Goal: Task Accomplishment & Management: Complete application form

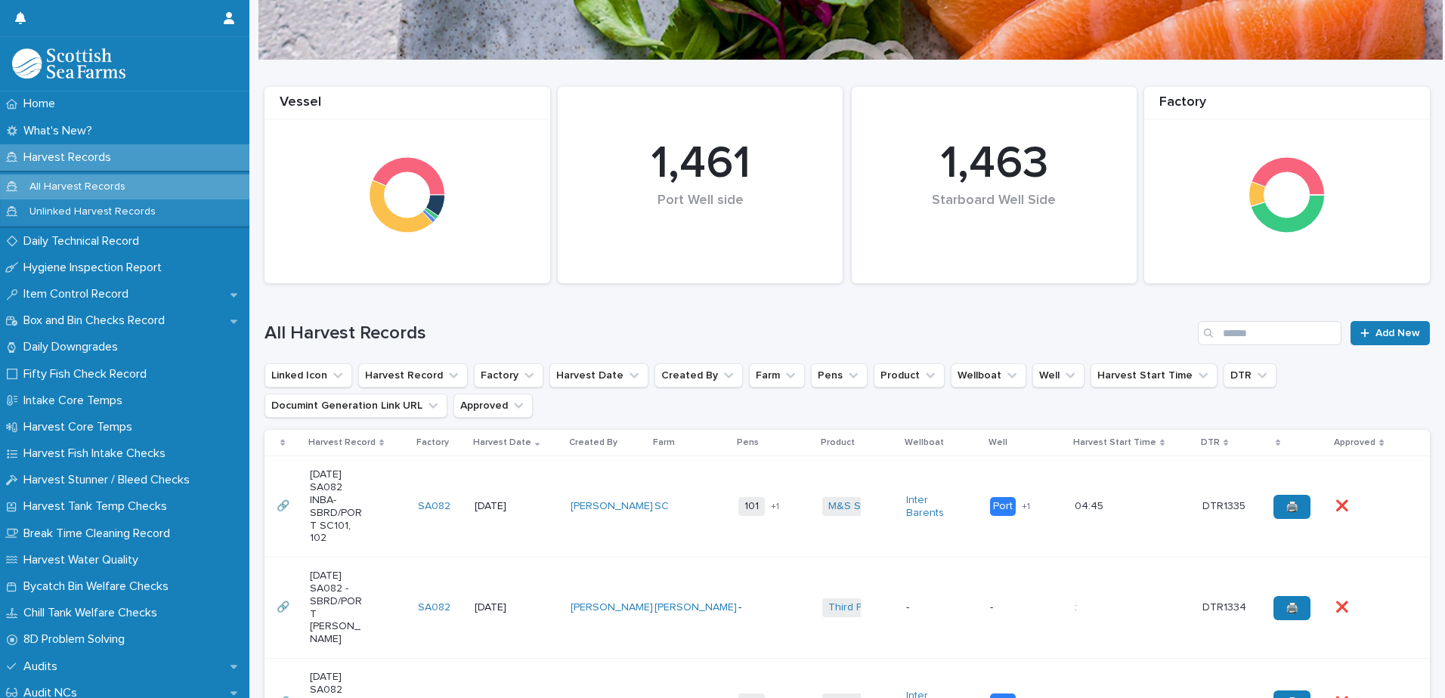
scroll to position [151, 0]
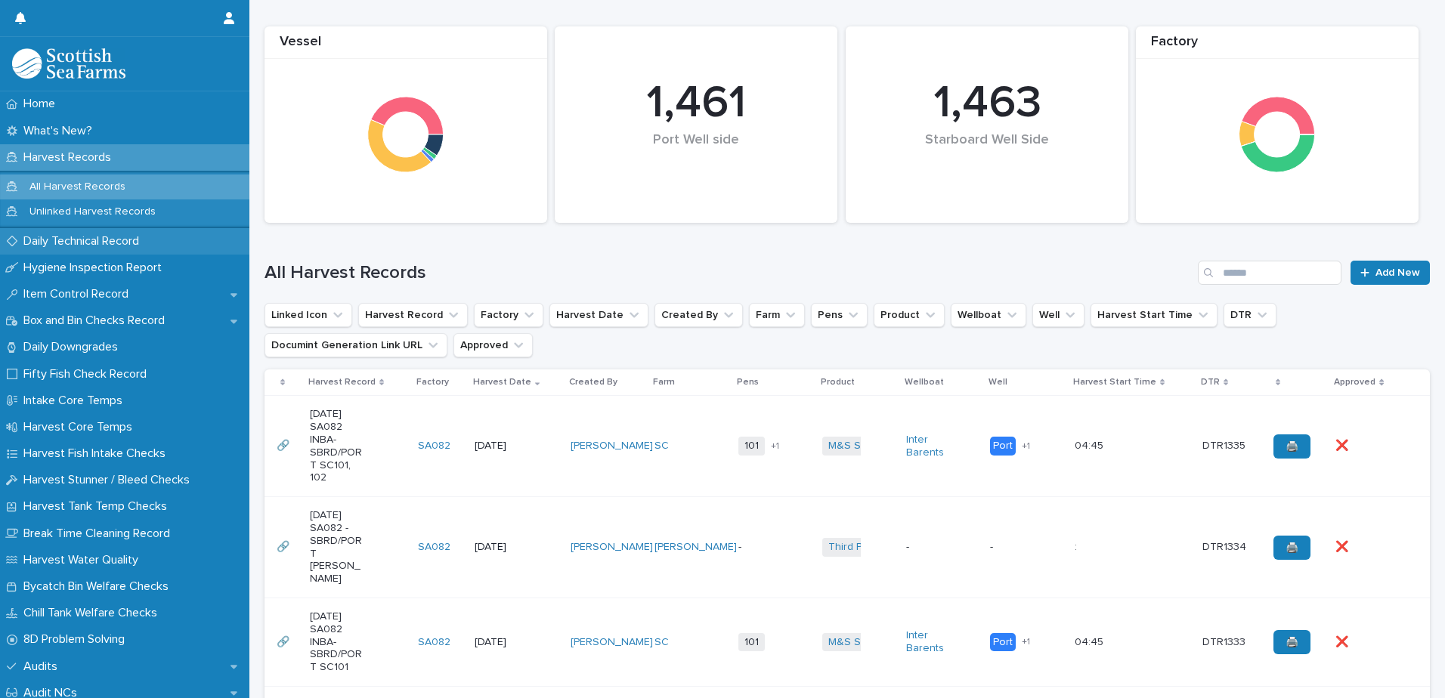
click at [94, 246] on p "Daily Technical Record" at bounding box center [84, 241] width 134 height 14
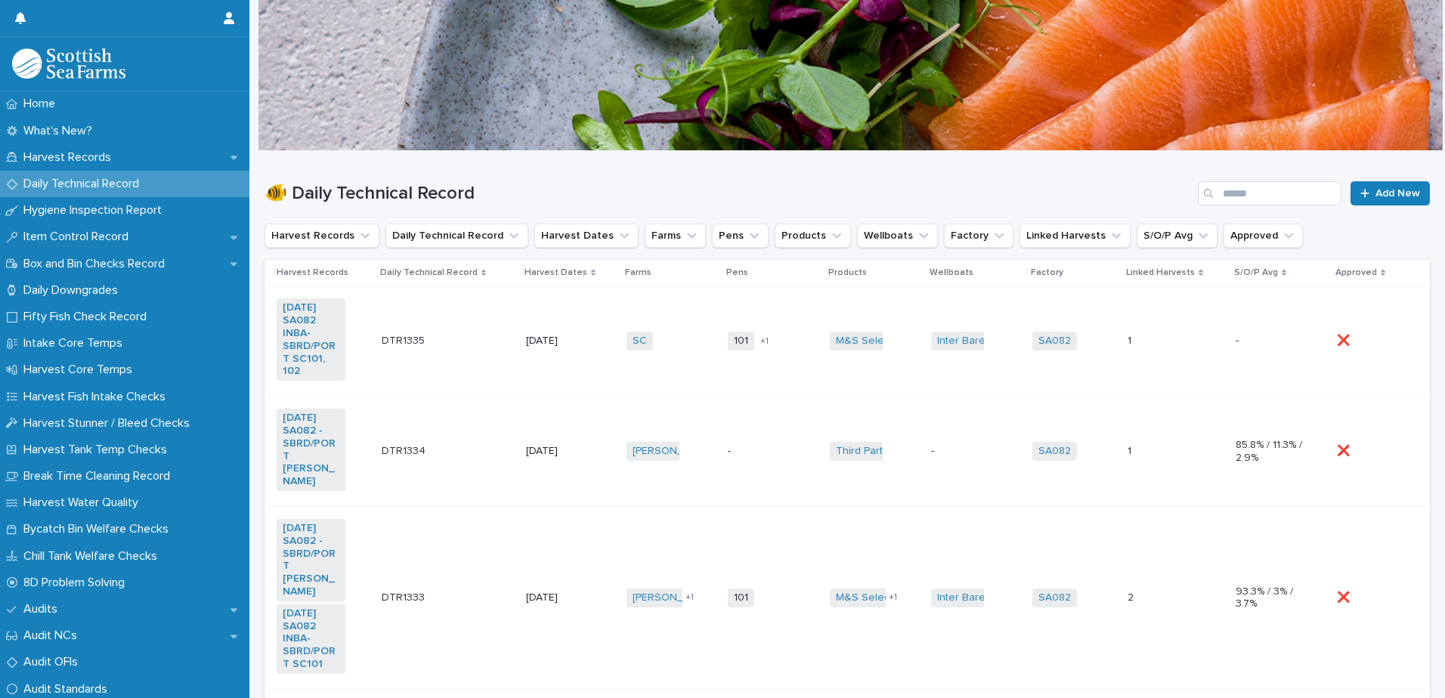
click at [432, 303] on td "DTR1335 DTR1335" at bounding box center [448, 341] width 144 height 110
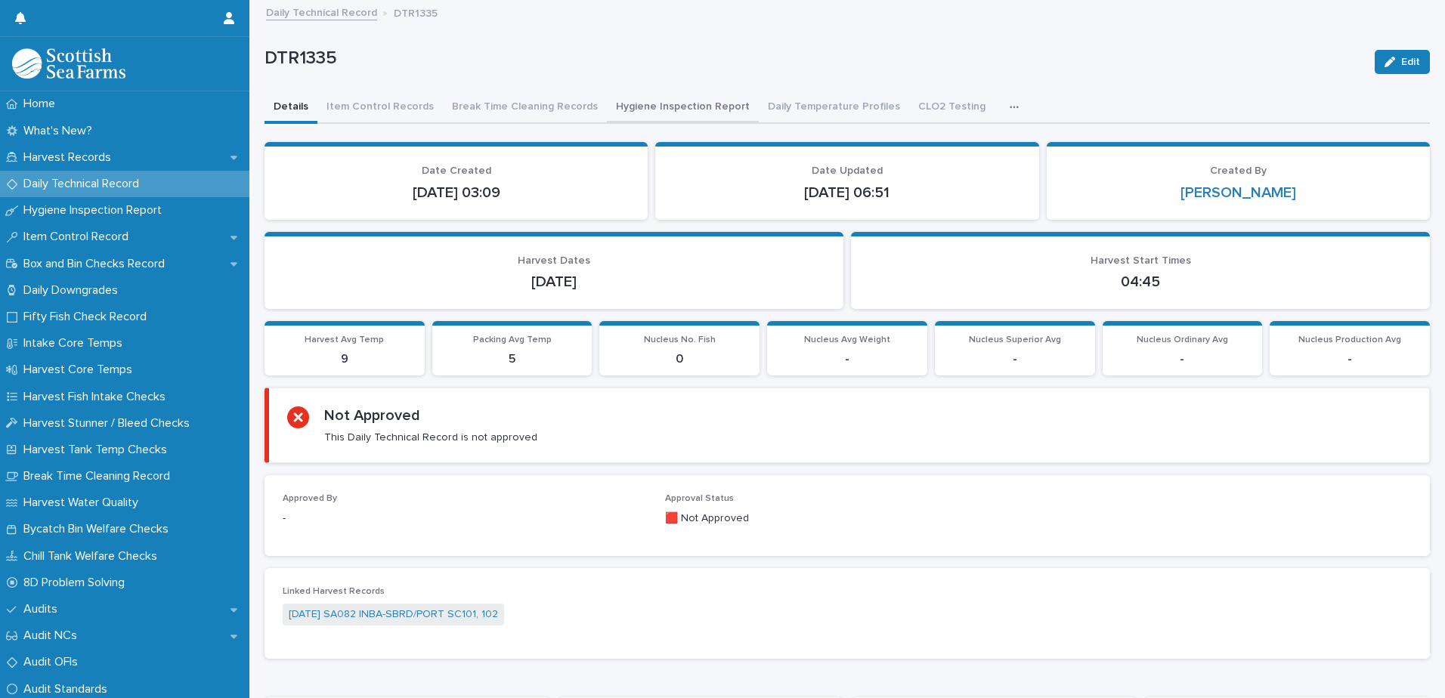
click at [644, 108] on button "Hygiene Inspection Report" at bounding box center [683, 108] width 152 height 32
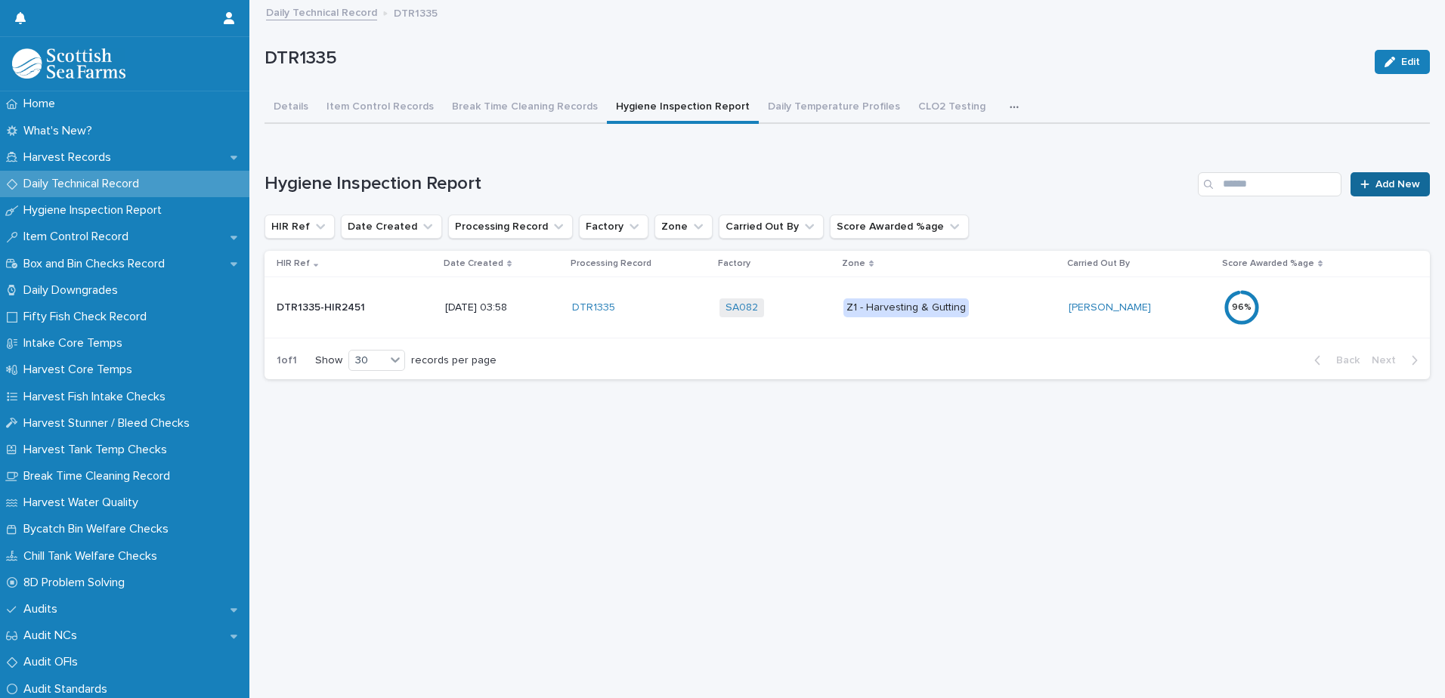
click at [1380, 188] on span "Add New" at bounding box center [1398, 184] width 45 height 11
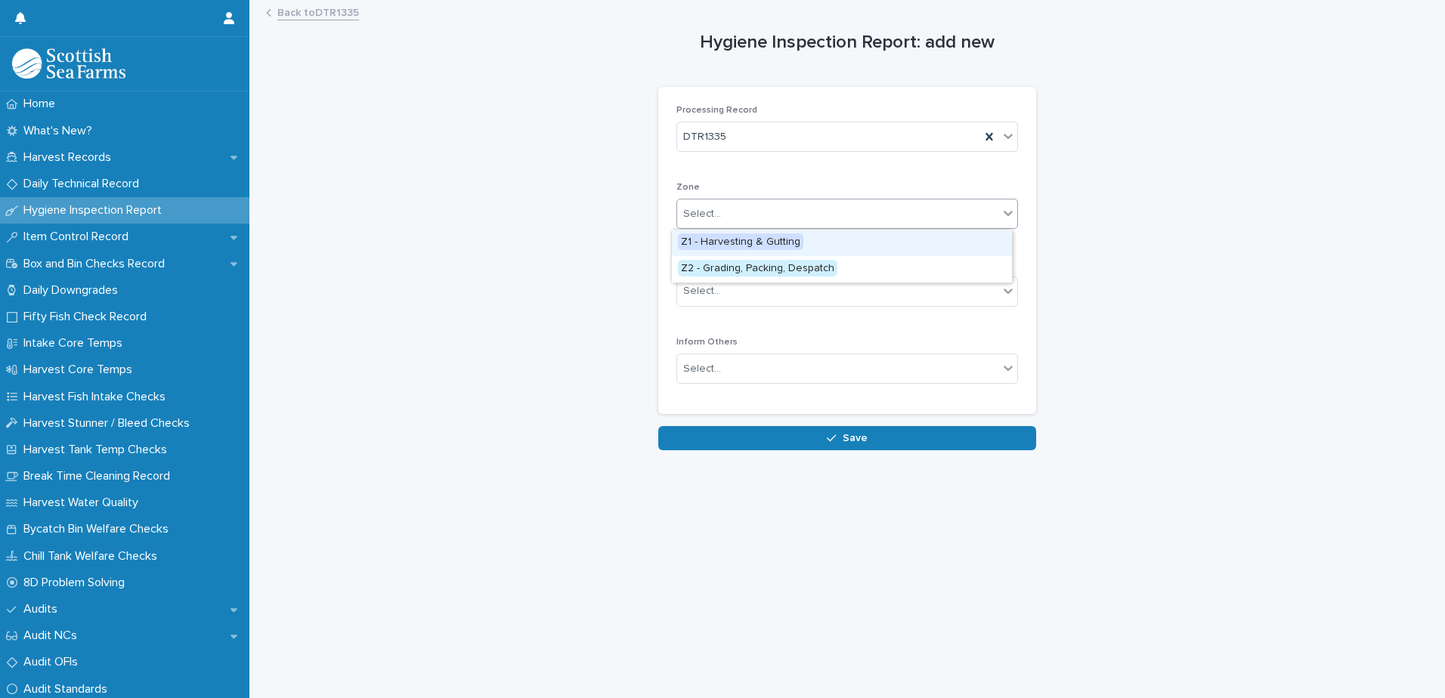
click at [786, 214] on div "Select..." at bounding box center [837, 214] width 321 height 25
click at [814, 267] on span "Z2 - Grading, Packing, Despatch" at bounding box center [757, 268] width 159 height 17
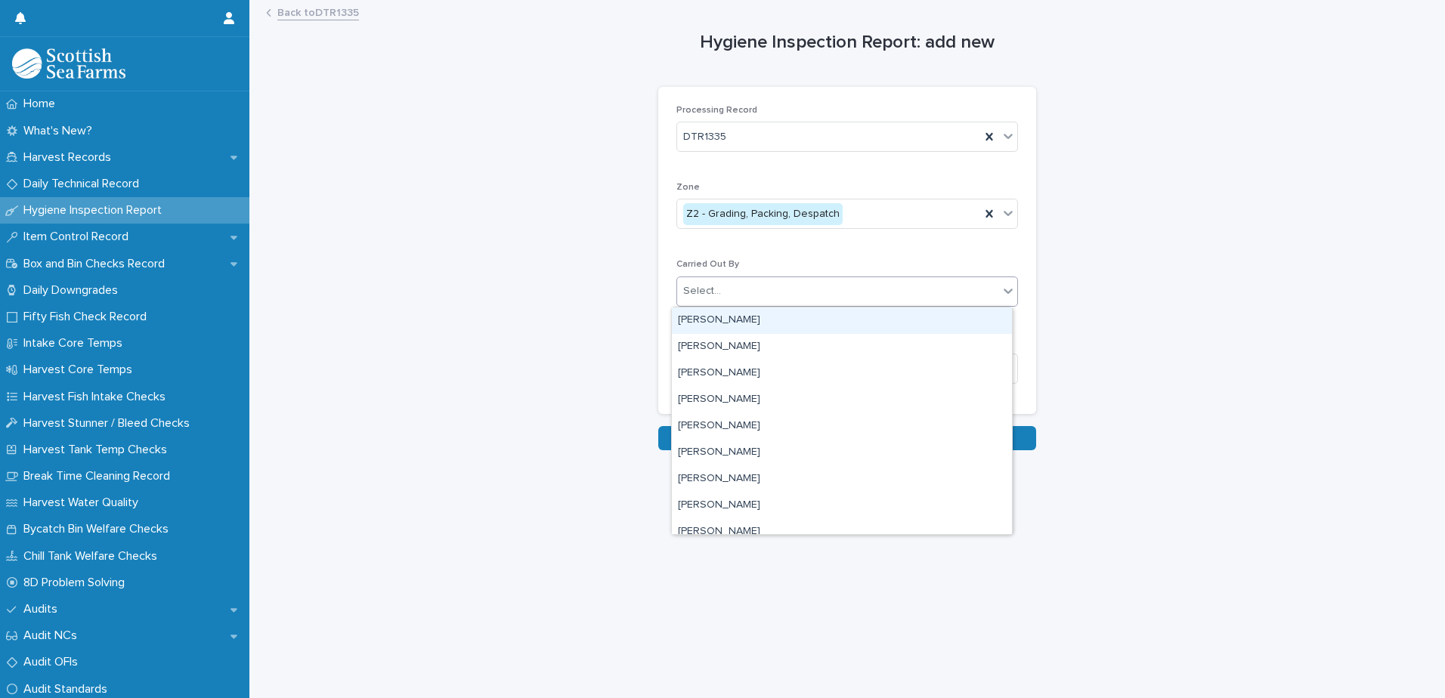
click at [825, 282] on div "Select..." at bounding box center [837, 291] width 321 height 25
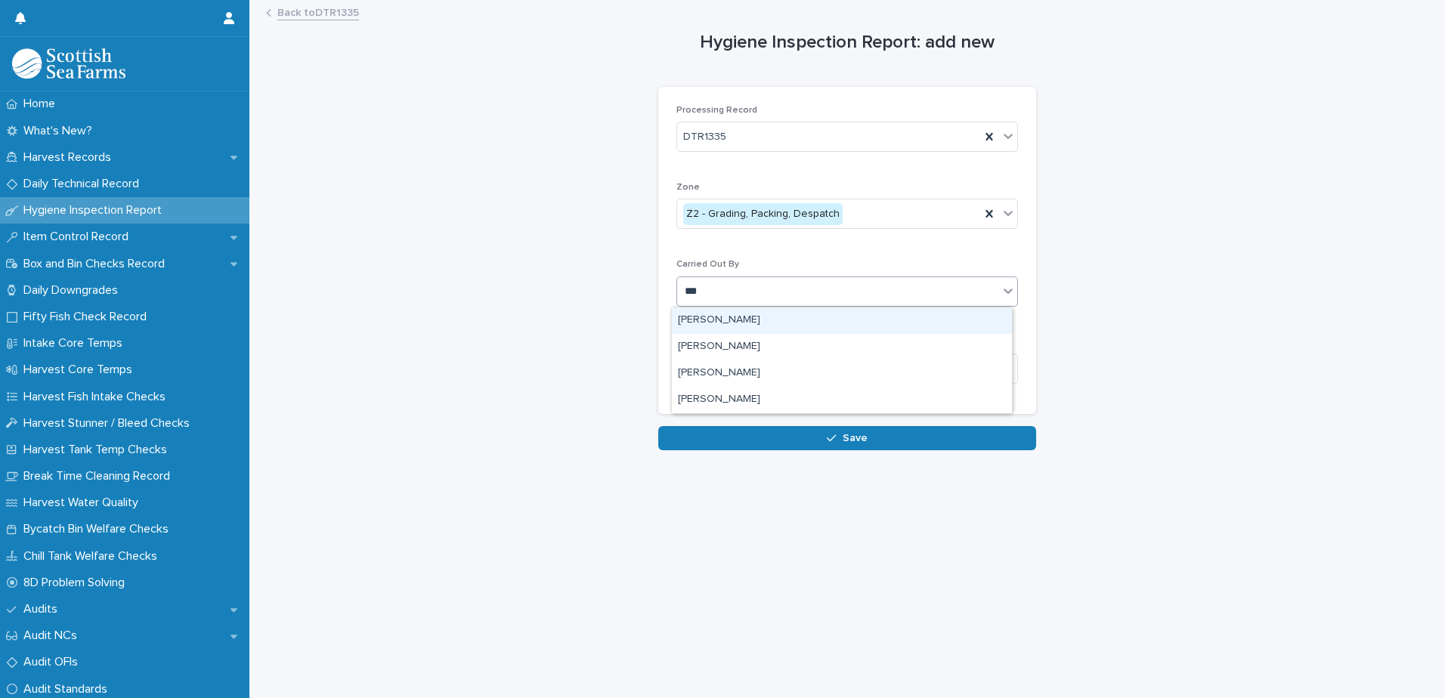
type input "****"
drag, startPoint x: 737, startPoint y: 317, endPoint x: 729, endPoint y: 325, distance: 11.2
click at [729, 325] on div "[PERSON_NAME]" at bounding box center [842, 321] width 340 height 26
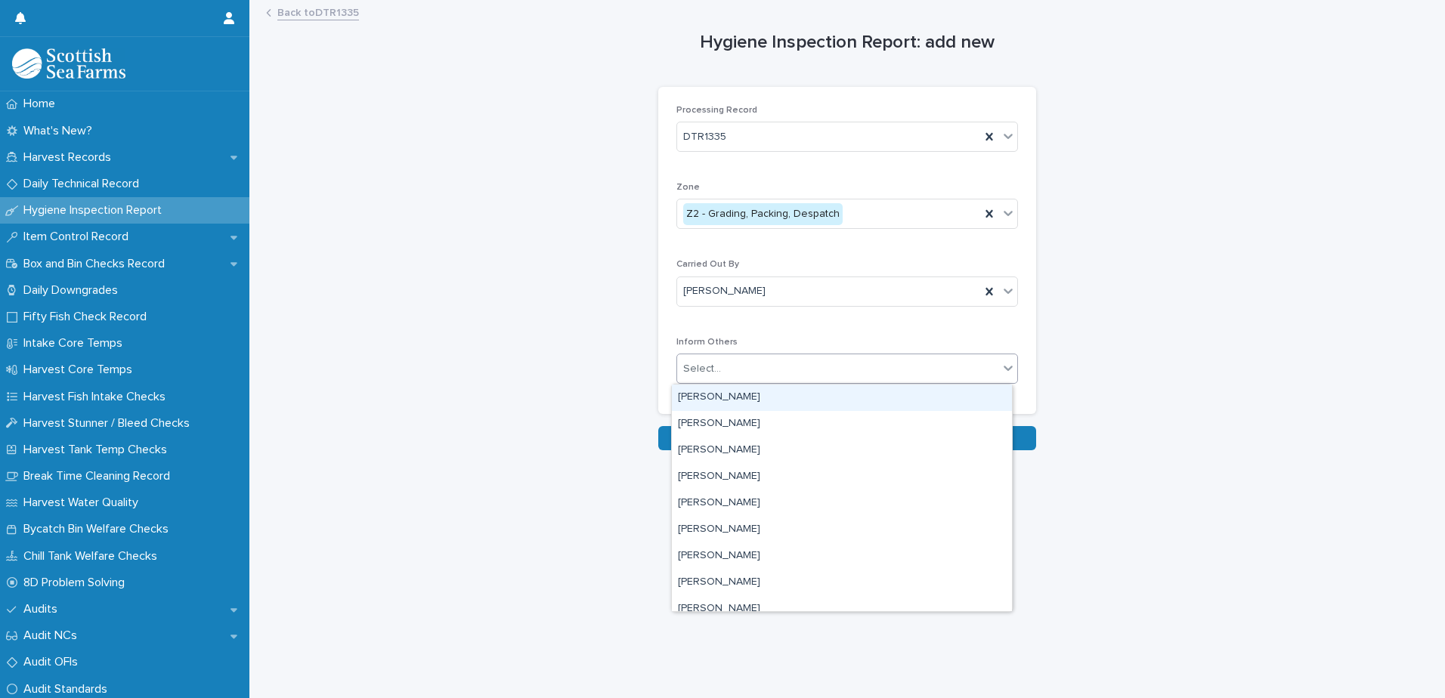
click at [791, 367] on div "Select..." at bounding box center [837, 369] width 321 height 25
type input "***"
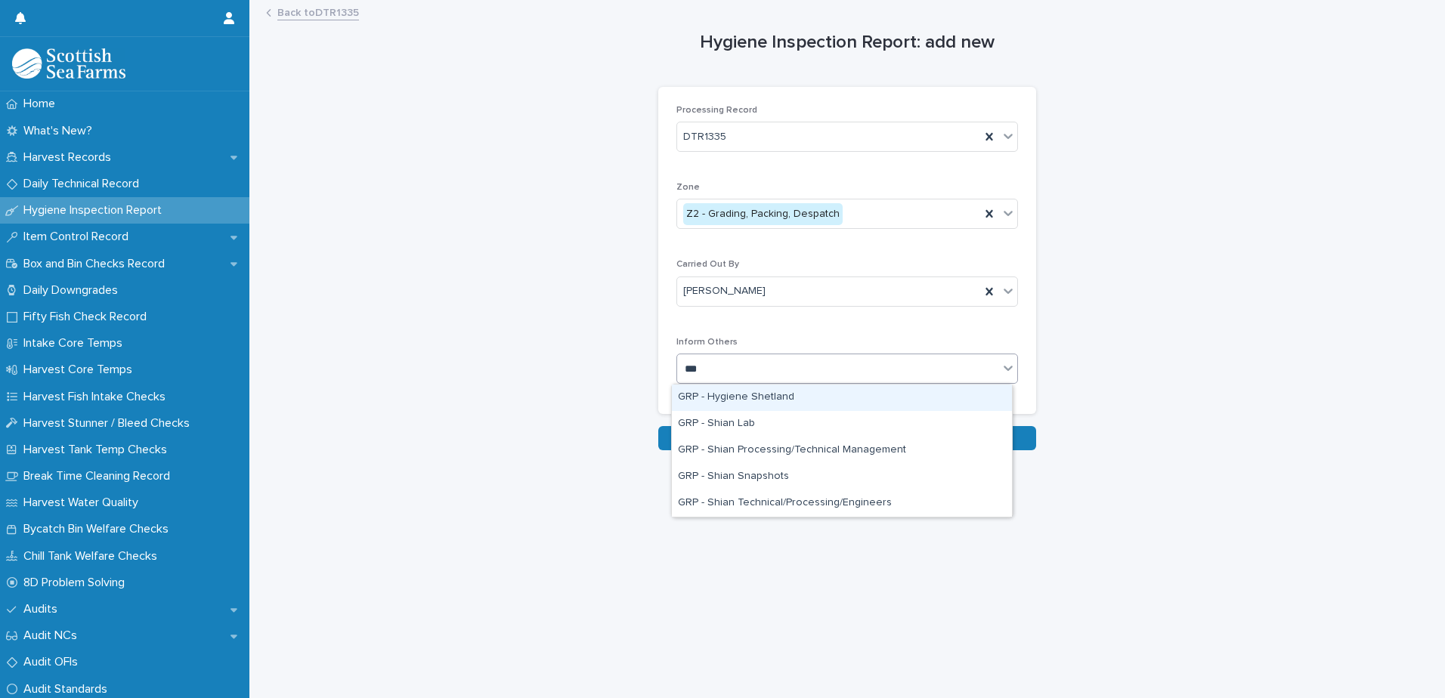
click at [766, 399] on div "GRP - Hygiene Shetland" at bounding box center [842, 398] width 340 height 26
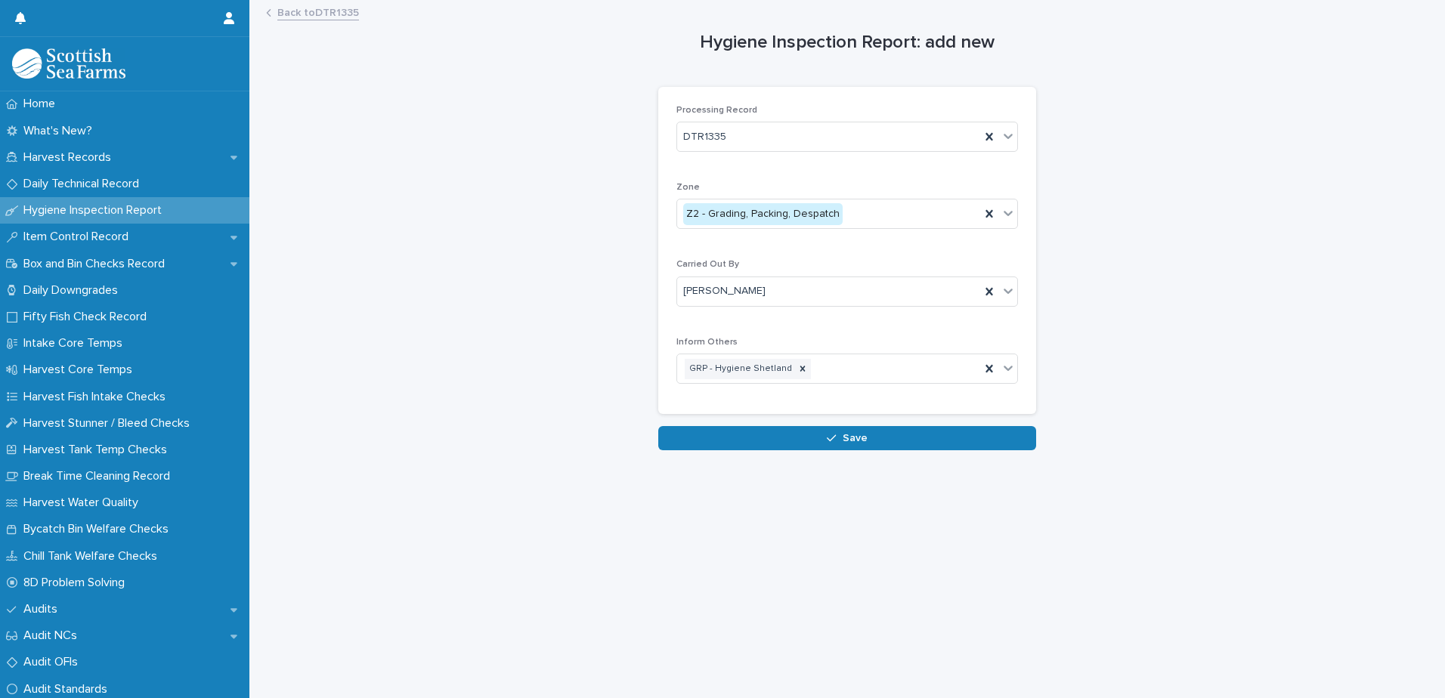
click at [843, 437] on span "Save" at bounding box center [855, 438] width 25 height 11
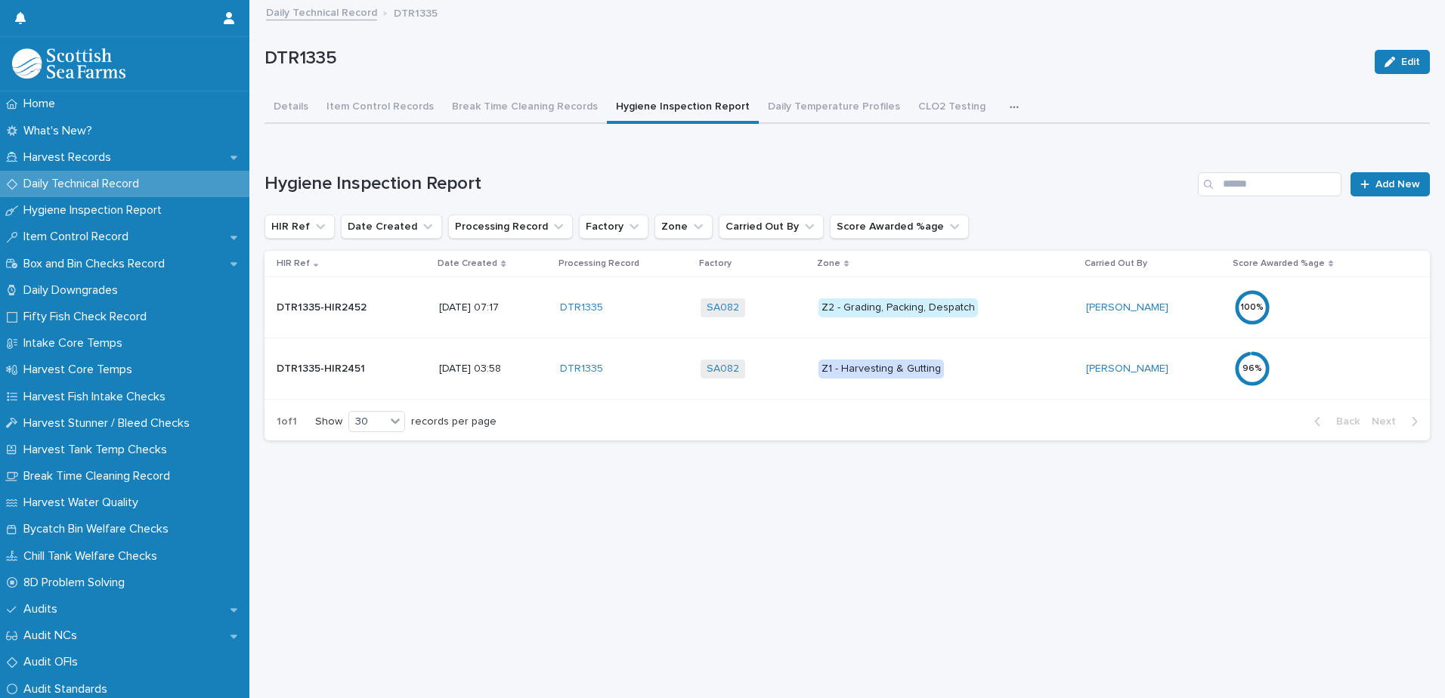
click at [1325, 311] on div "100 %" at bounding box center [1300, 308] width 132 height 36
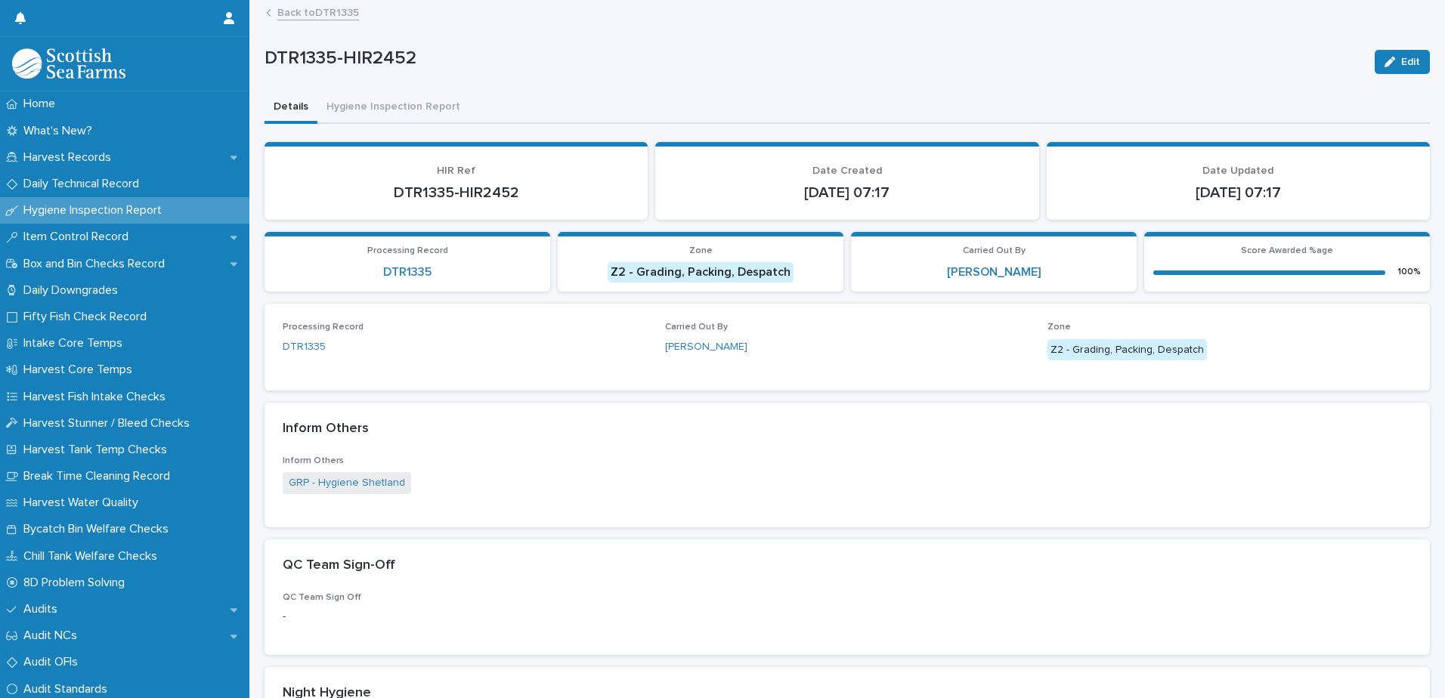
scroll to position [454, 0]
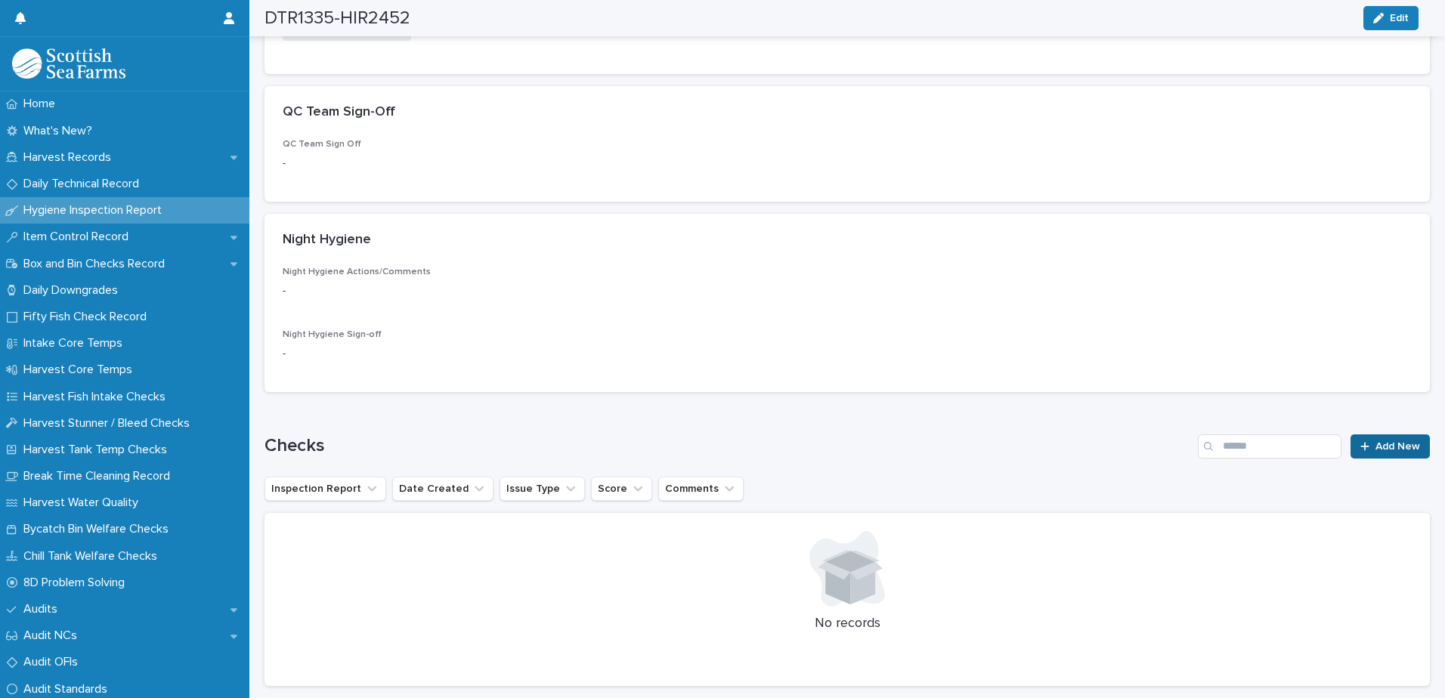
click at [1384, 451] on span "Add New" at bounding box center [1398, 446] width 45 height 11
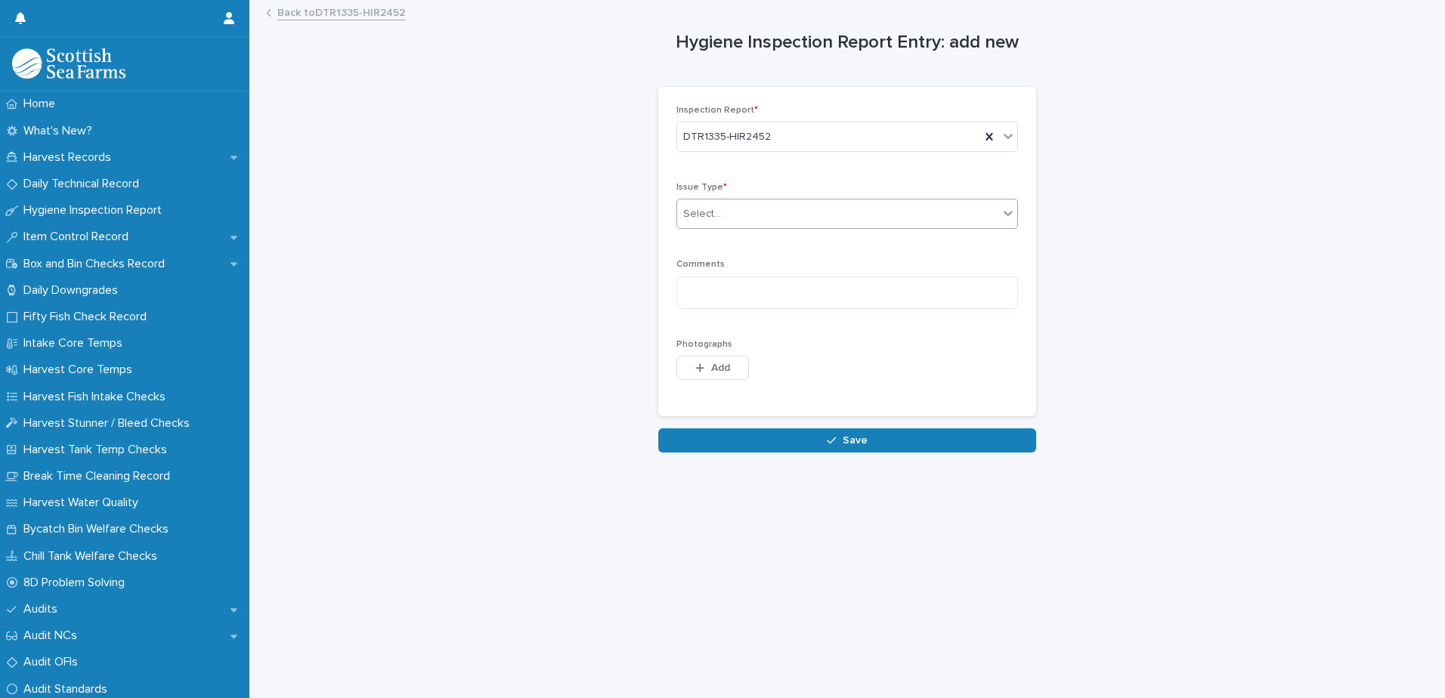
click at [830, 218] on div "Select..." at bounding box center [837, 214] width 321 height 25
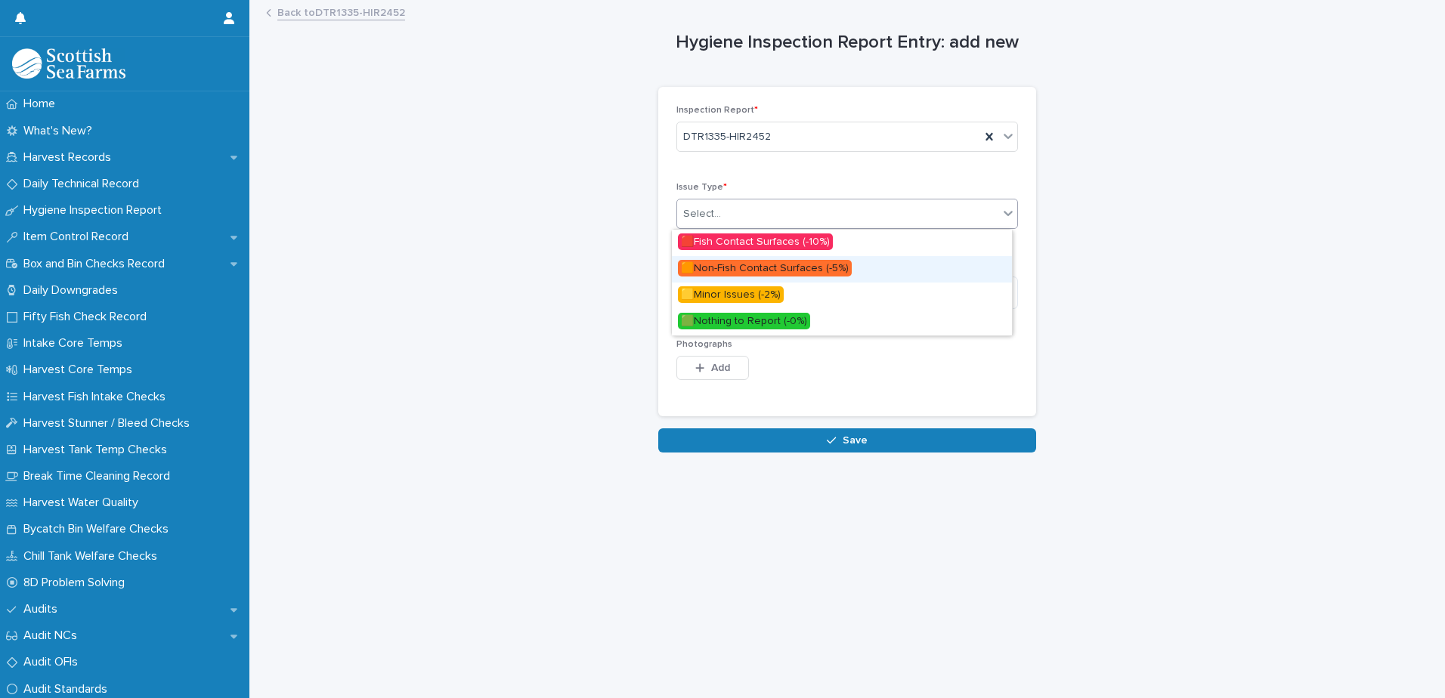
click at [804, 268] on span "🟧Non-Fish Contact Surfaces (-5%)" at bounding box center [765, 268] width 174 height 17
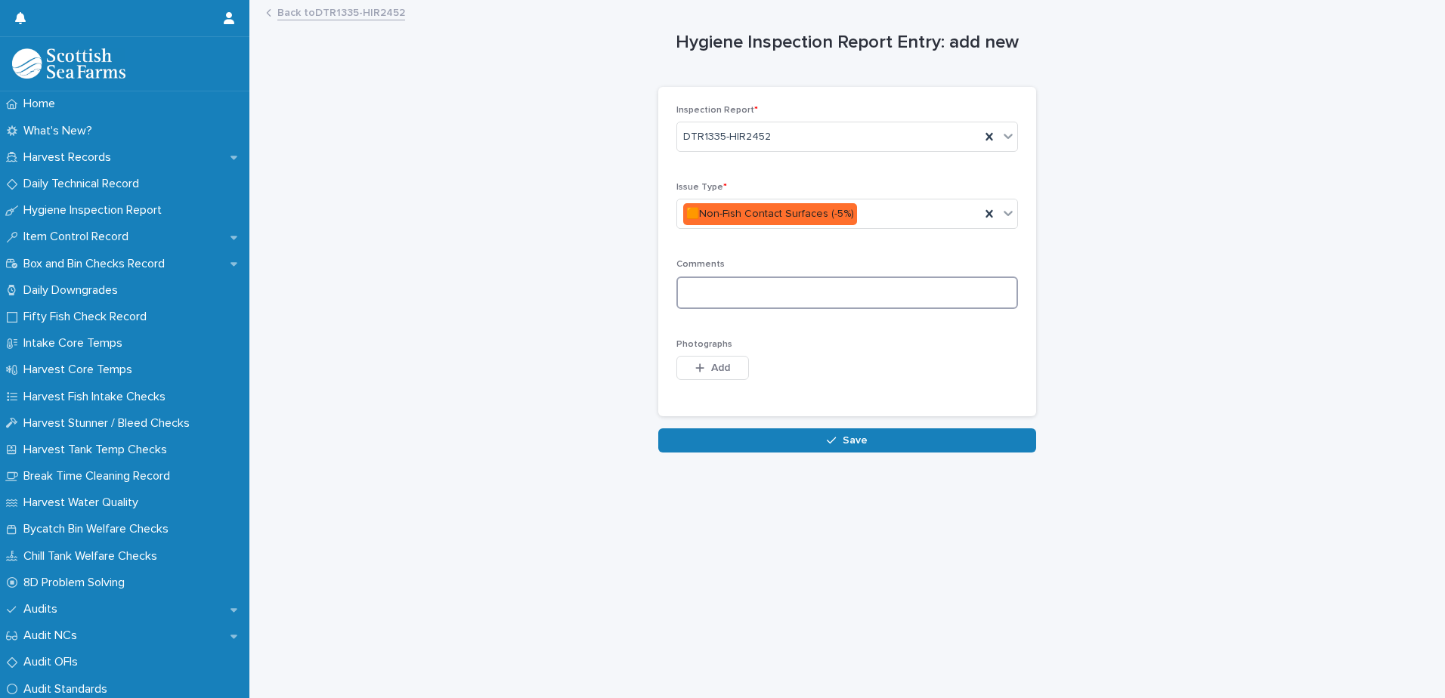
click at [782, 294] on textarea at bounding box center [848, 293] width 342 height 33
type textarea "********"
click at [699, 369] on div "button" at bounding box center [702, 368] width 15 height 11
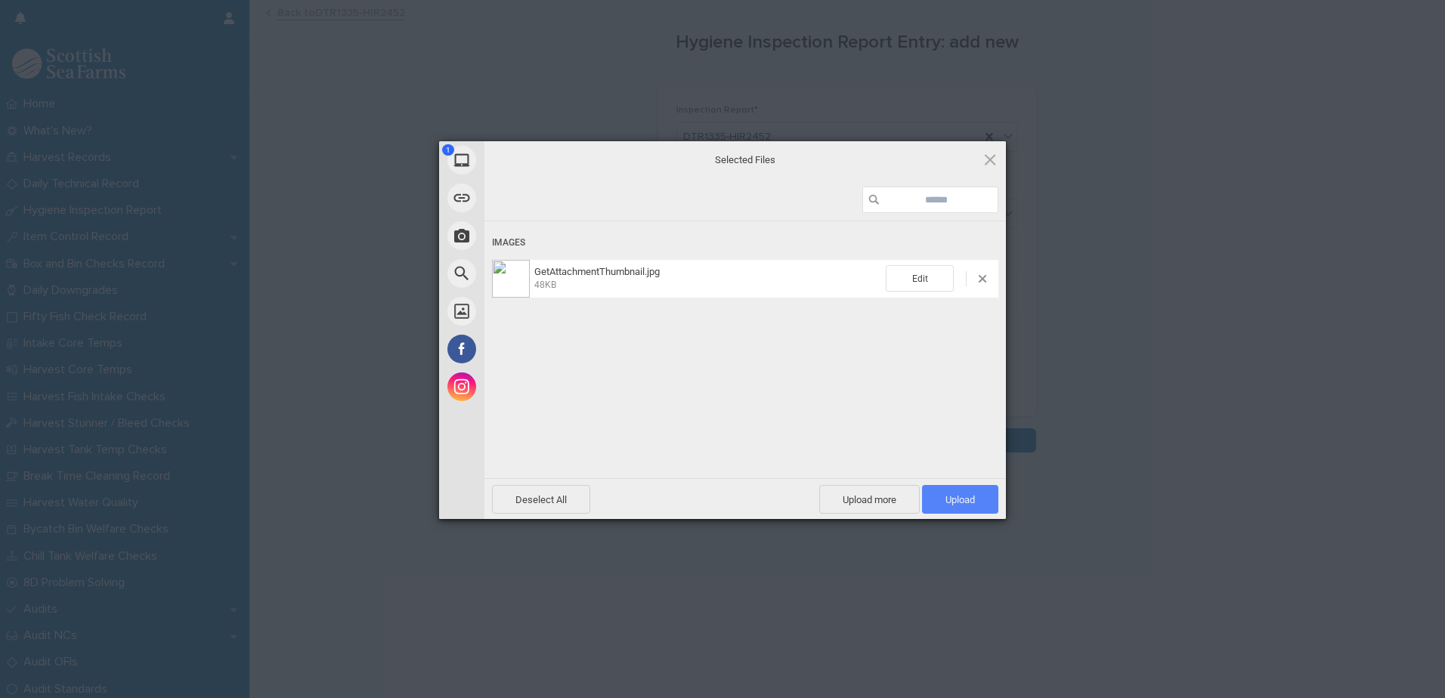
click at [953, 497] on span "Upload 1" at bounding box center [960, 499] width 29 height 11
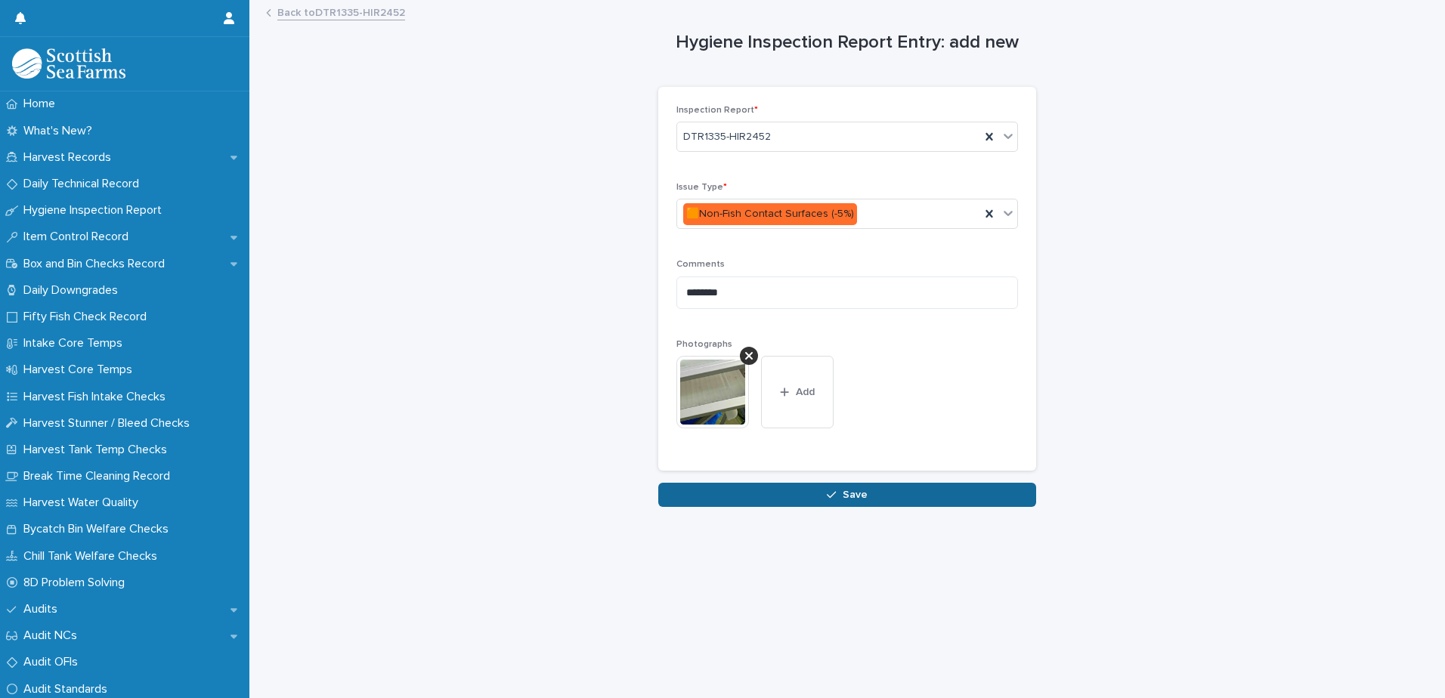
click at [845, 498] on span "Save" at bounding box center [855, 495] width 25 height 11
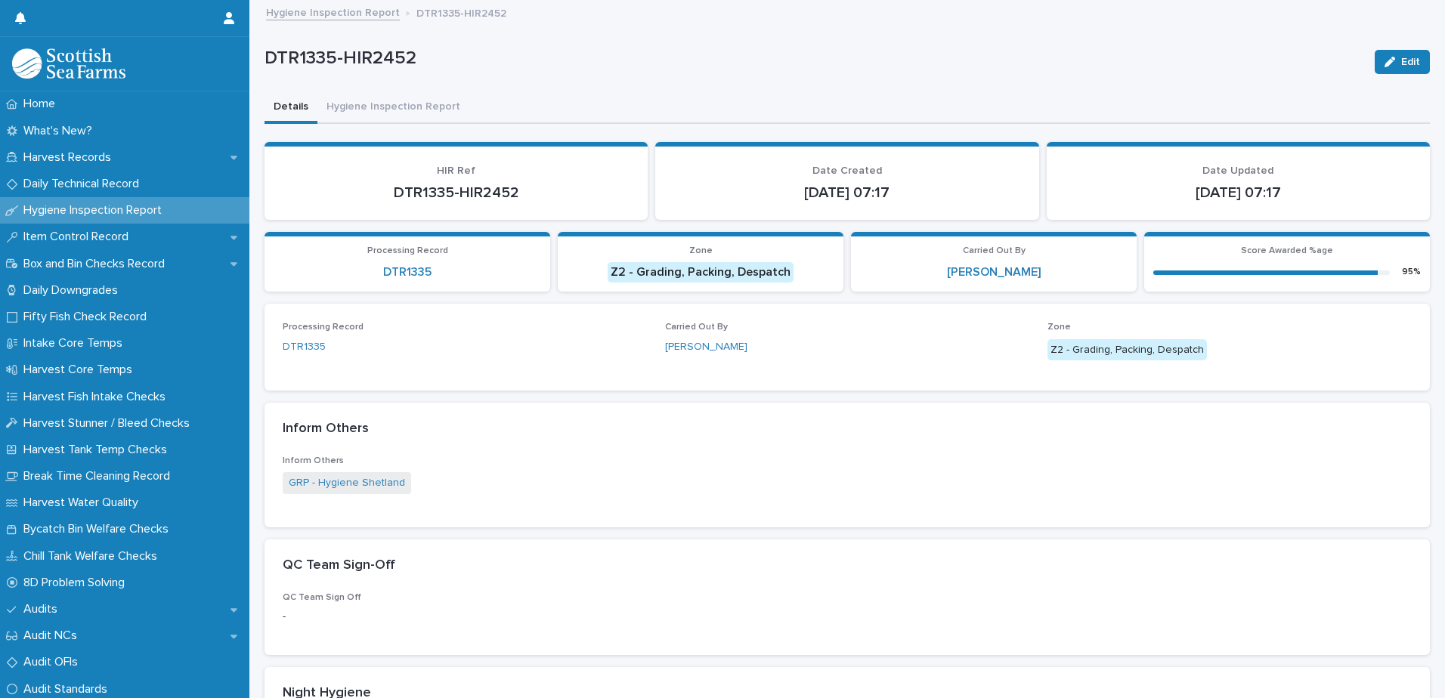
scroll to position [378, 0]
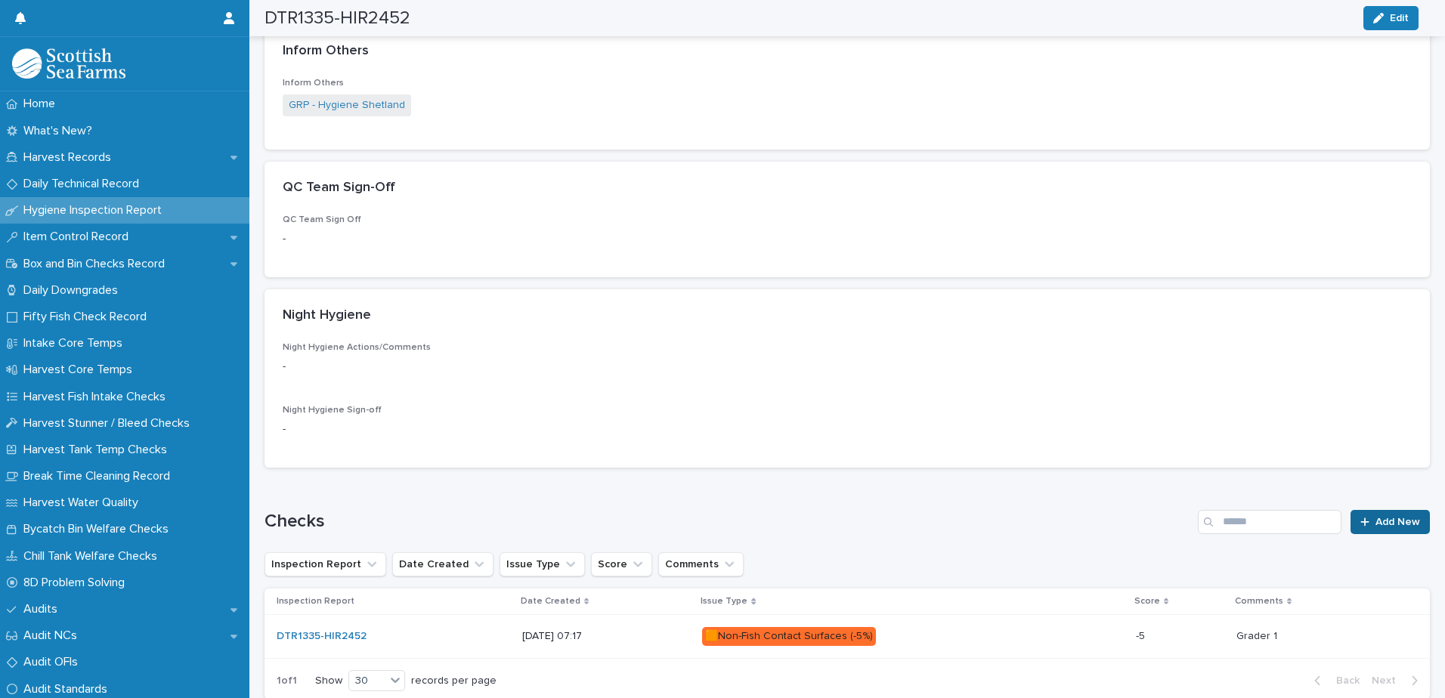
click at [1380, 524] on span "Add New" at bounding box center [1398, 522] width 45 height 11
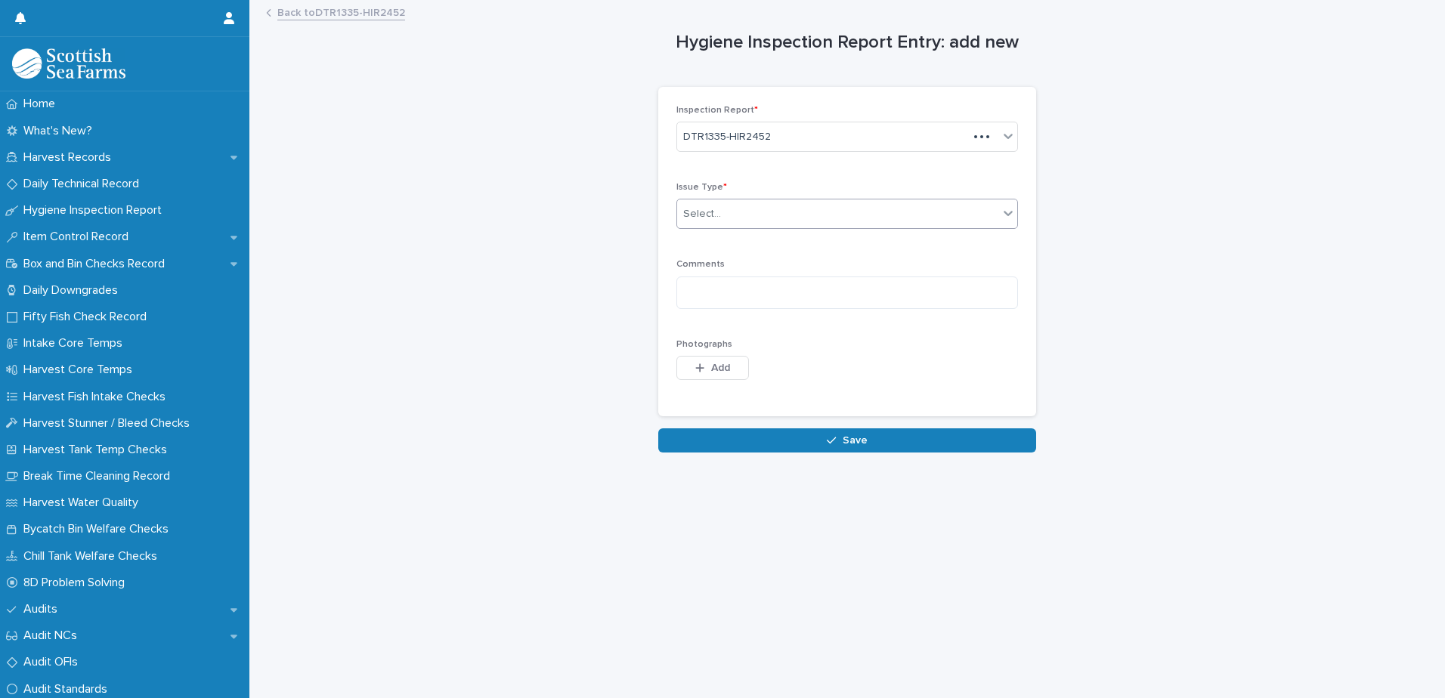
click at [779, 215] on div "Select..." at bounding box center [837, 214] width 321 height 25
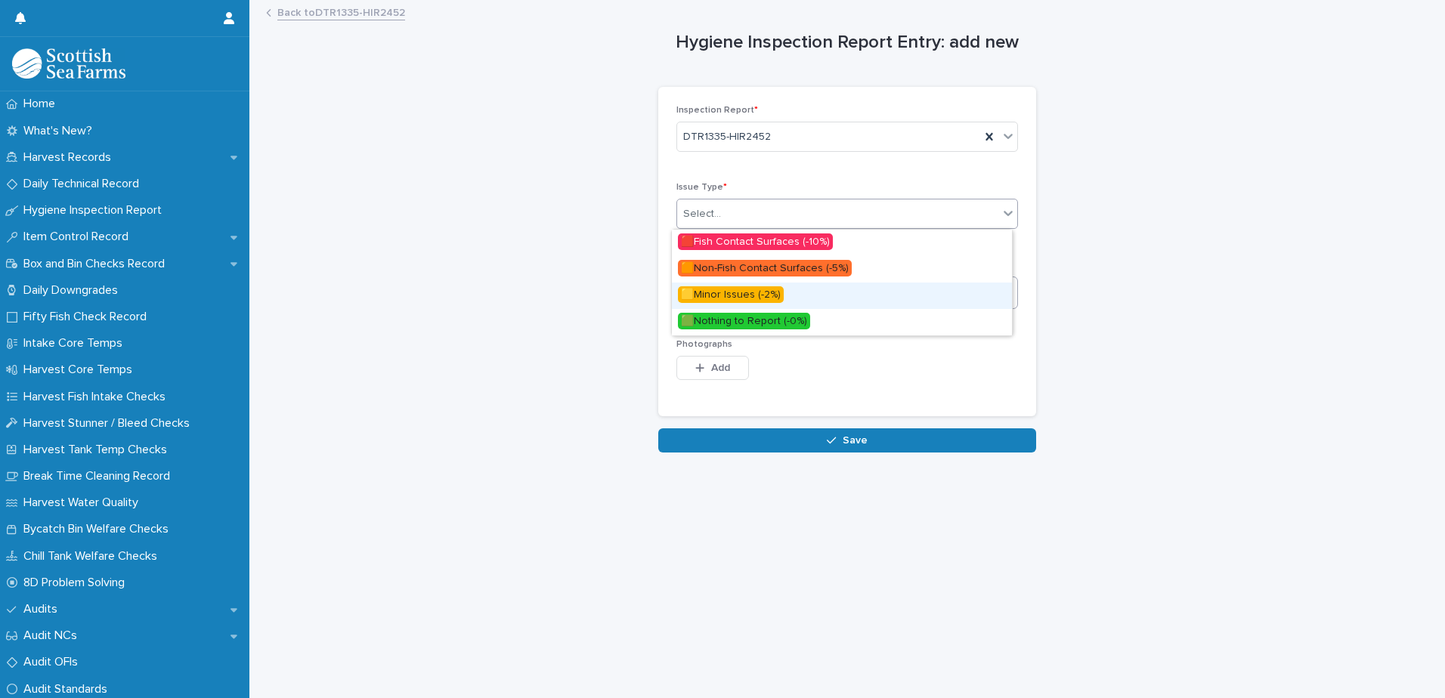
click at [739, 292] on span "🟨Minor Issues (-2%)" at bounding box center [731, 294] width 106 height 17
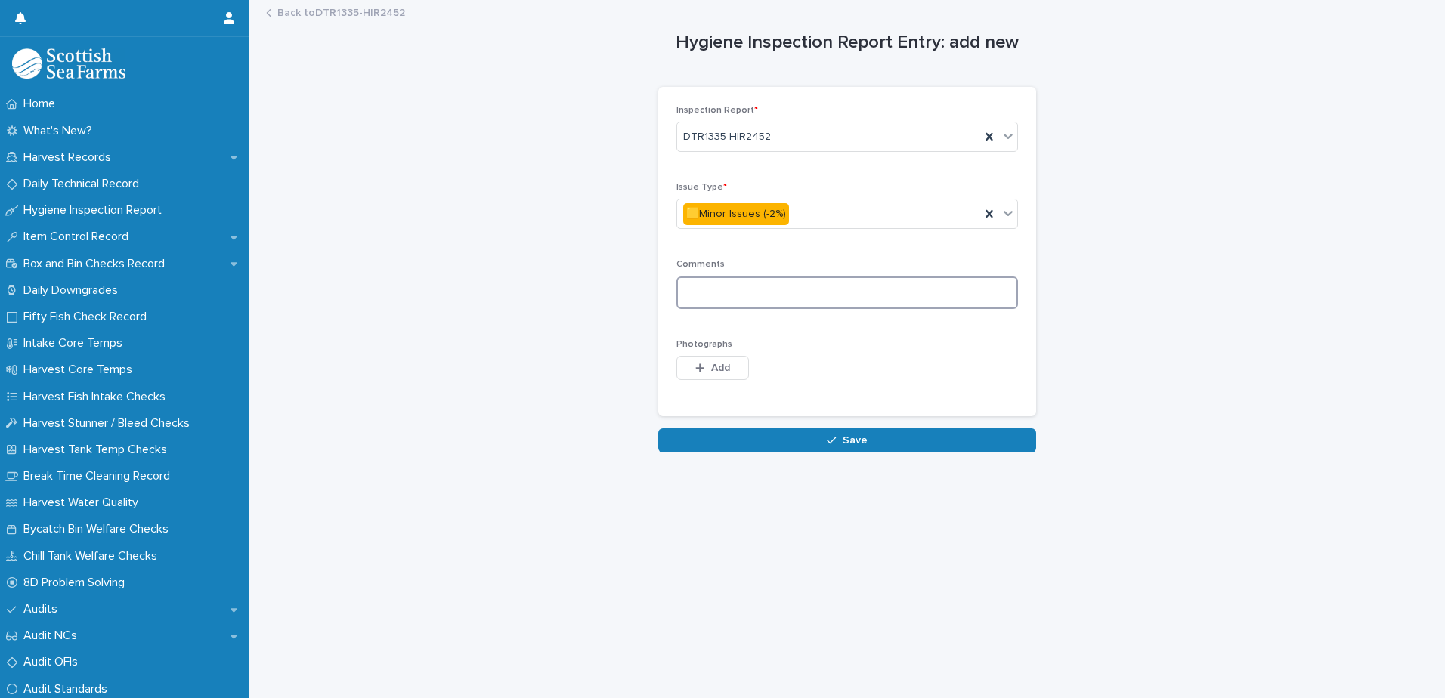
click at [811, 290] on textarea at bounding box center [848, 293] width 342 height 33
type textarea "**********"
click at [700, 367] on div "button" at bounding box center [702, 368] width 15 height 11
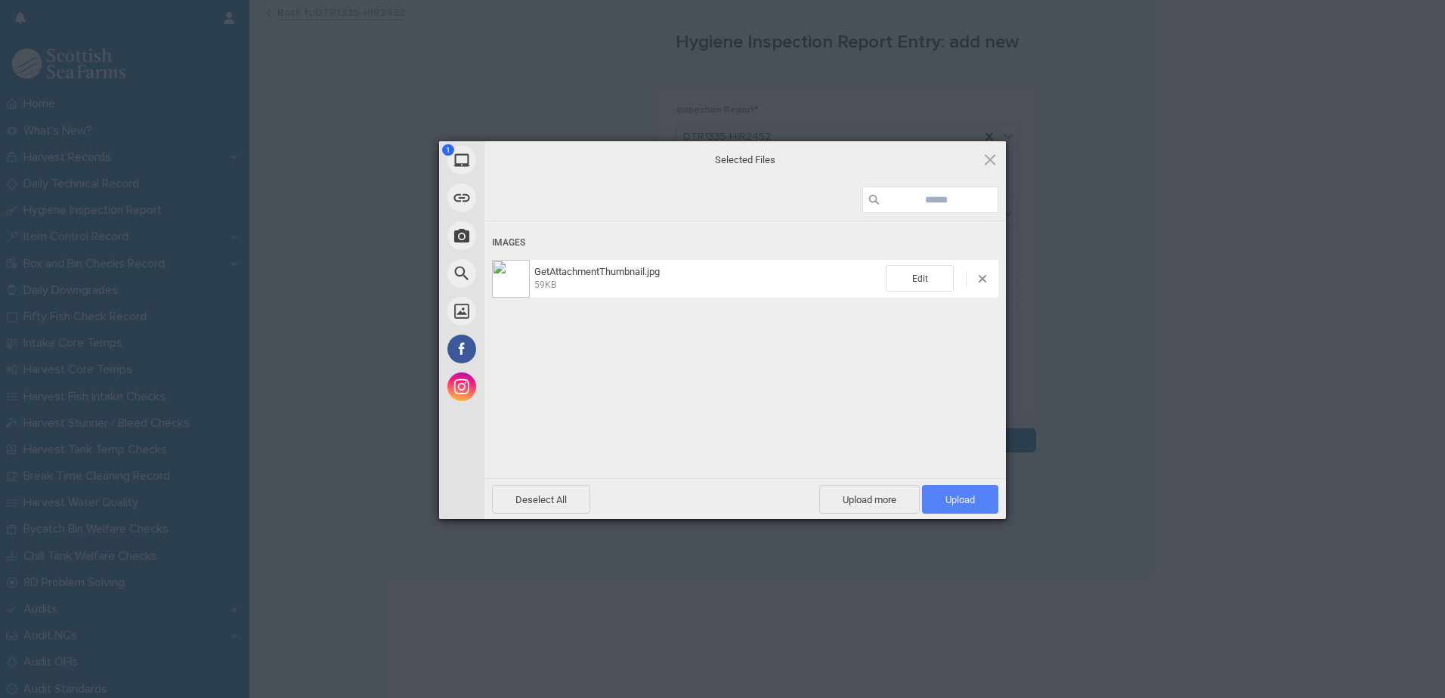
click at [952, 500] on span "Upload 1" at bounding box center [960, 499] width 29 height 11
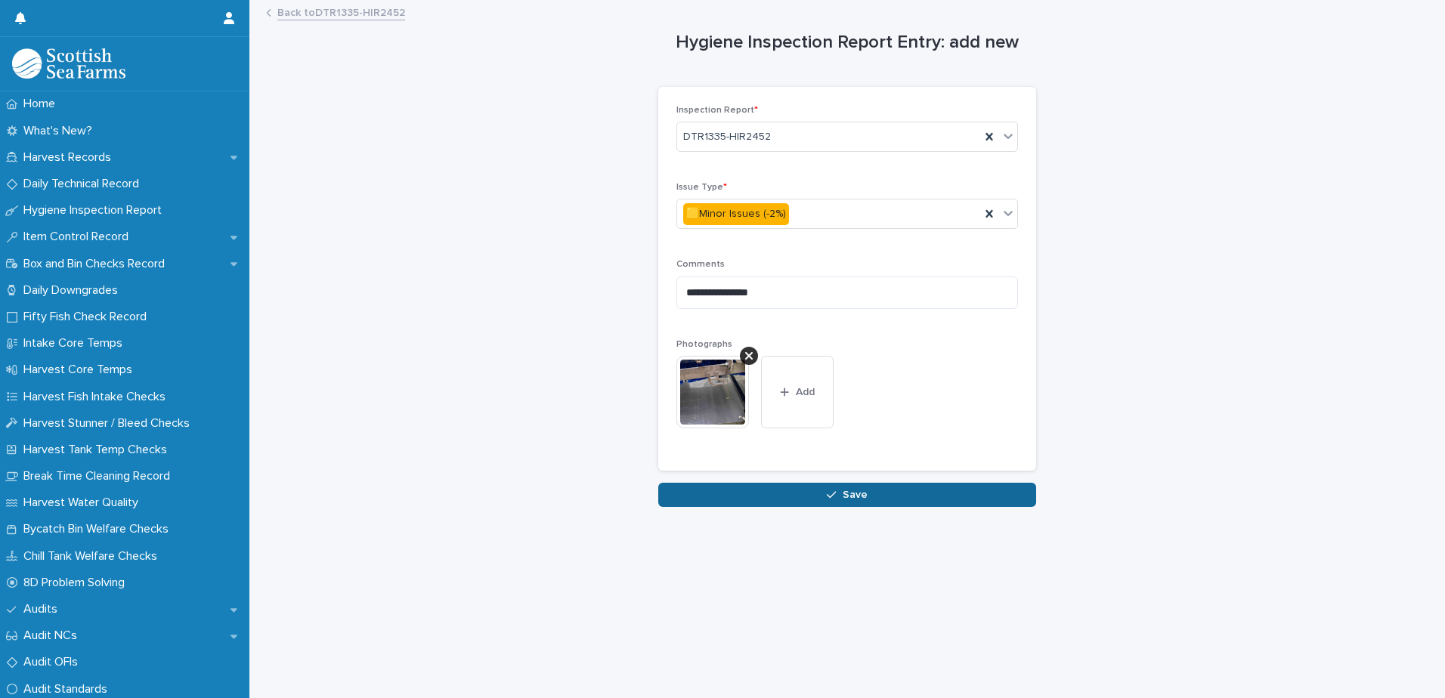
click at [849, 499] on span "Save" at bounding box center [855, 495] width 25 height 11
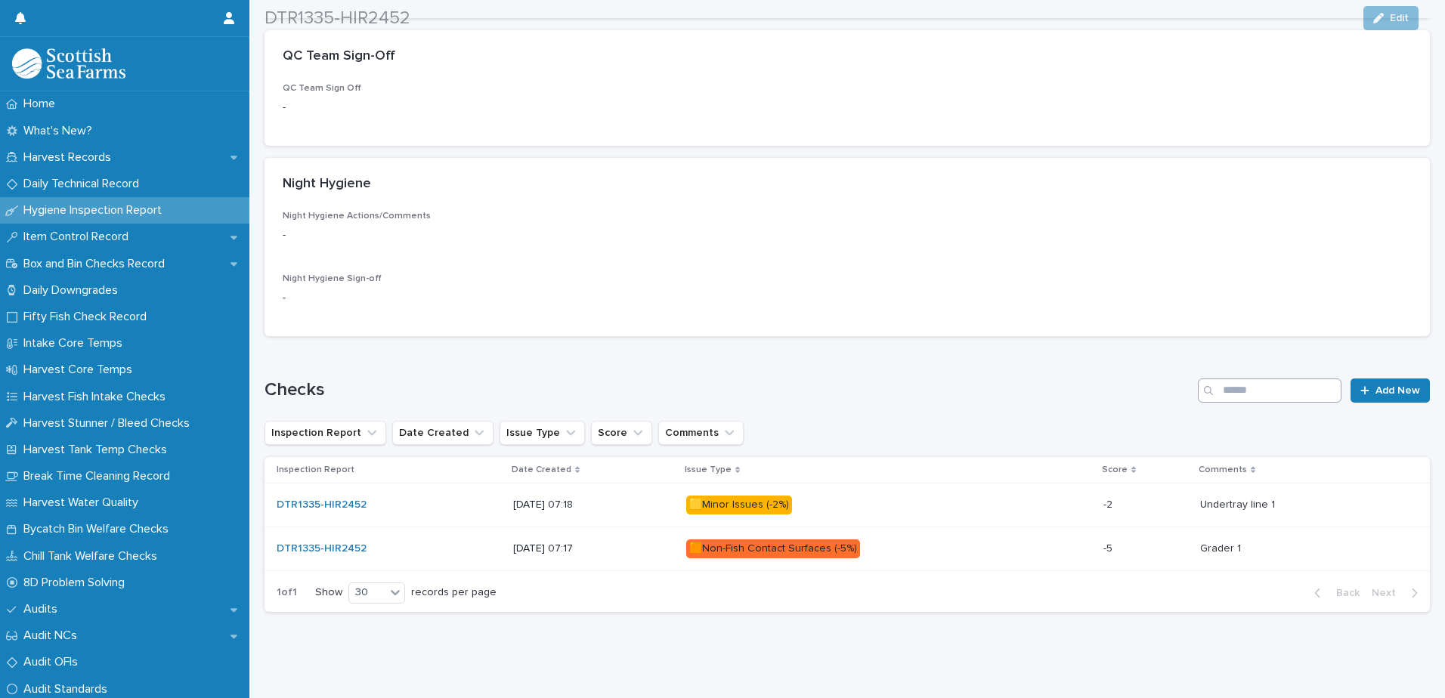
scroll to position [522, 0]
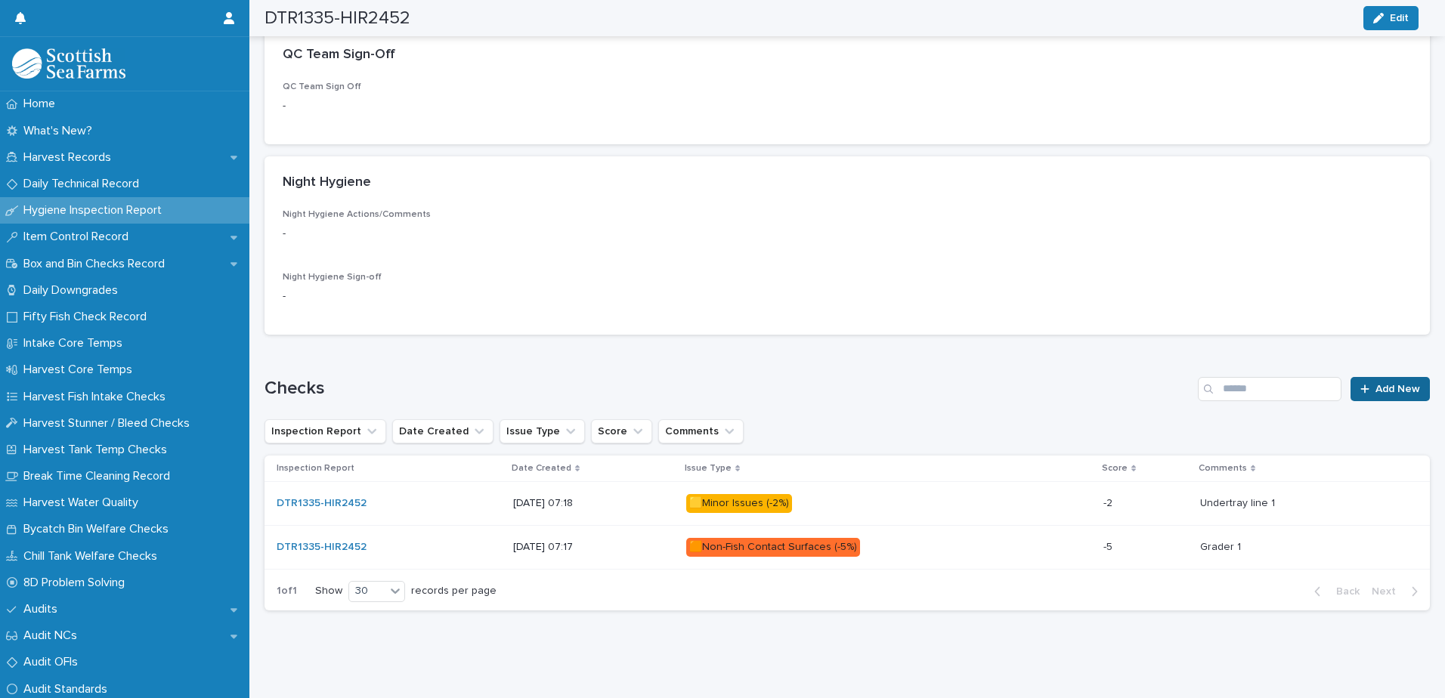
click at [1375, 386] on link "Add New" at bounding box center [1390, 389] width 79 height 24
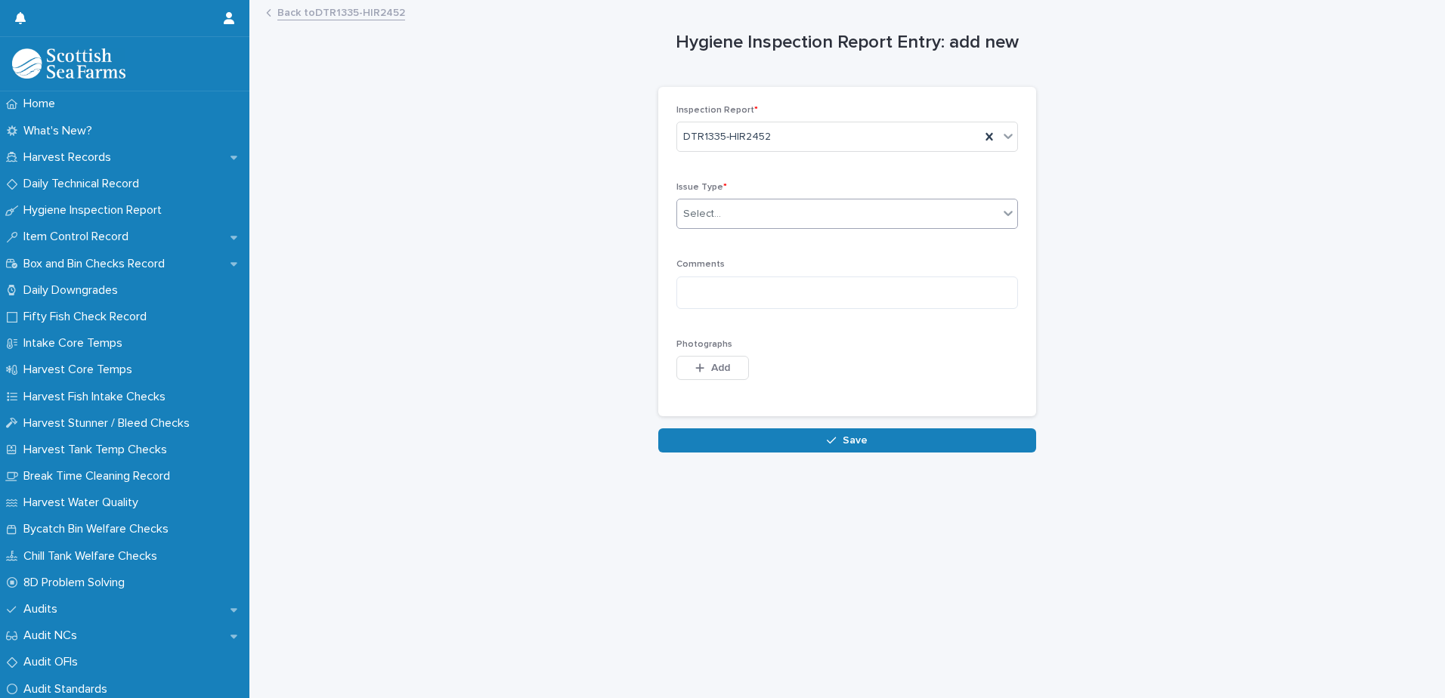
click at [739, 216] on div "Select..." at bounding box center [837, 214] width 321 height 25
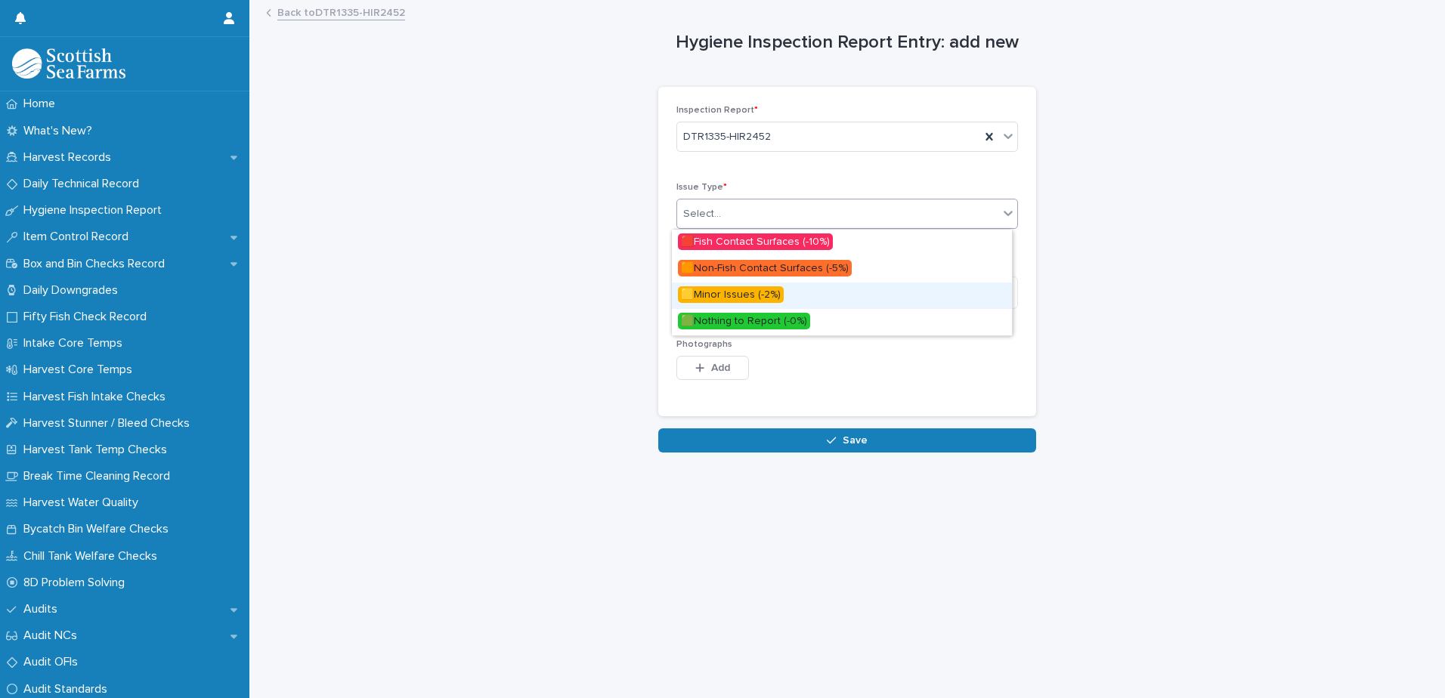
click at [753, 294] on span "🟨Minor Issues (-2%)" at bounding box center [731, 294] width 106 height 17
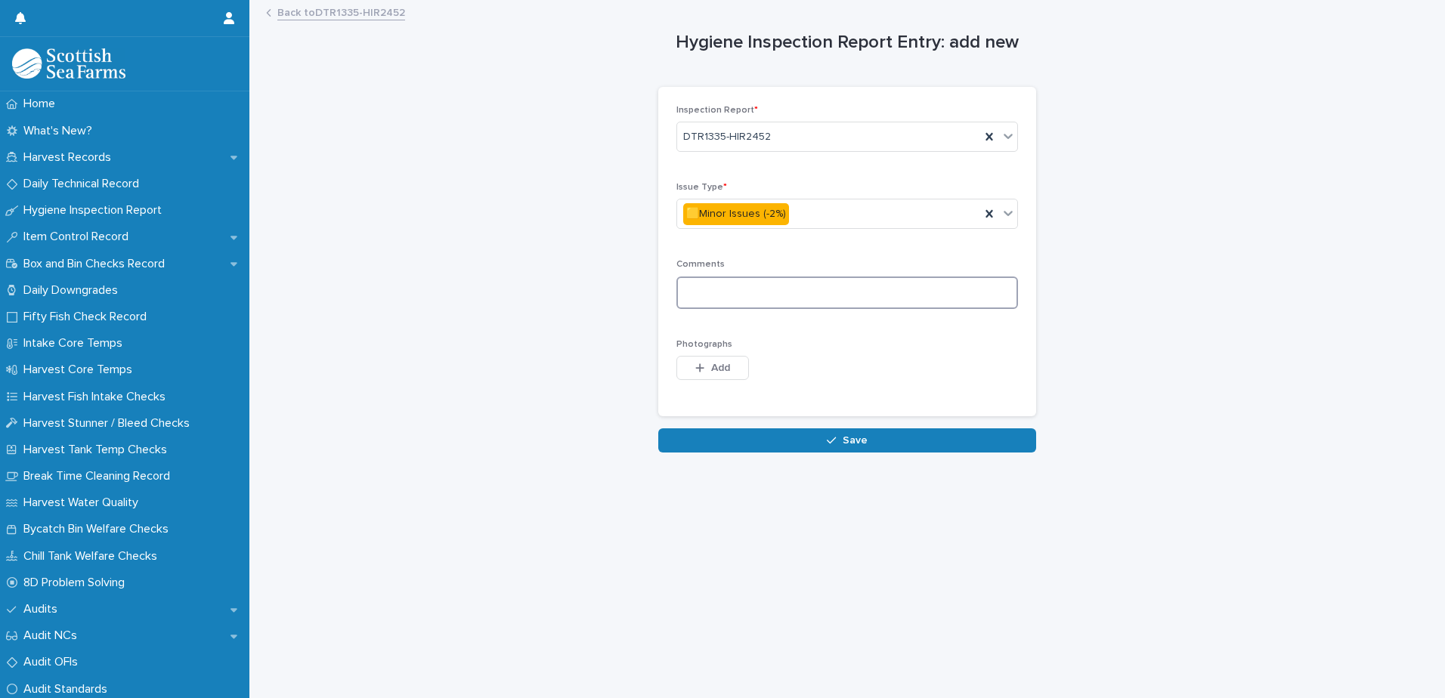
click at [862, 290] on textarea at bounding box center [848, 293] width 342 height 33
type textarea "**********"
click at [711, 371] on span "Add" at bounding box center [720, 368] width 19 height 11
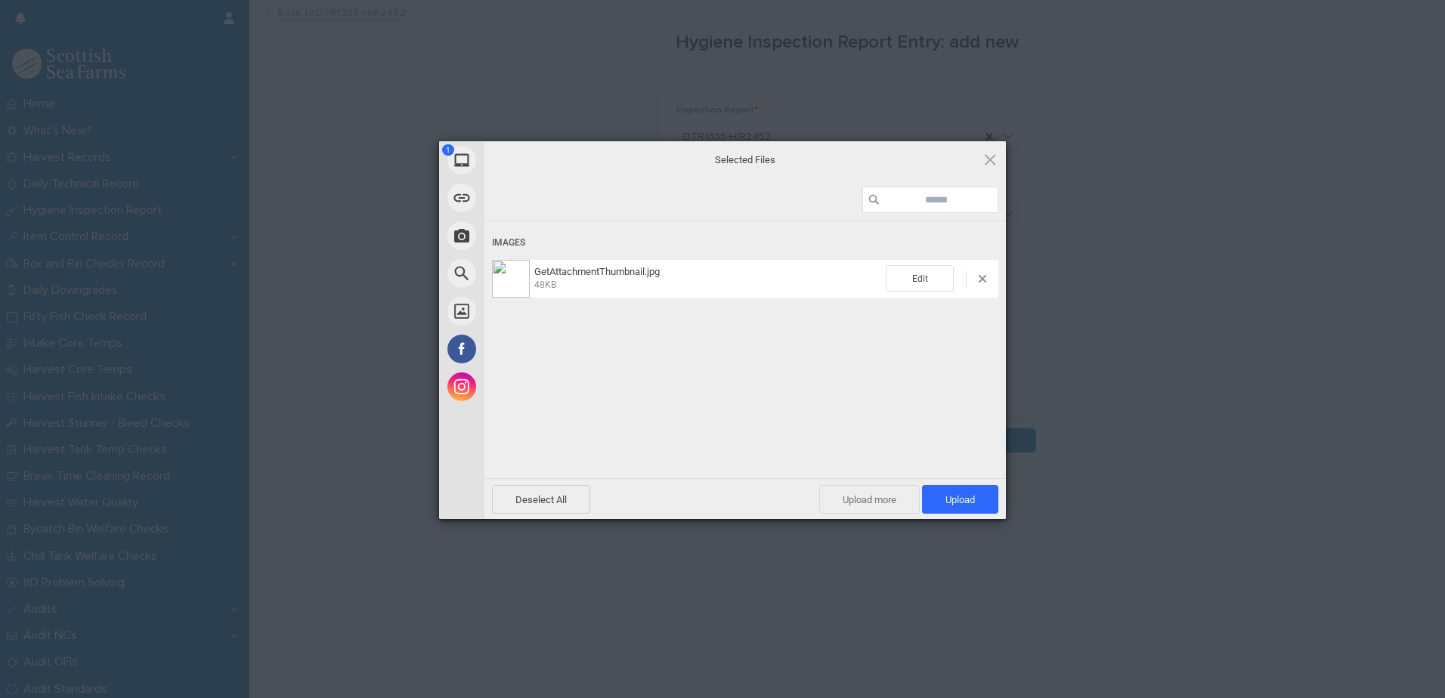
click at [875, 495] on span "Upload more" at bounding box center [869, 499] width 101 height 29
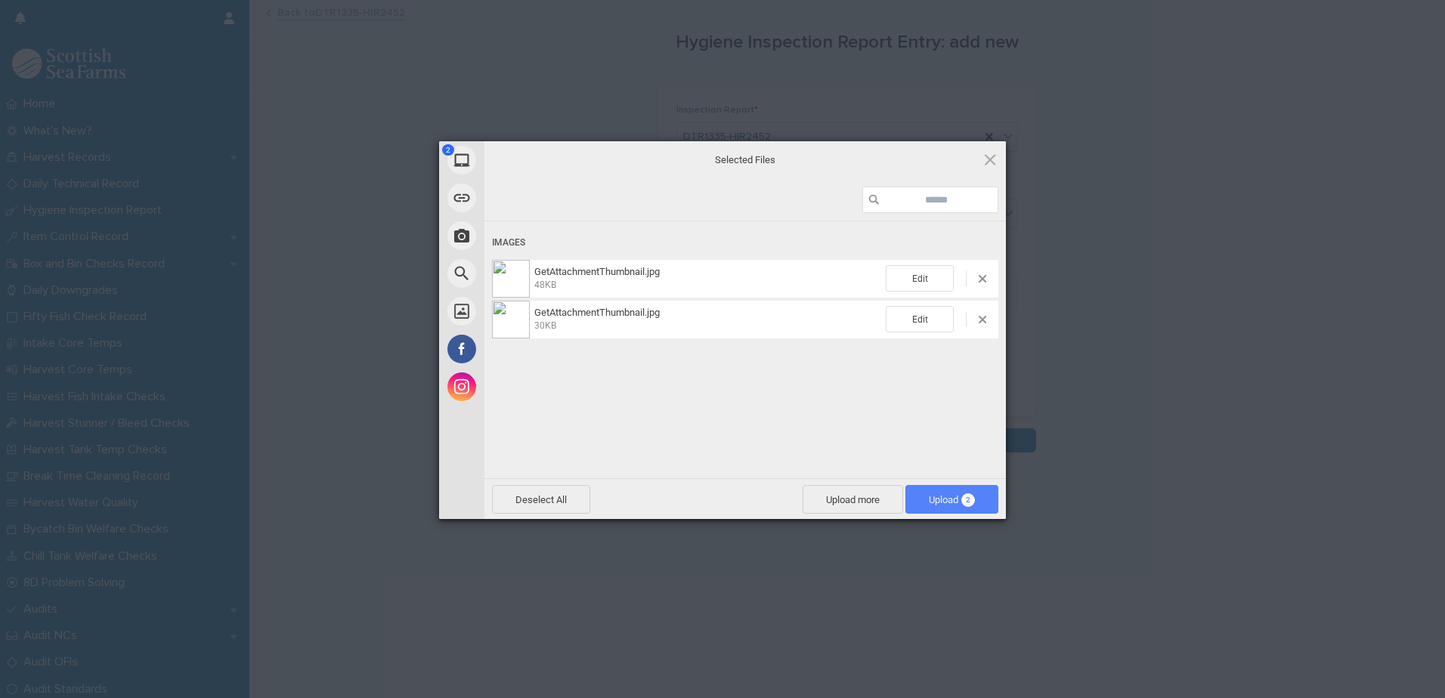
click at [929, 501] on span "Upload 2" at bounding box center [952, 499] width 46 height 11
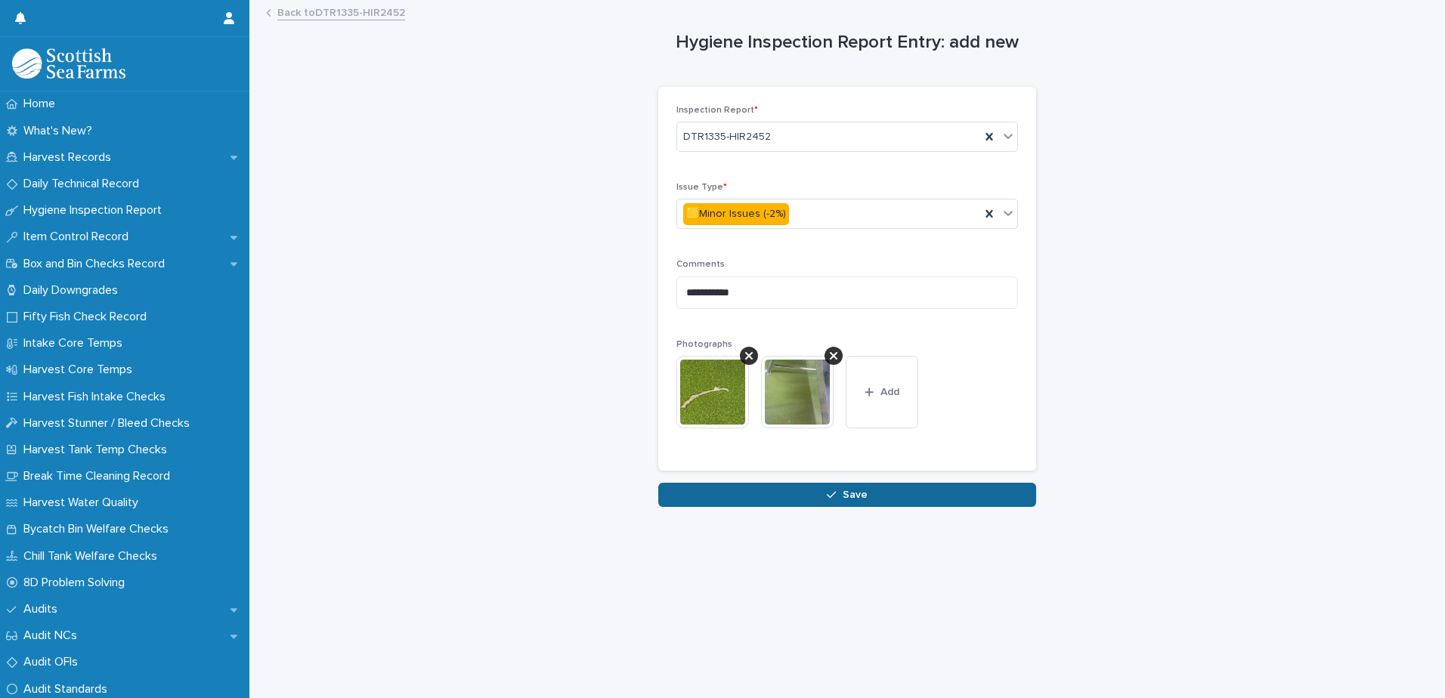
click at [859, 493] on span "Save" at bounding box center [855, 495] width 25 height 11
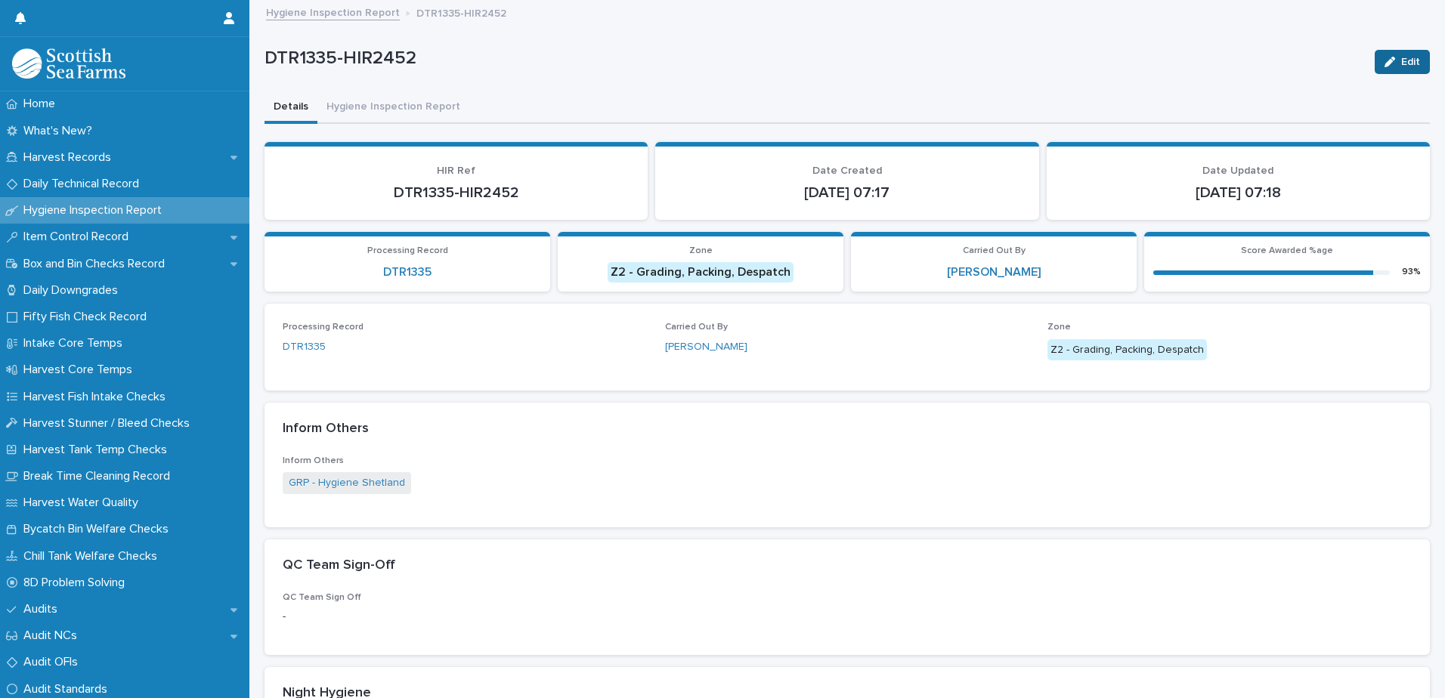
click at [1401, 64] on span "Edit" at bounding box center [1410, 62] width 19 height 11
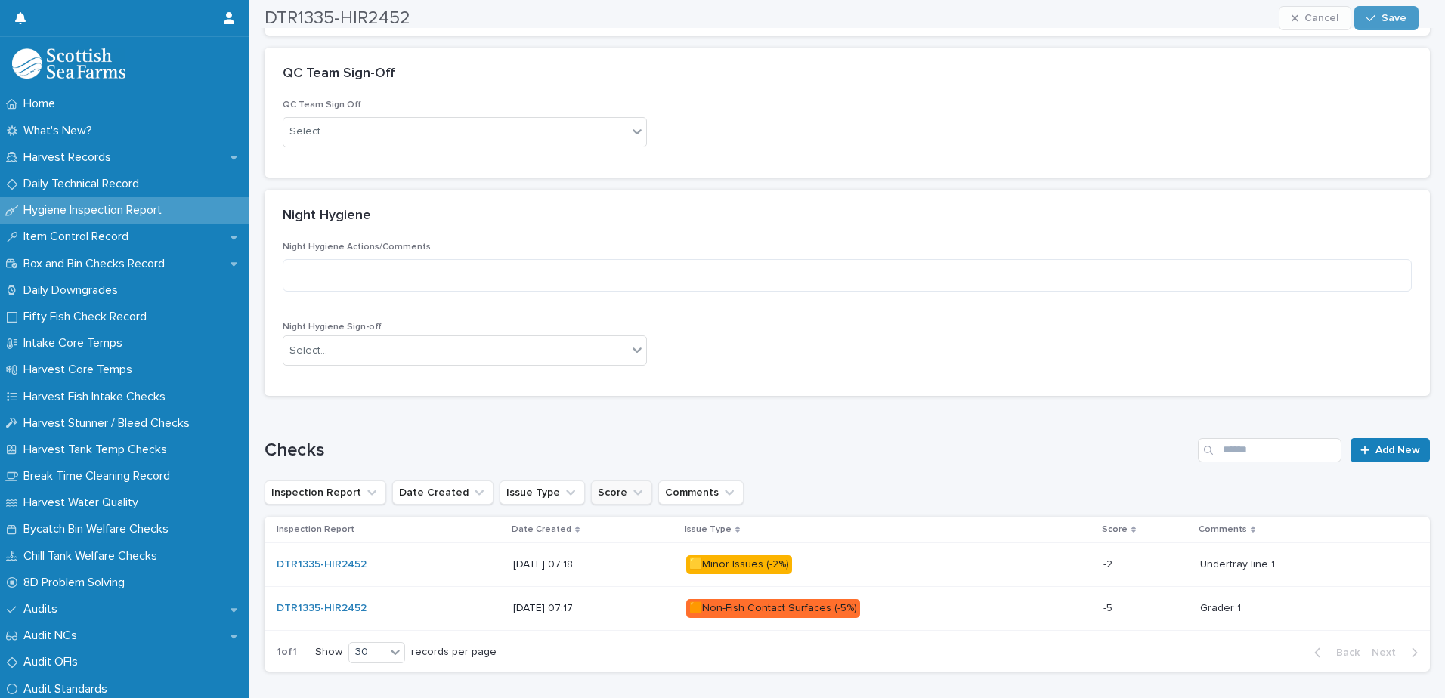
scroll to position [529, 0]
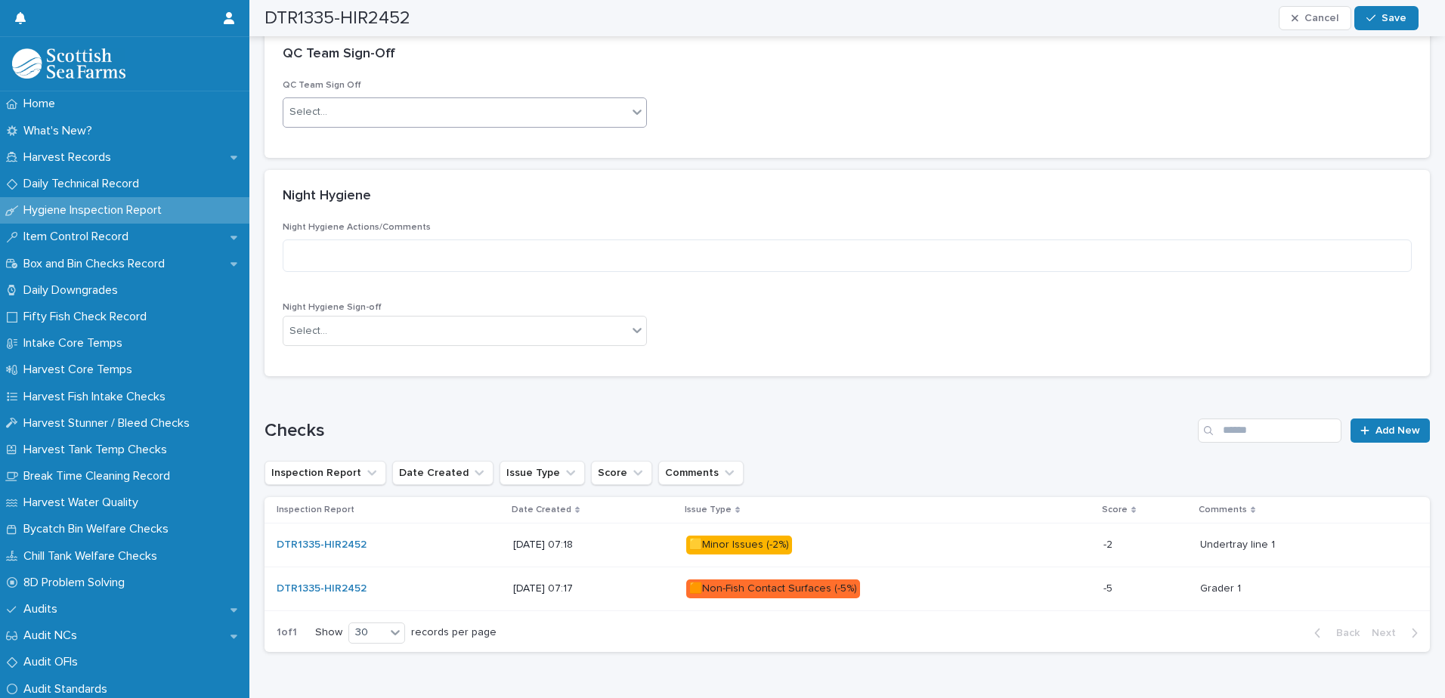
click at [495, 106] on div "Select..." at bounding box center [455, 112] width 344 height 25
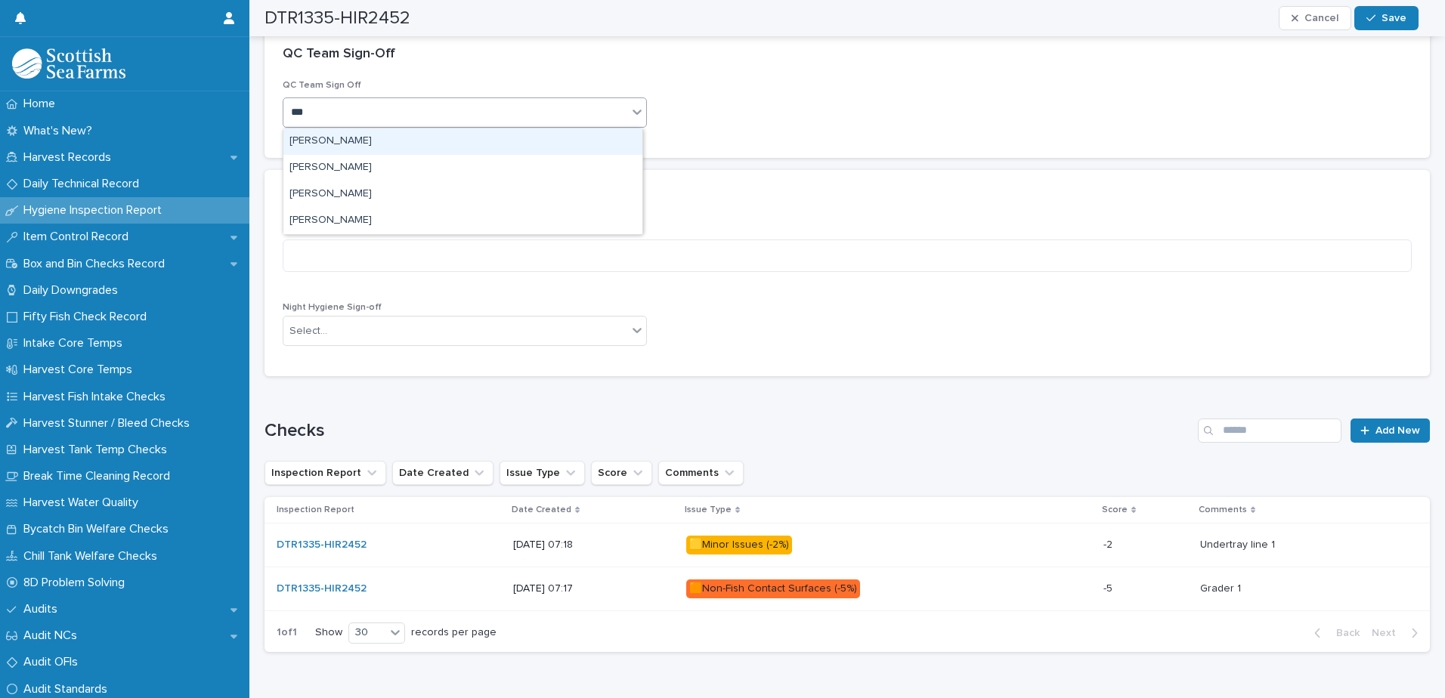
type input "****"
click at [472, 138] on div "[PERSON_NAME]" at bounding box center [462, 142] width 359 height 26
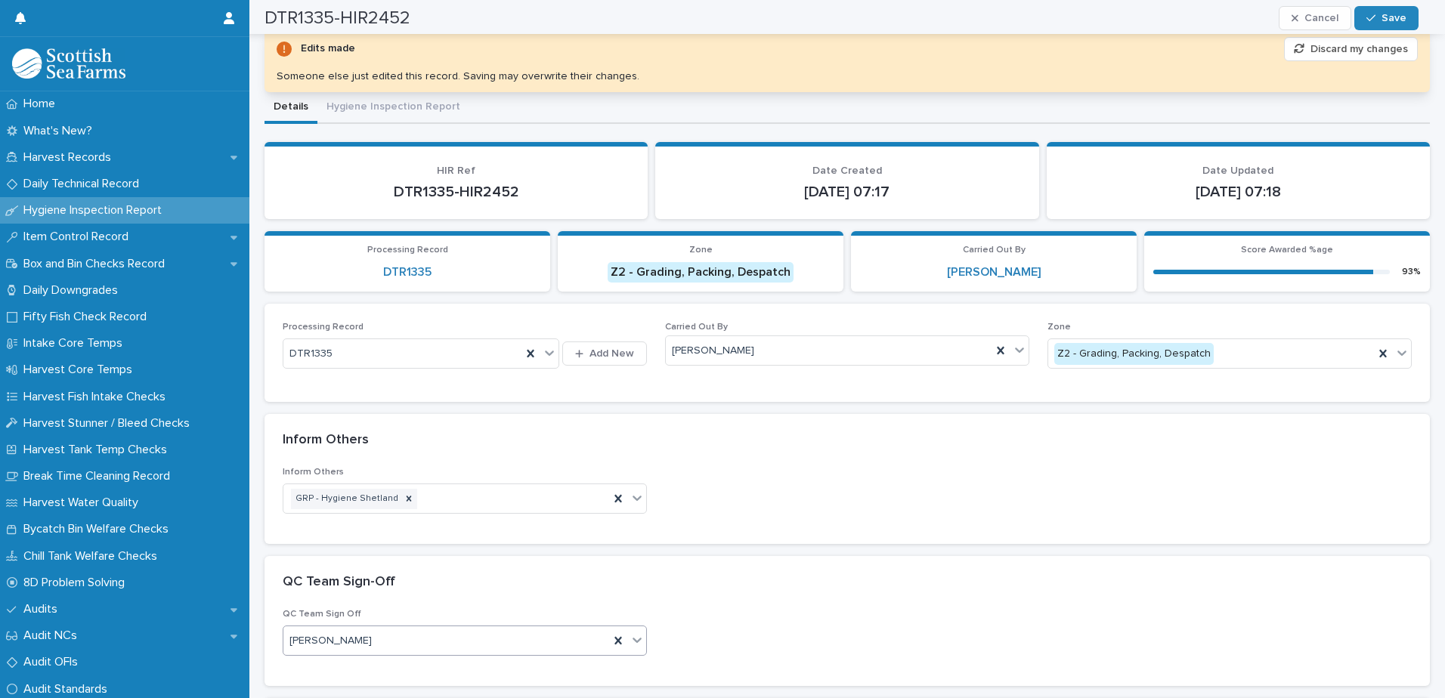
scroll to position [38, 0]
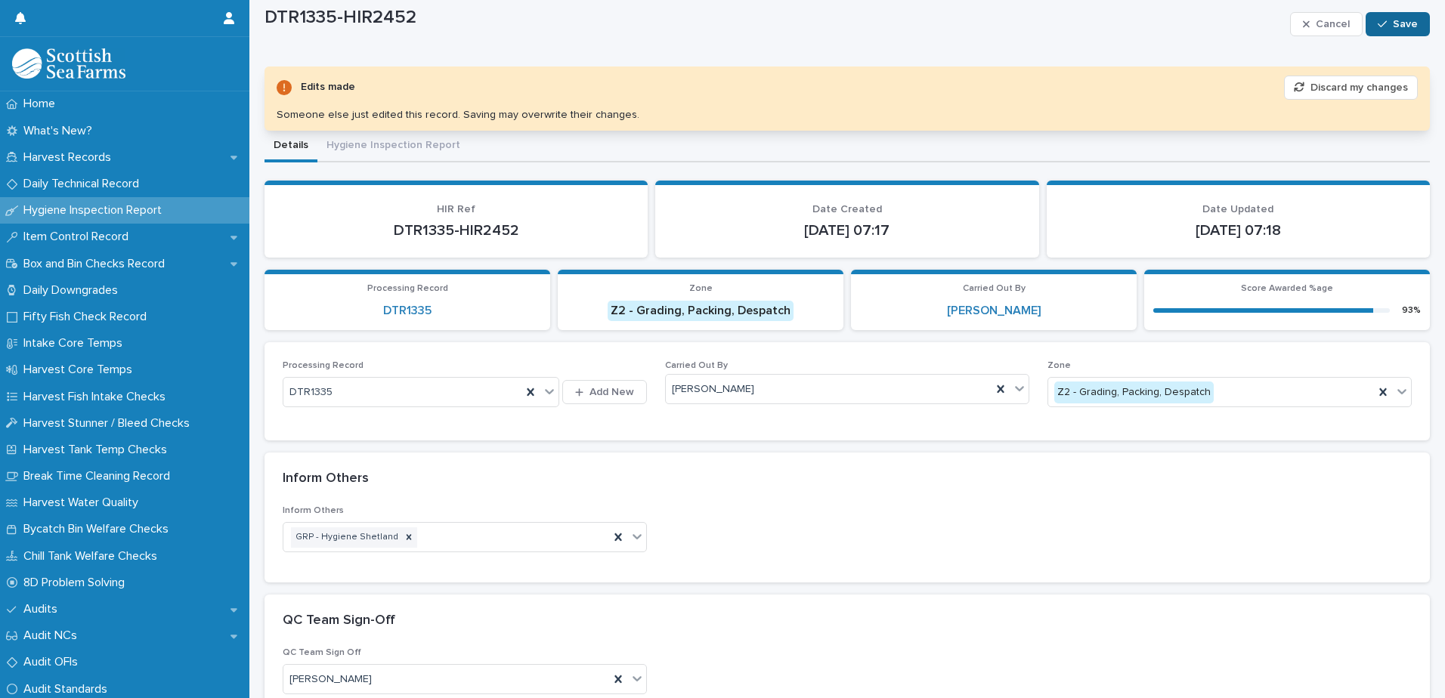
click at [1398, 28] on span "Save" at bounding box center [1405, 24] width 25 height 11
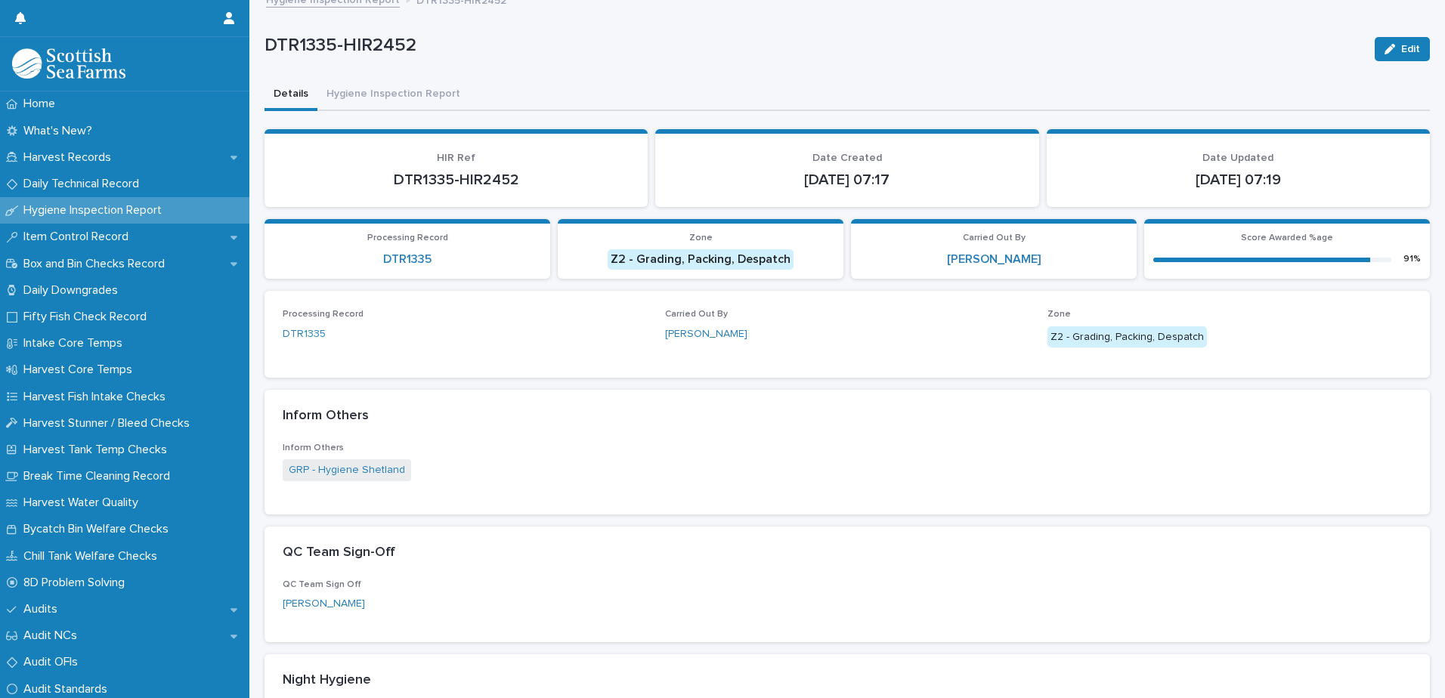
scroll to position [0, 0]
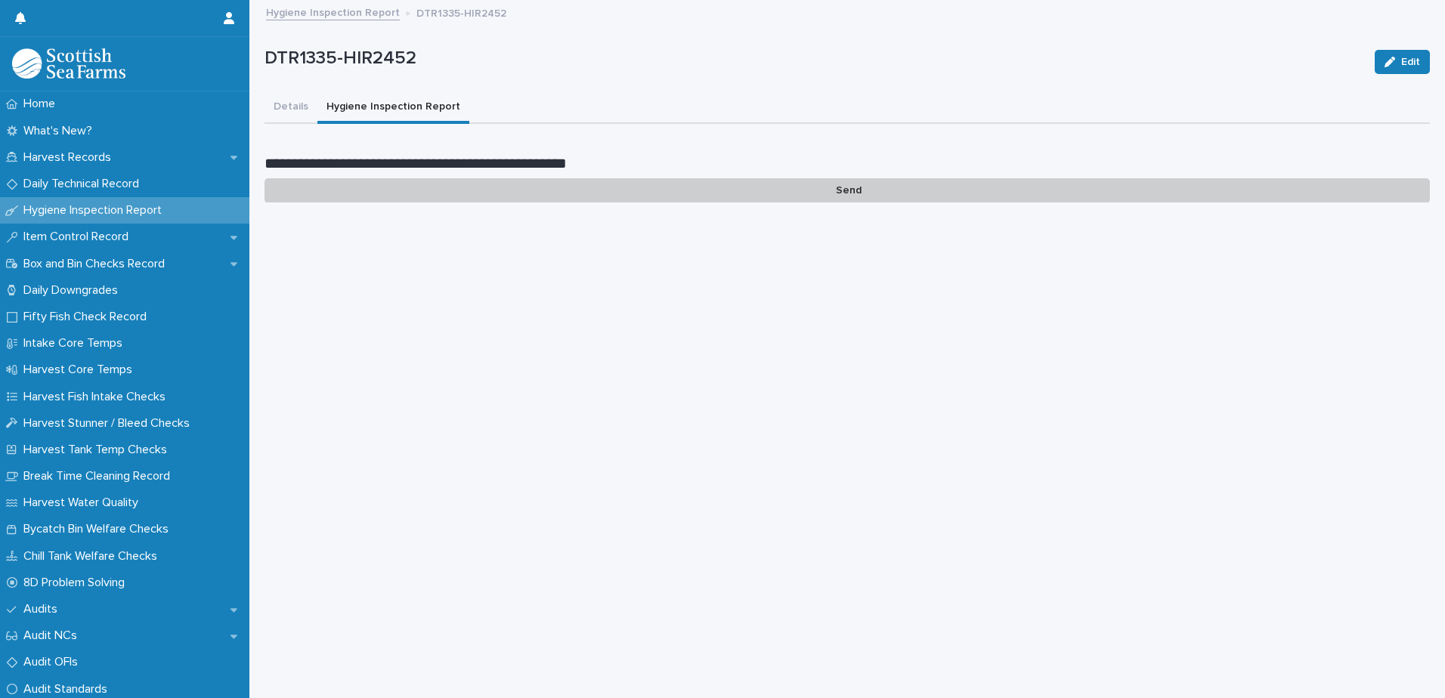
click at [381, 110] on button "Hygiene Inspection Report" at bounding box center [393, 108] width 152 height 32
click at [847, 190] on p "Send" at bounding box center [848, 190] width 1166 height 25
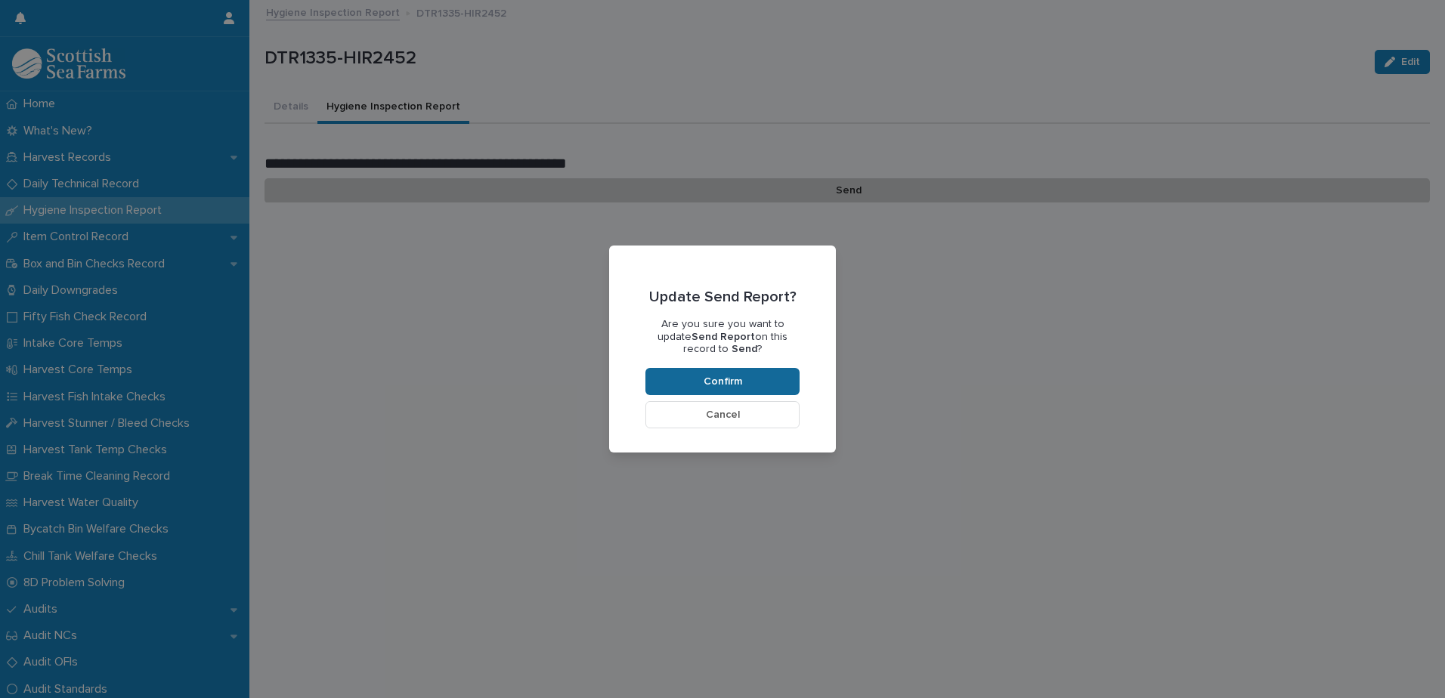
click at [726, 376] on button "Confirm" at bounding box center [723, 381] width 154 height 27
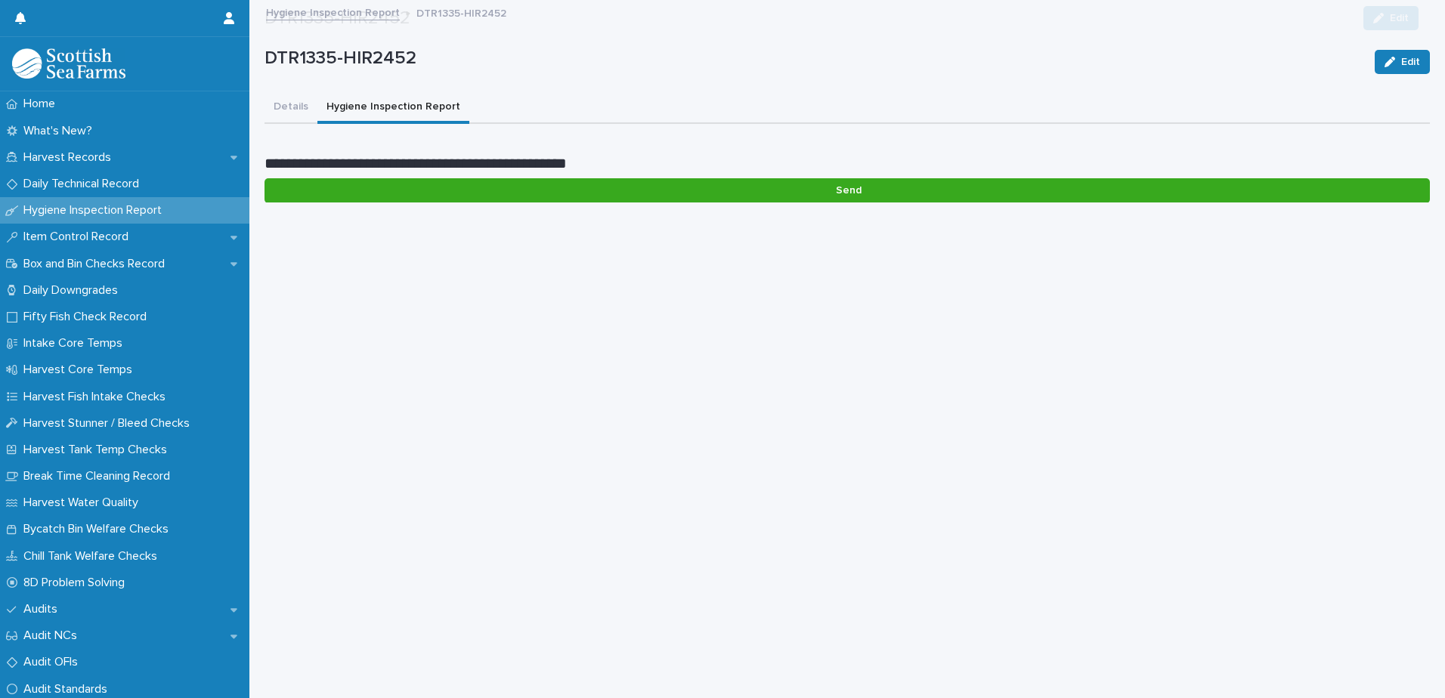
scroll to position [127, 0]
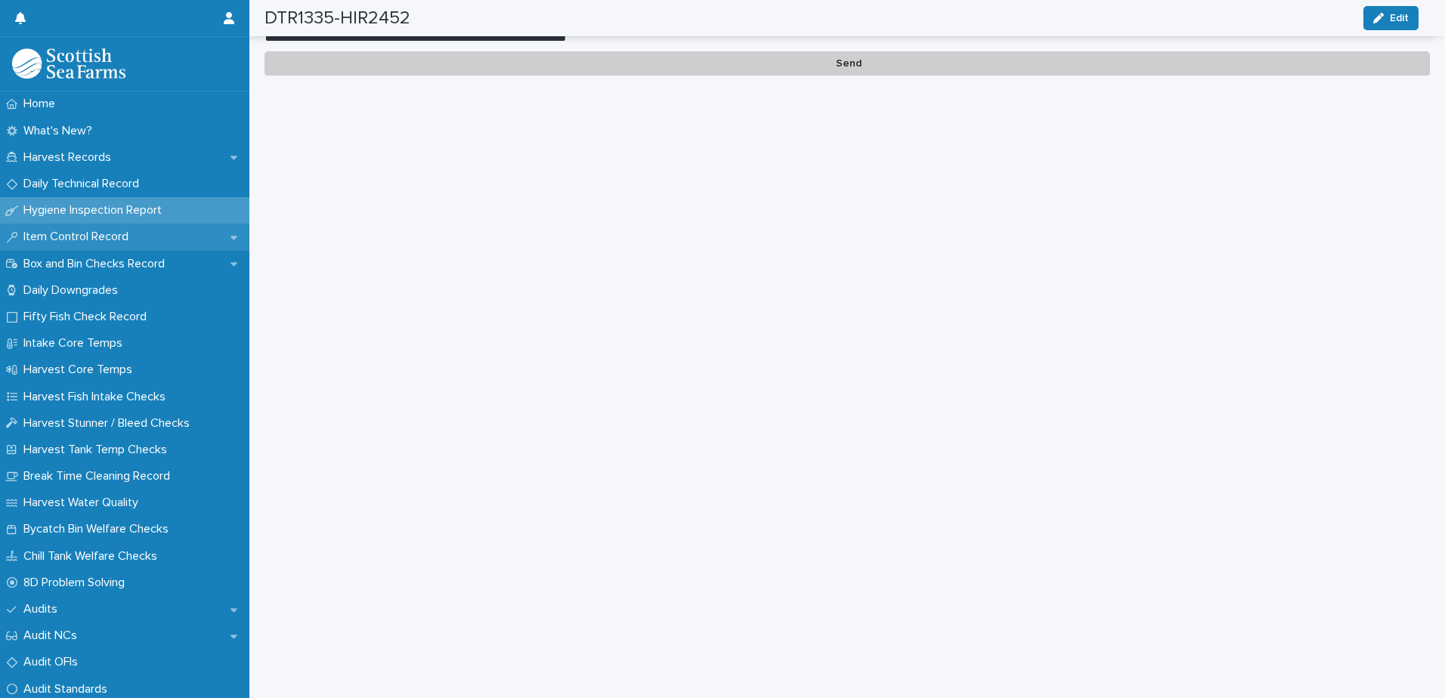
click at [102, 238] on p "Item Control Record" at bounding box center [78, 237] width 123 height 14
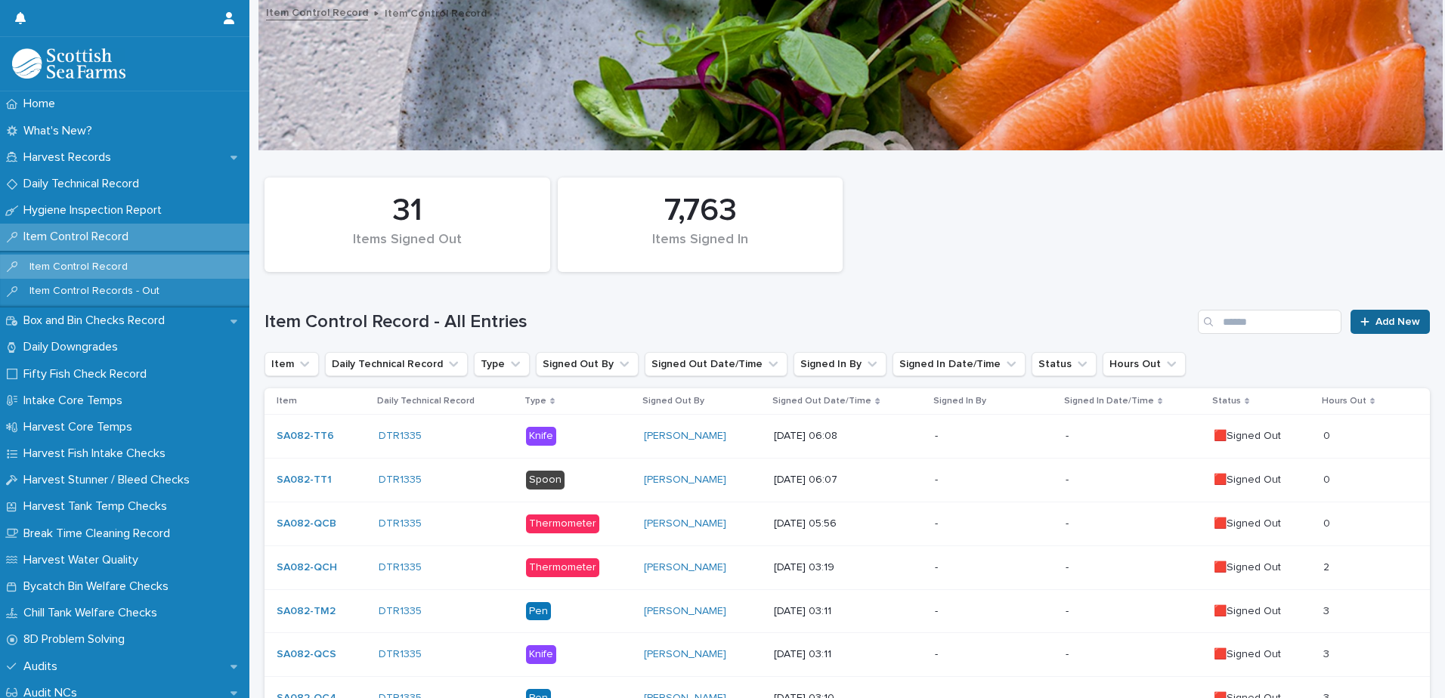
click at [1376, 324] on span "Add New" at bounding box center [1398, 322] width 45 height 11
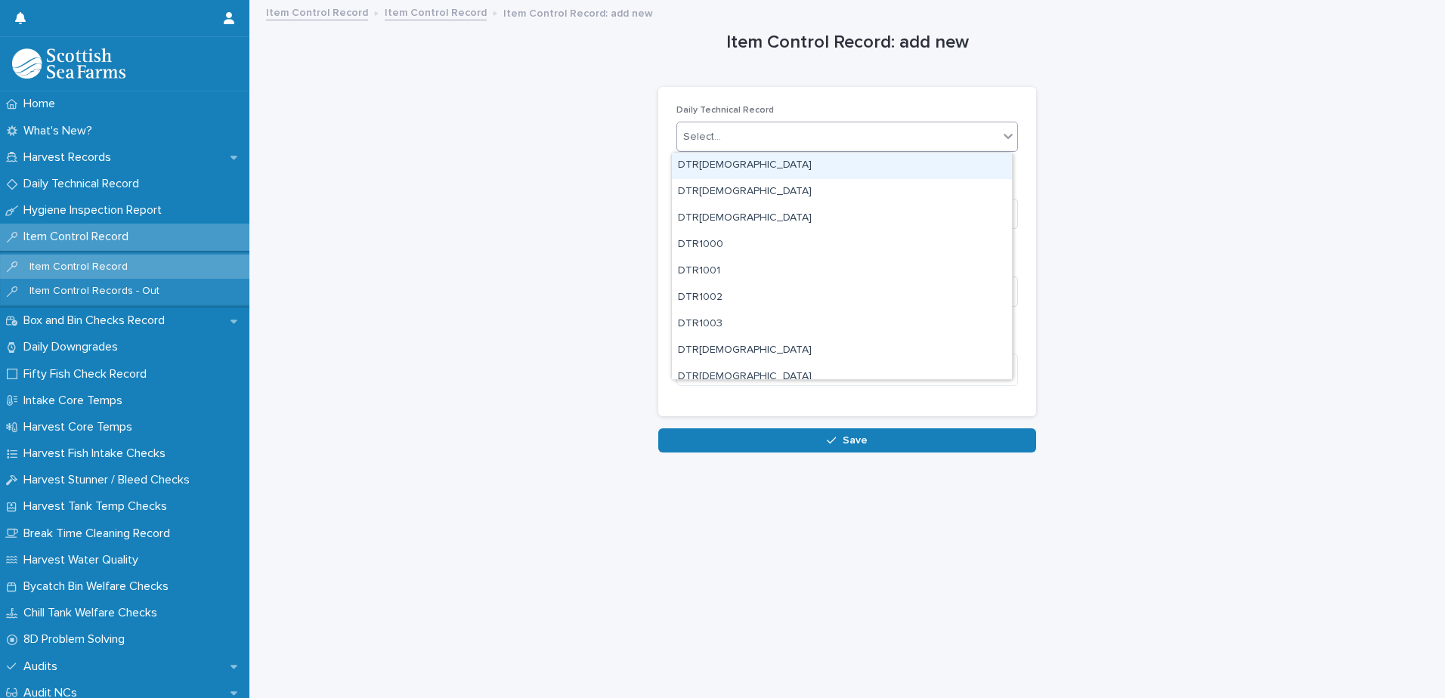
click at [777, 141] on div "Select..." at bounding box center [837, 137] width 321 height 25
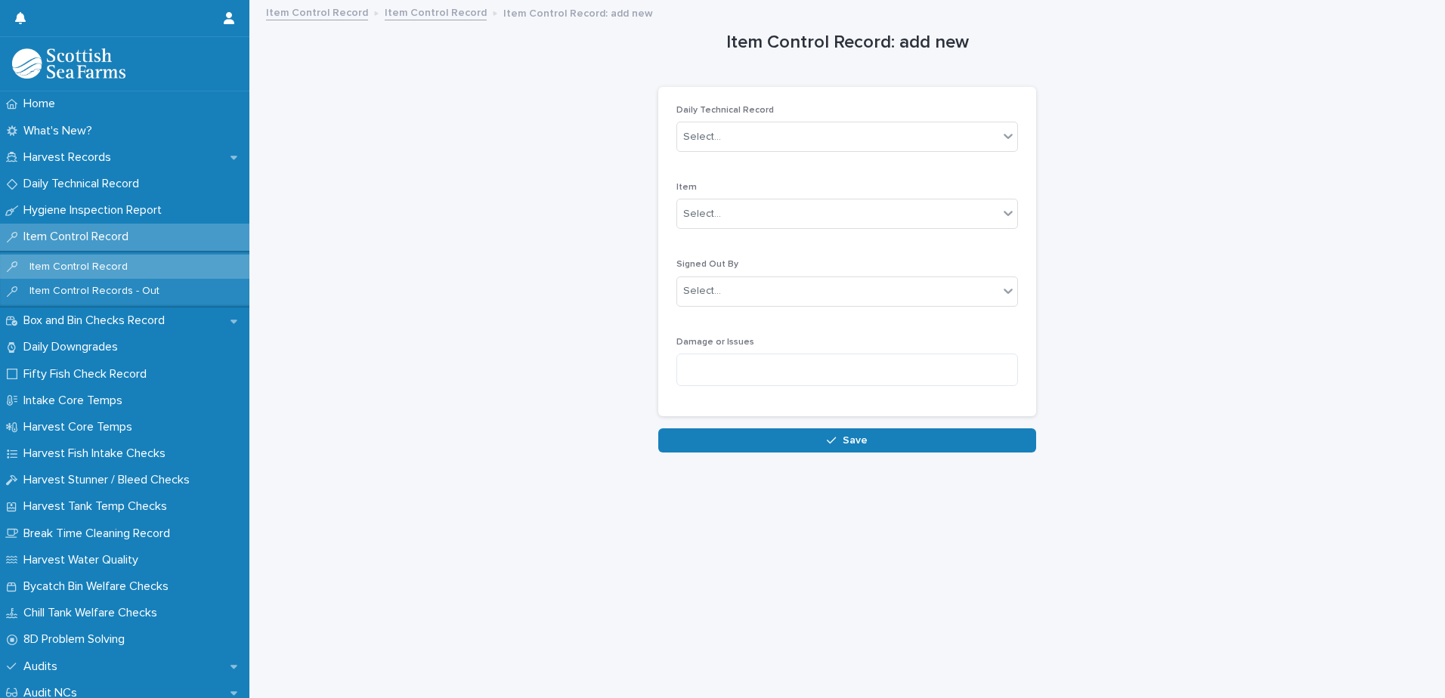
click at [432, 10] on link "Item Control Record" at bounding box center [436, 11] width 102 height 17
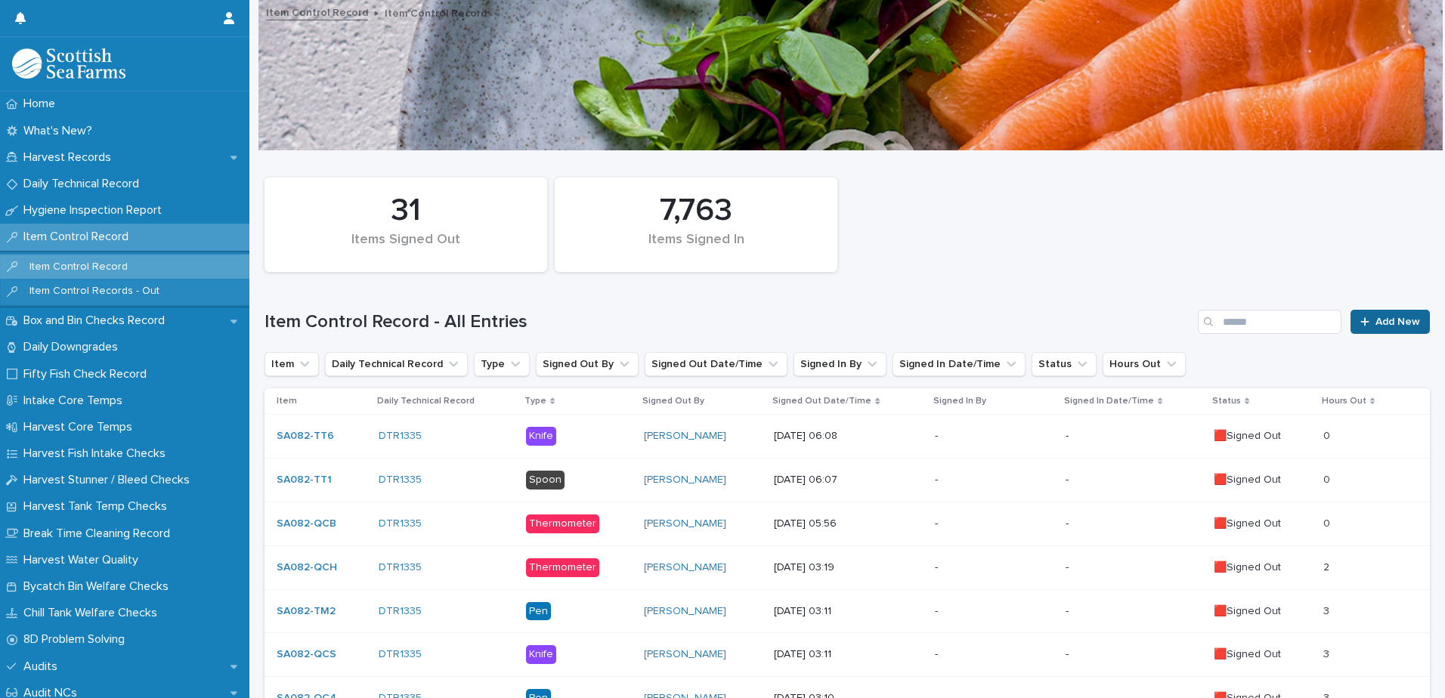
click at [1376, 326] on span "Add New" at bounding box center [1398, 322] width 45 height 11
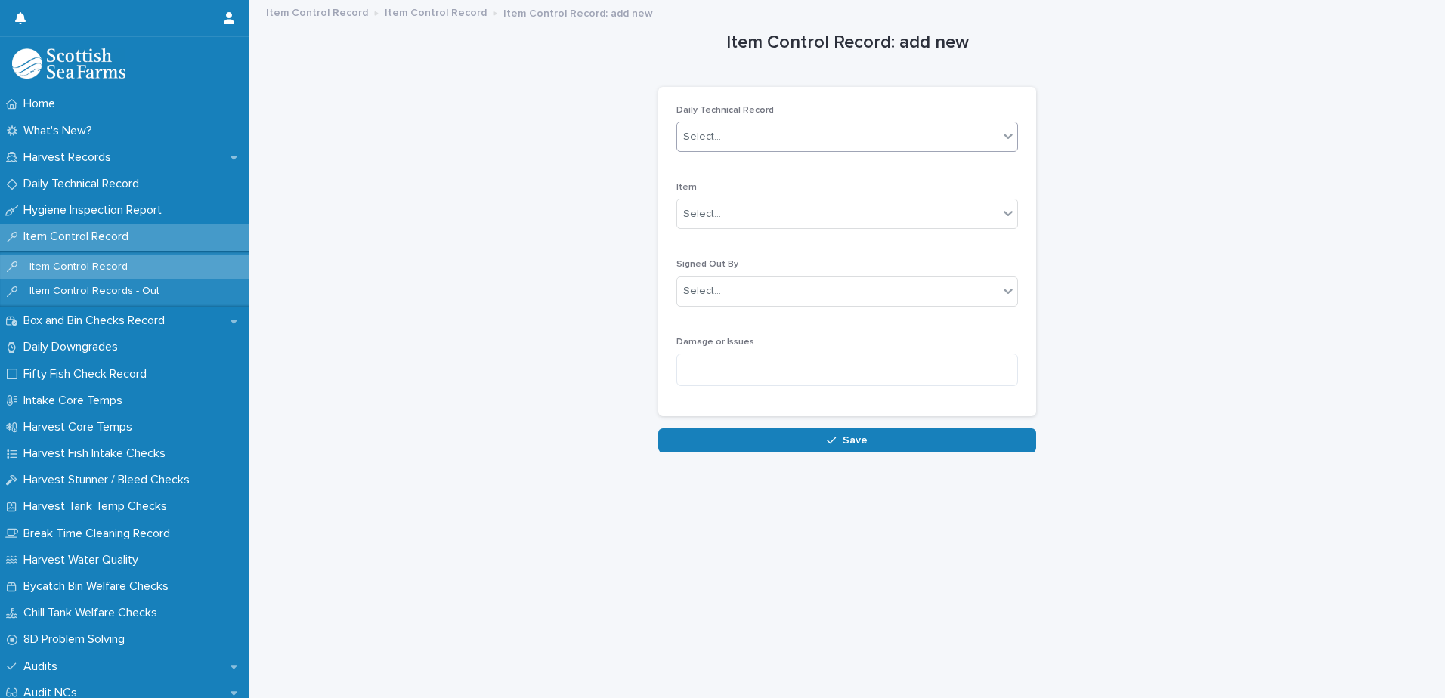
click at [730, 142] on div "Select..." at bounding box center [837, 137] width 321 height 25
type input "****"
drag, startPoint x: 727, startPoint y: 166, endPoint x: 740, endPoint y: 175, distance: 15.7
click at [727, 168] on div "DTR1335" at bounding box center [842, 166] width 340 height 26
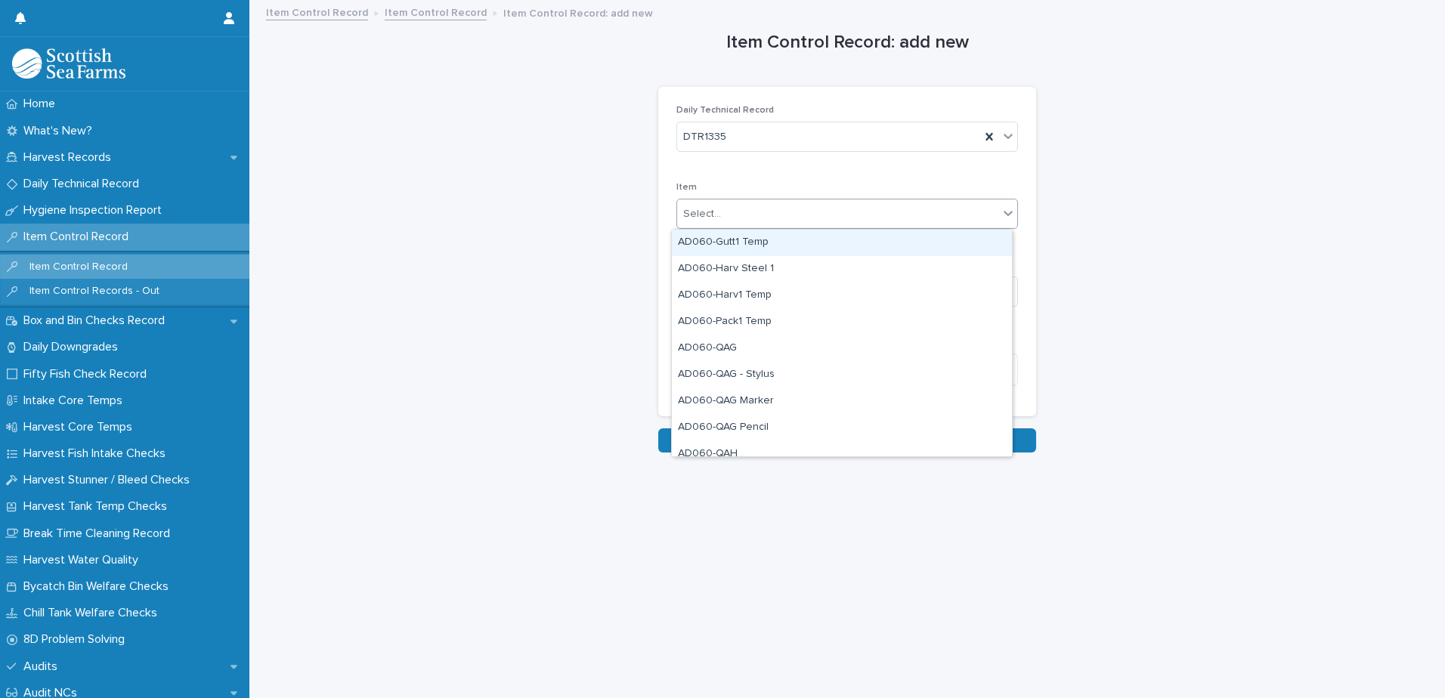
click at [777, 215] on div "Select..." at bounding box center [837, 214] width 321 height 25
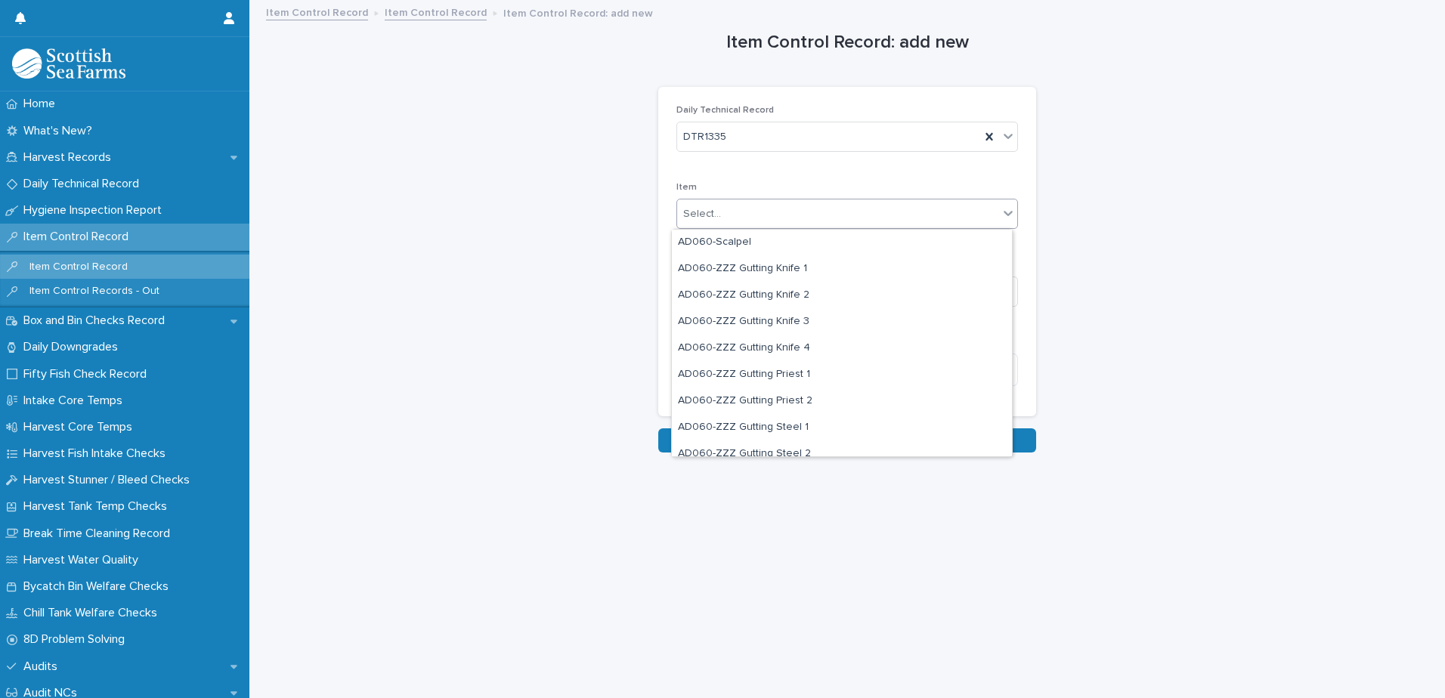
scroll to position [1134, 0]
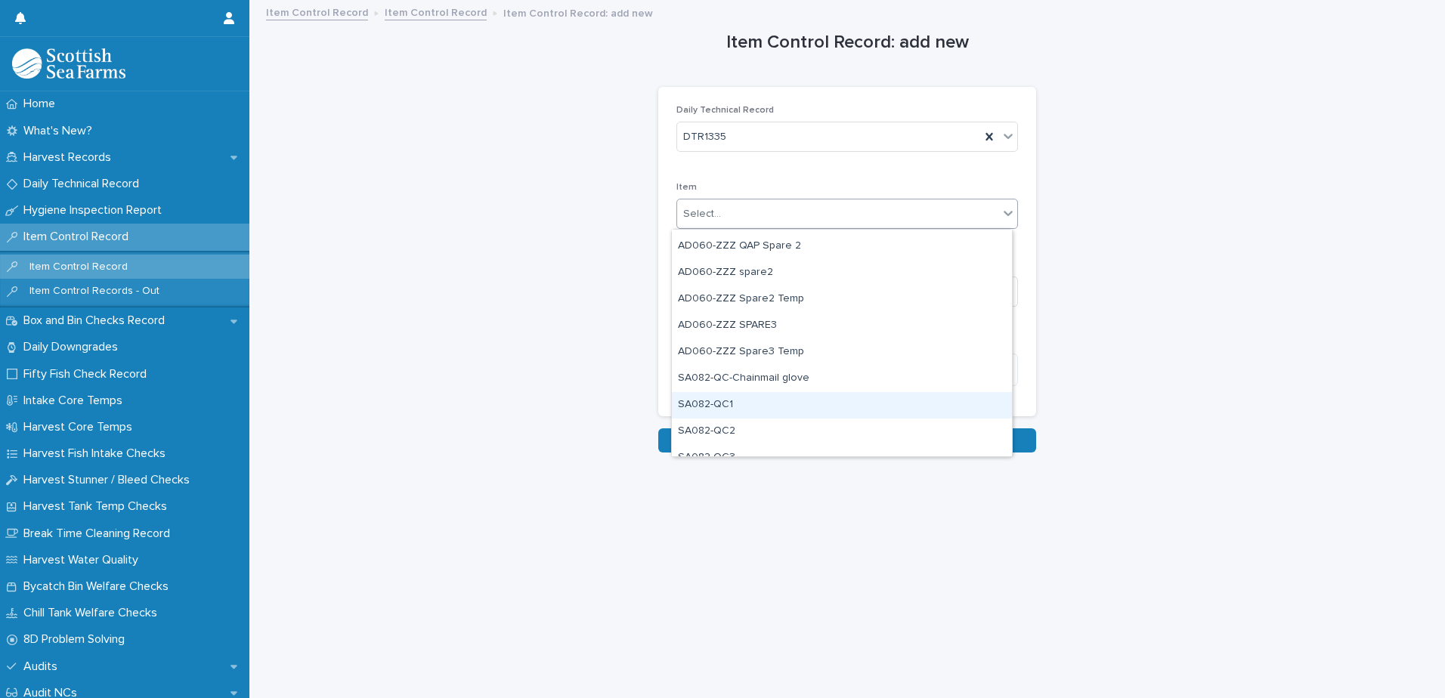
click at [772, 409] on div "SA082-QC1" at bounding box center [842, 405] width 340 height 26
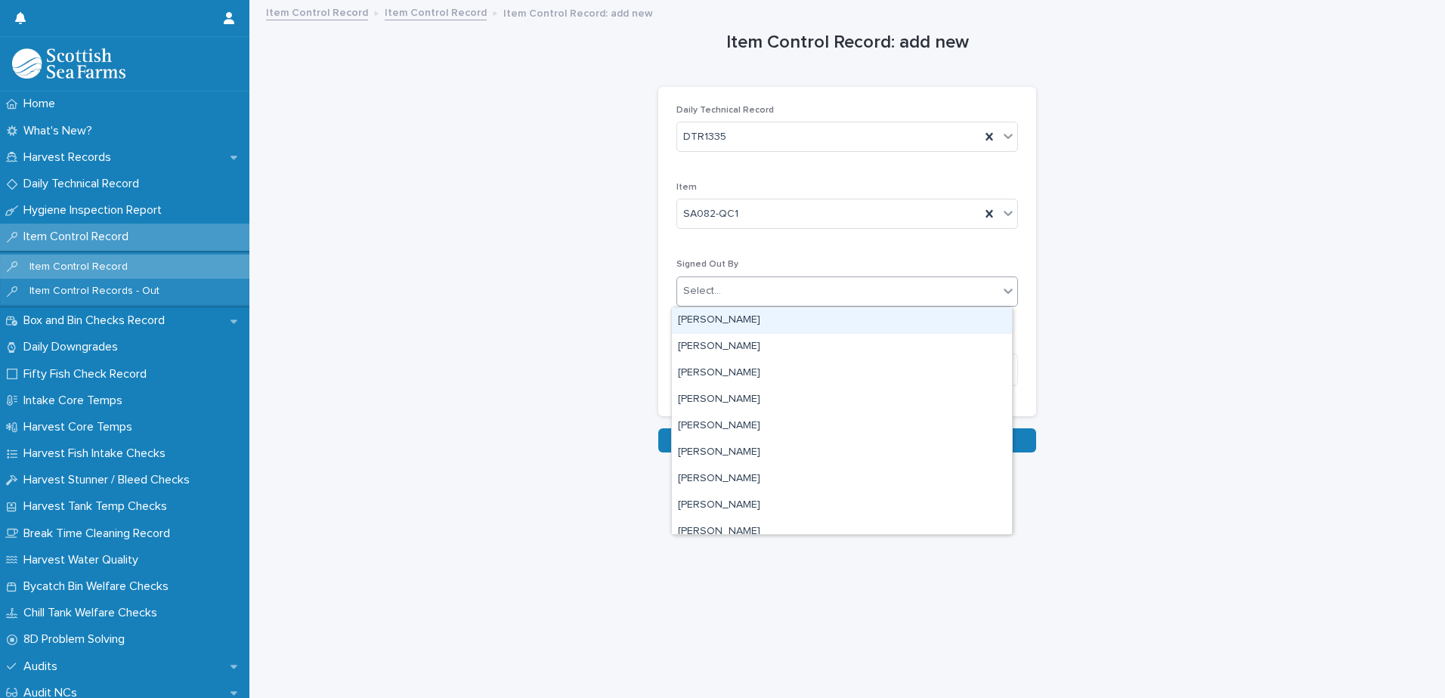
click at [819, 299] on div "Select..." at bounding box center [837, 291] width 321 height 25
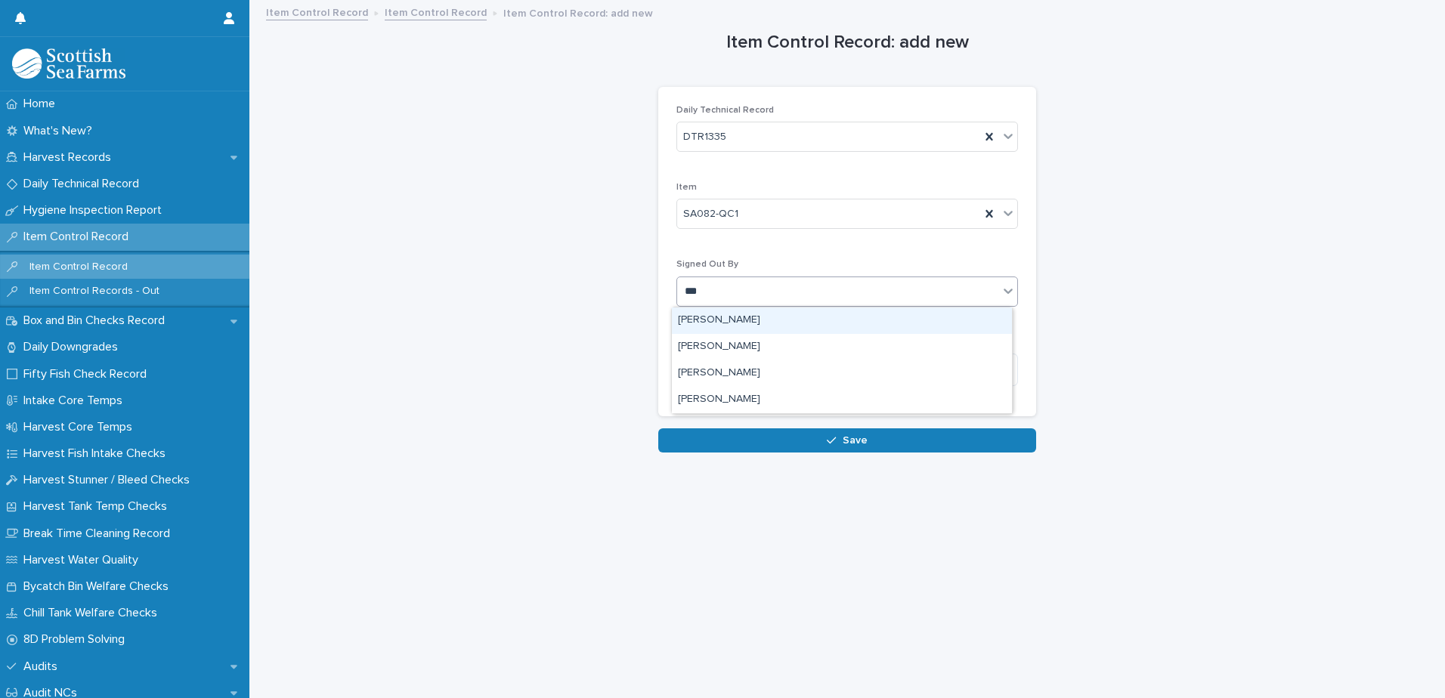
type input "****"
click at [772, 324] on div "[PERSON_NAME]" at bounding box center [842, 321] width 340 height 26
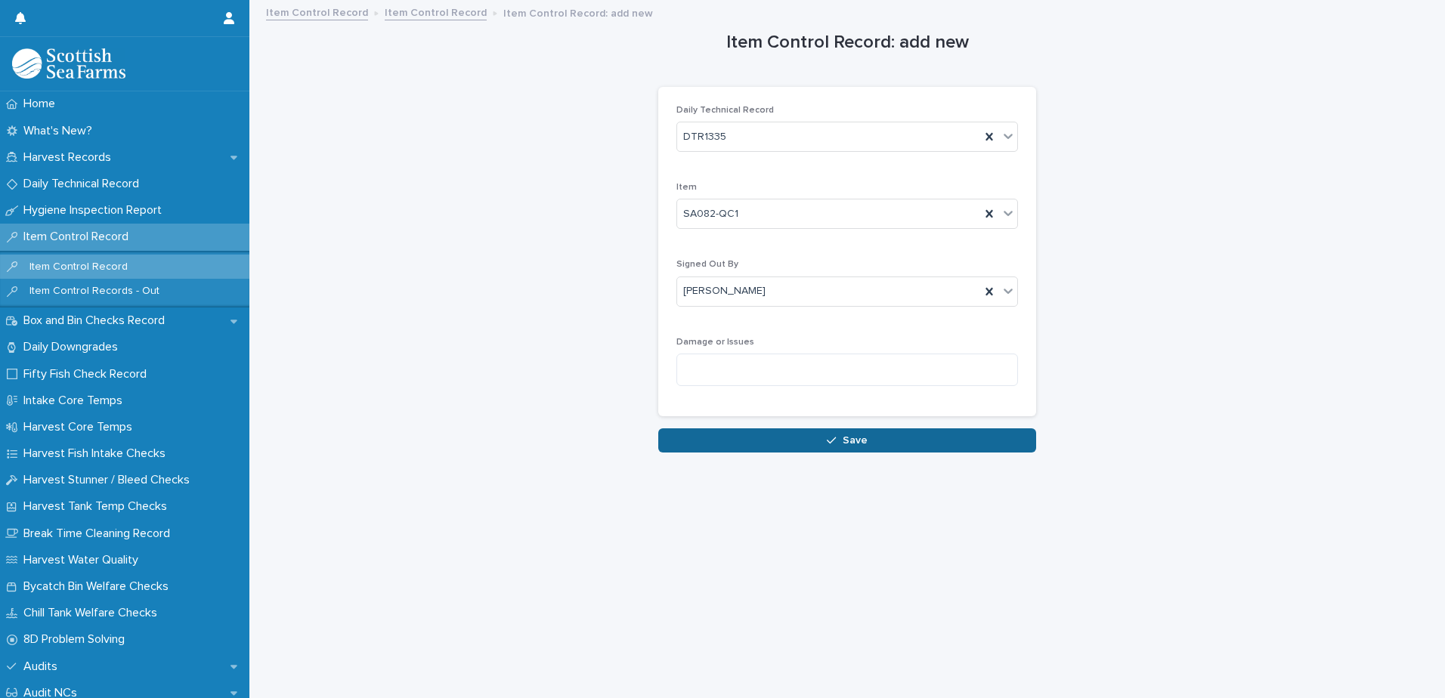
click at [855, 438] on span "Save" at bounding box center [855, 440] width 25 height 11
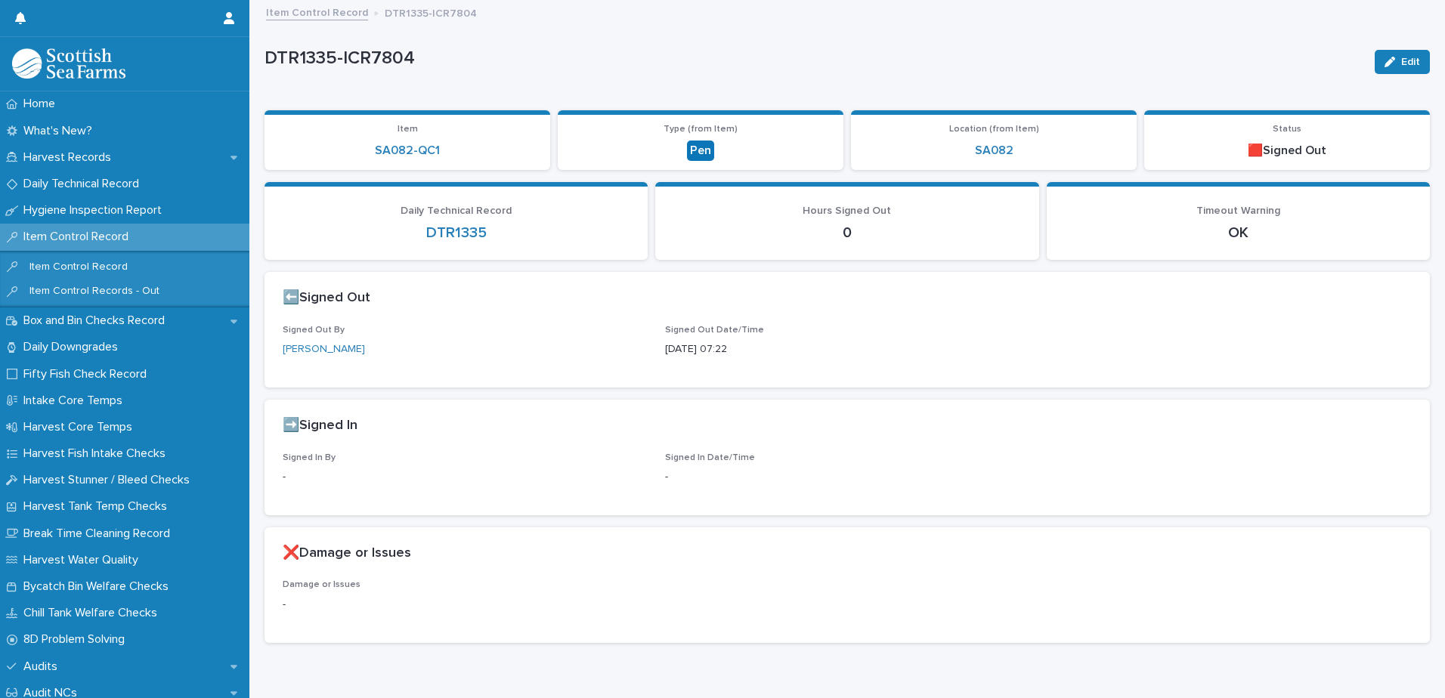
click at [325, 10] on link "Item Control Record" at bounding box center [317, 11] width 102 height 17
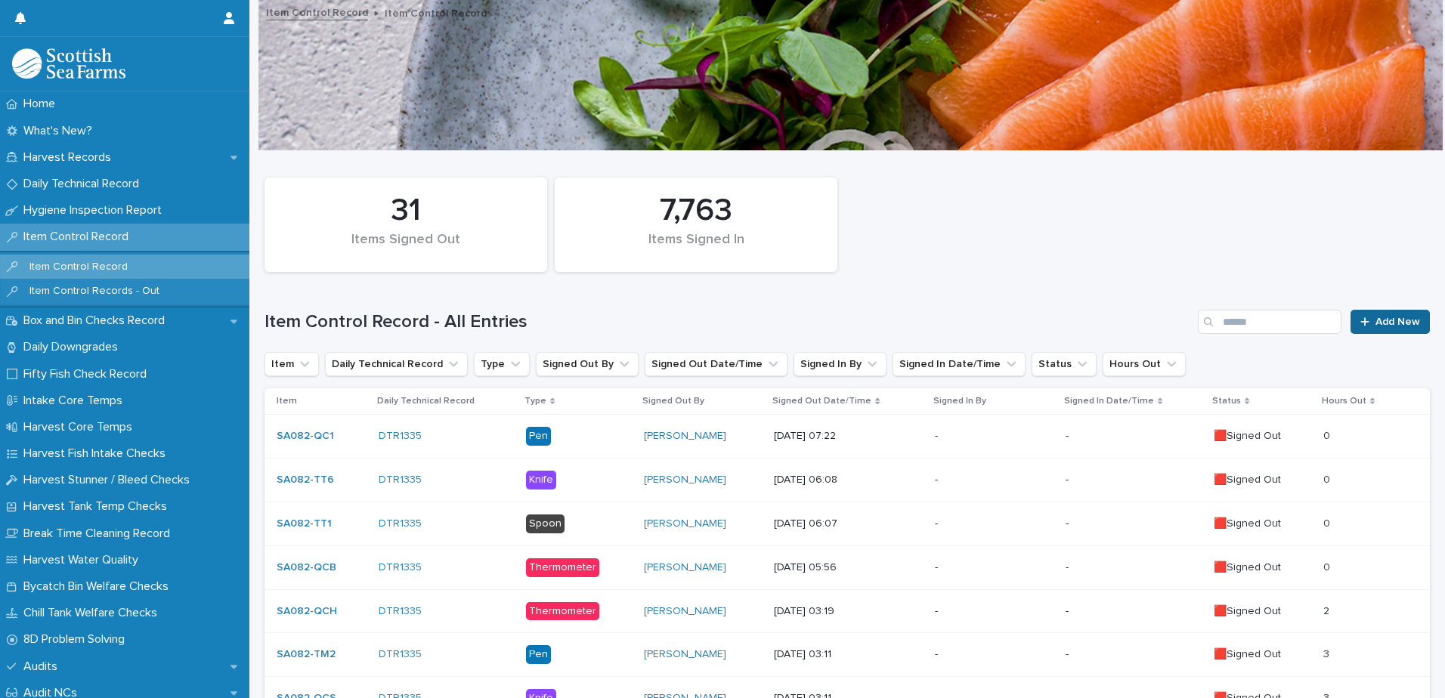
click at [1373, 329] on link "Add New" at bounding box center [1390, 322] width 79 height 24
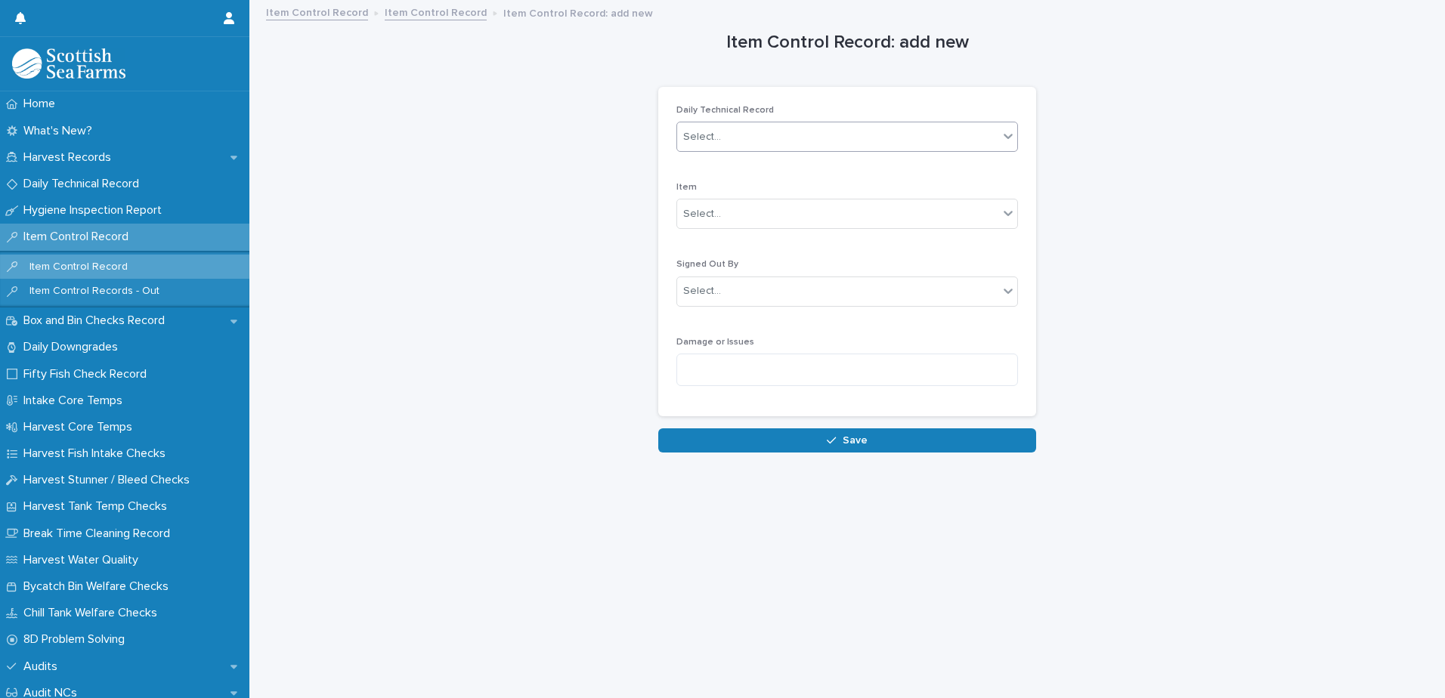
click at [773, 136] on div "Select..." at bounding box center [837, 137] width 321 height 25
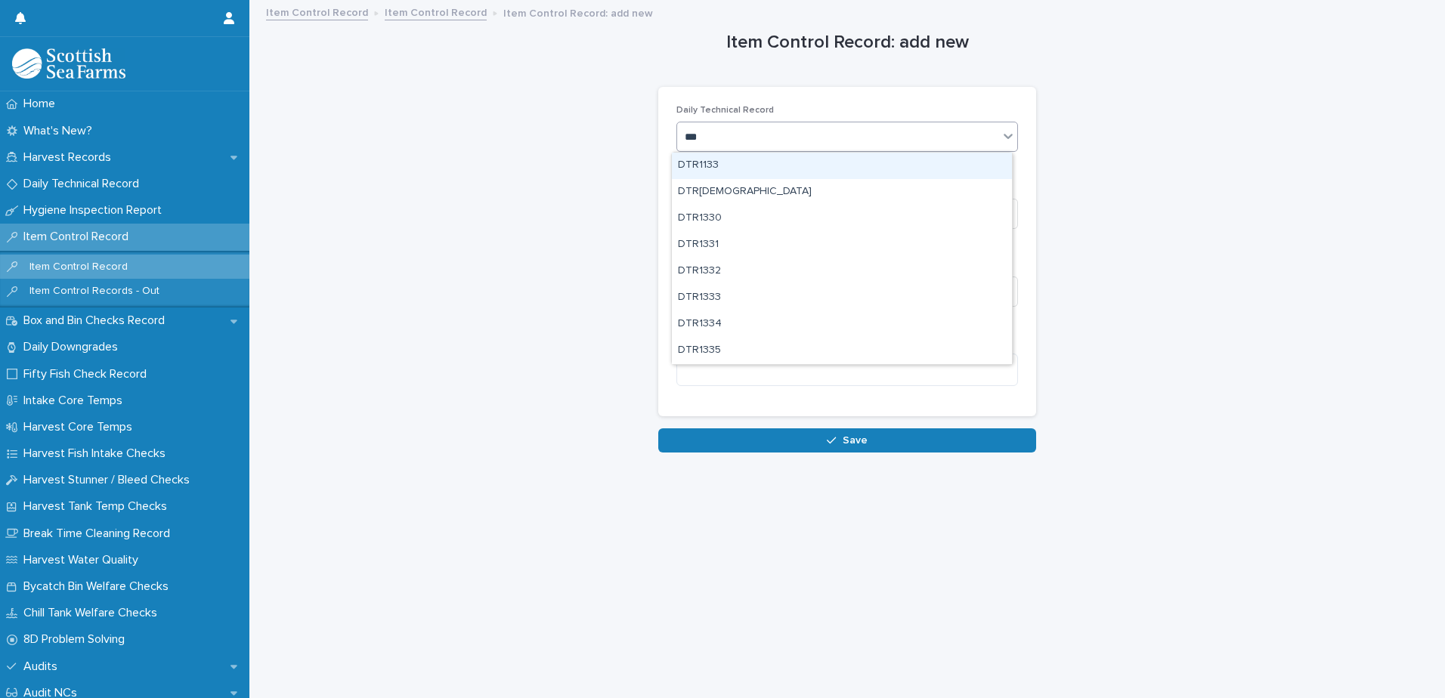
type input "****"
click at [724, 172] on div "DTR1335" at bounding box center [842, 166] width 340 height 26
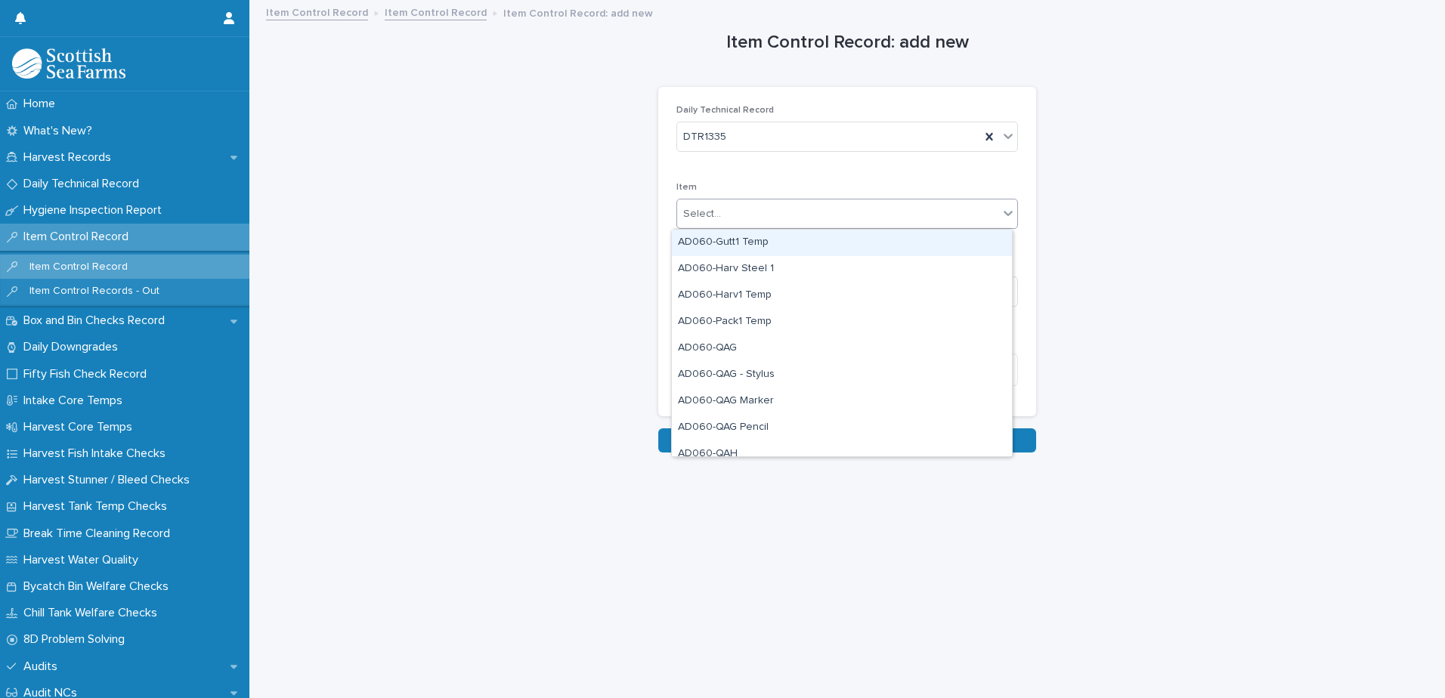
click at [749, 214] on div "Select..." at bounding box center [837, 214] width 321 height 25
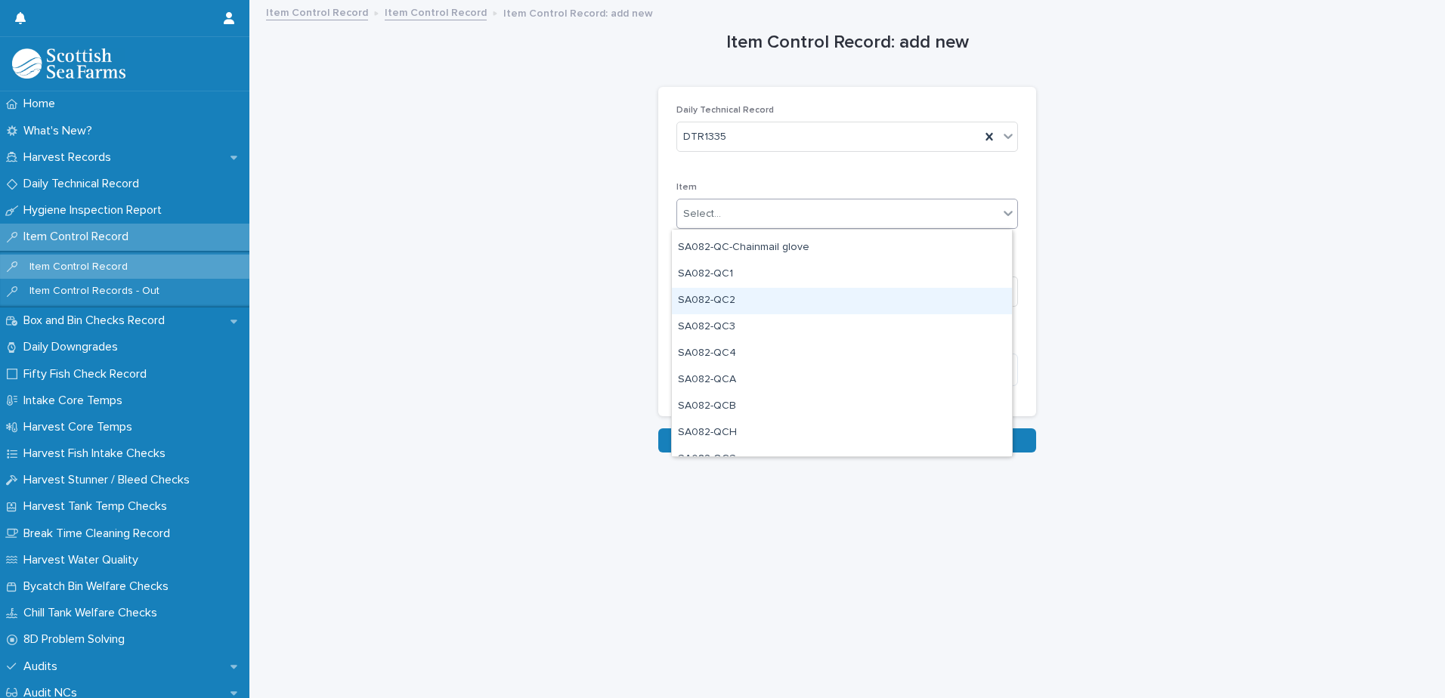
scroll to position [1285, 0]
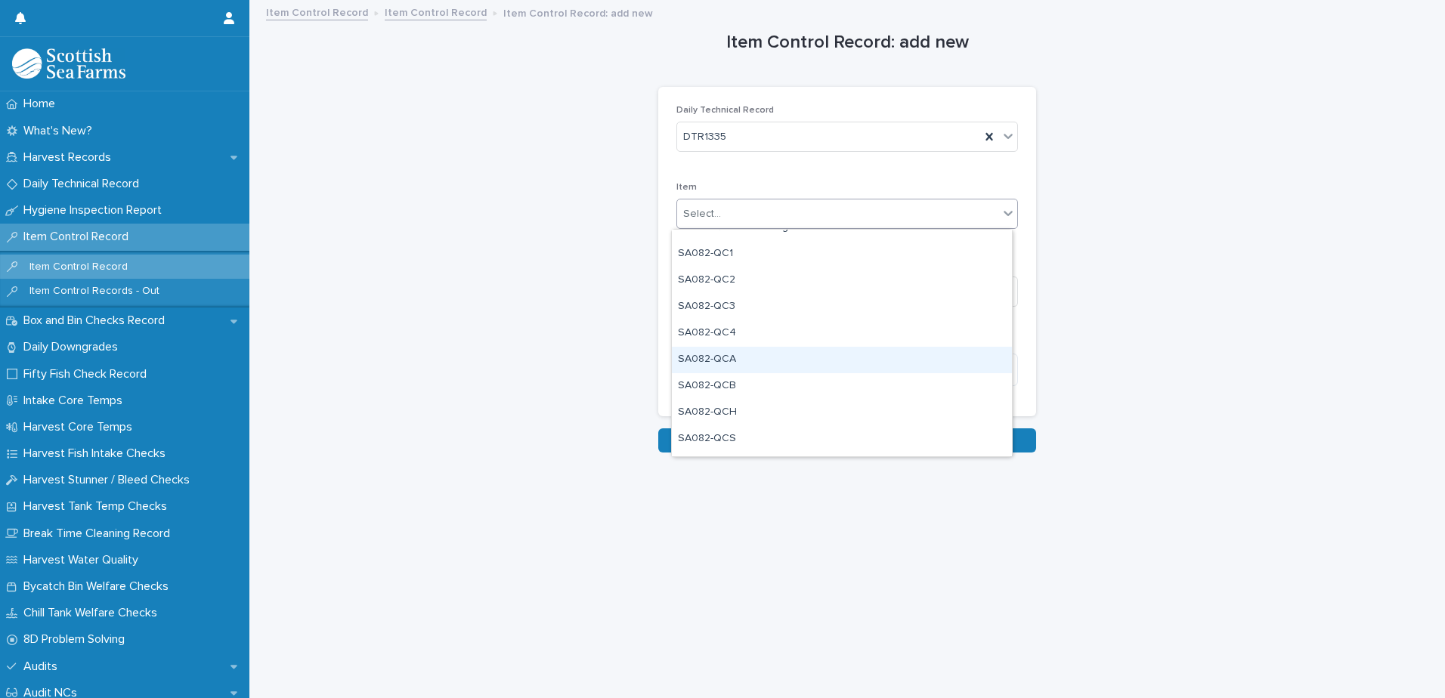
click at [777, 359] on div "SA082-QCA" at bounding box center [842, 360] width 340 height 26
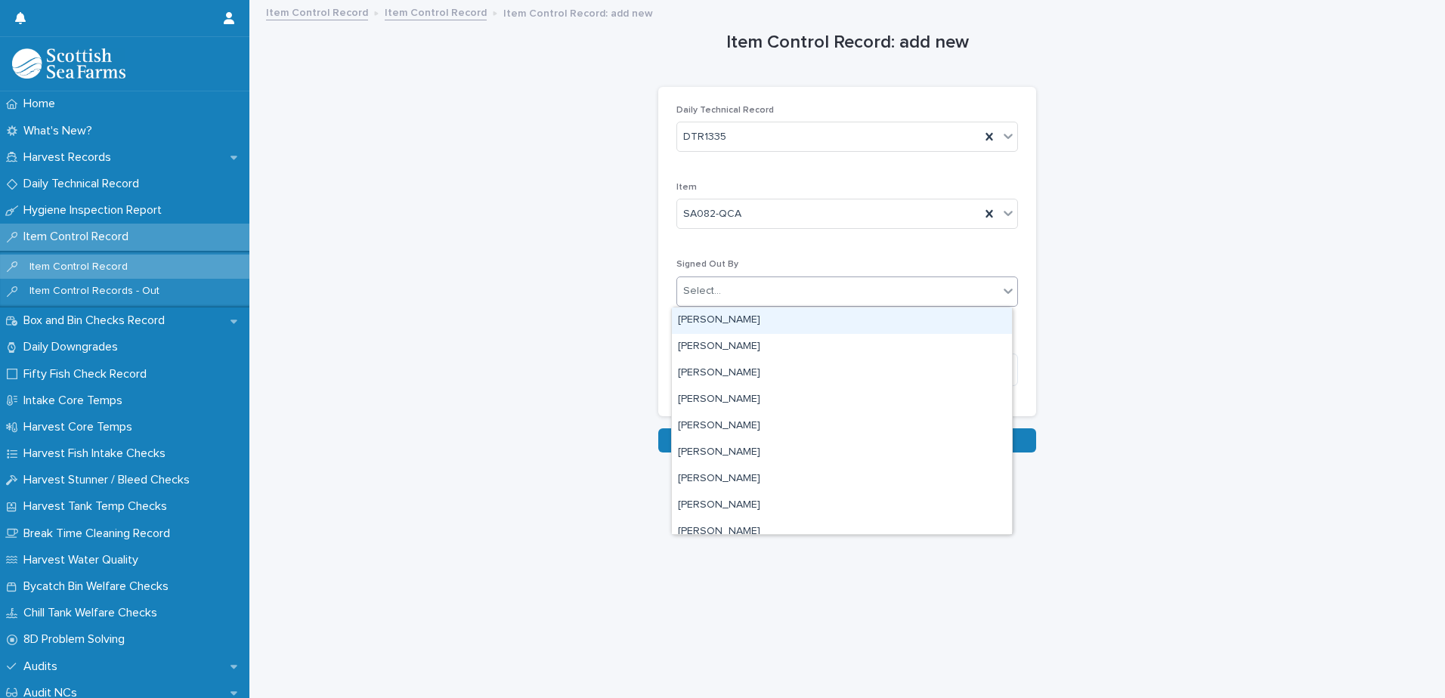
click at [767, 283] on div "Select..." at bounding box center [837, 291] width 321 height 25
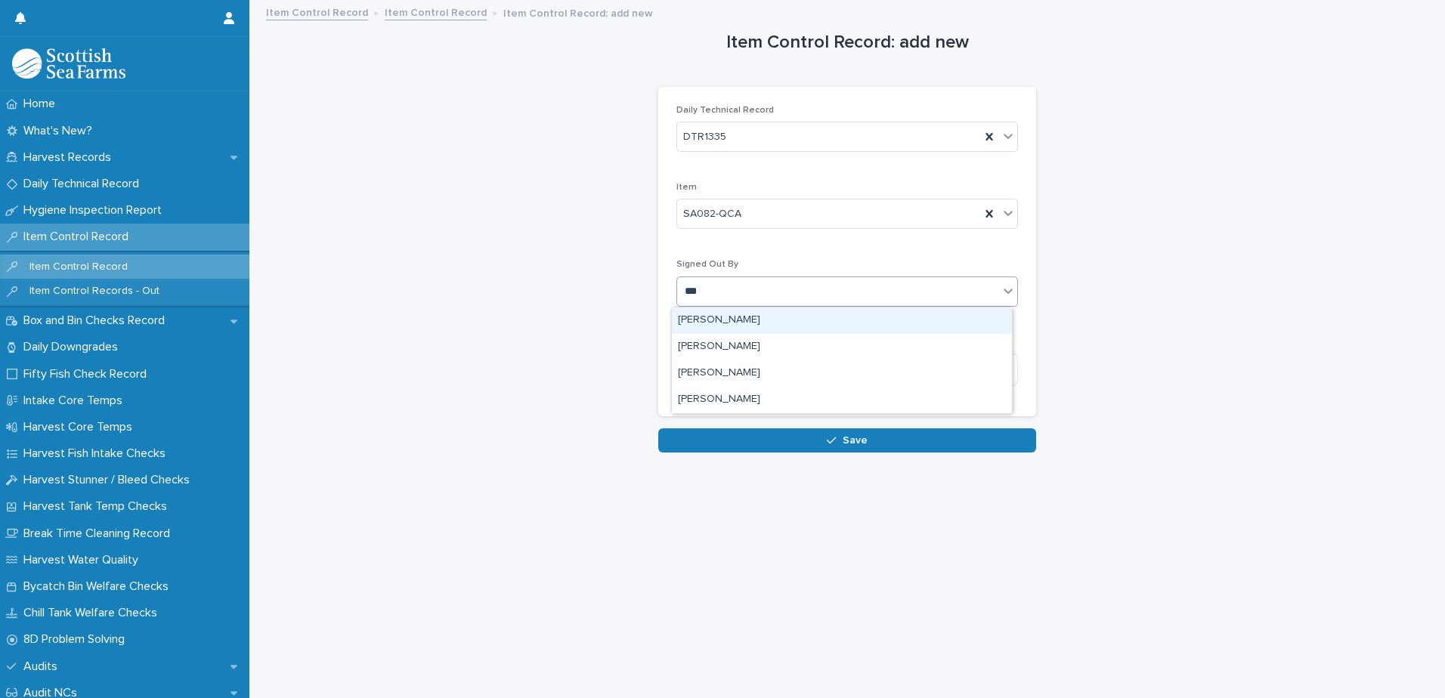
type input "****"
click at [745, 318] on div "[PERSON_NAME]" at bounding box center [842, 321] width 340 height 26
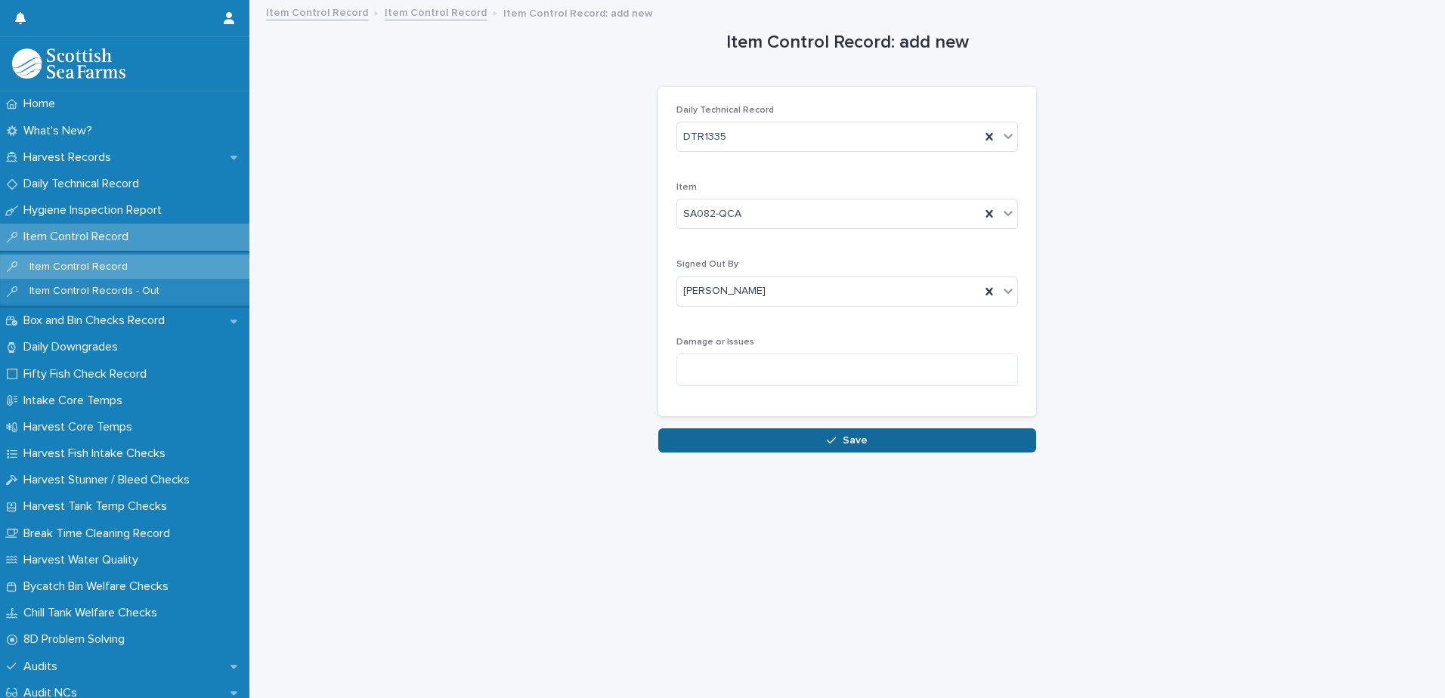
click at [856, 438] on span "Save" at bounding box center [855, 440] width 25 height 11
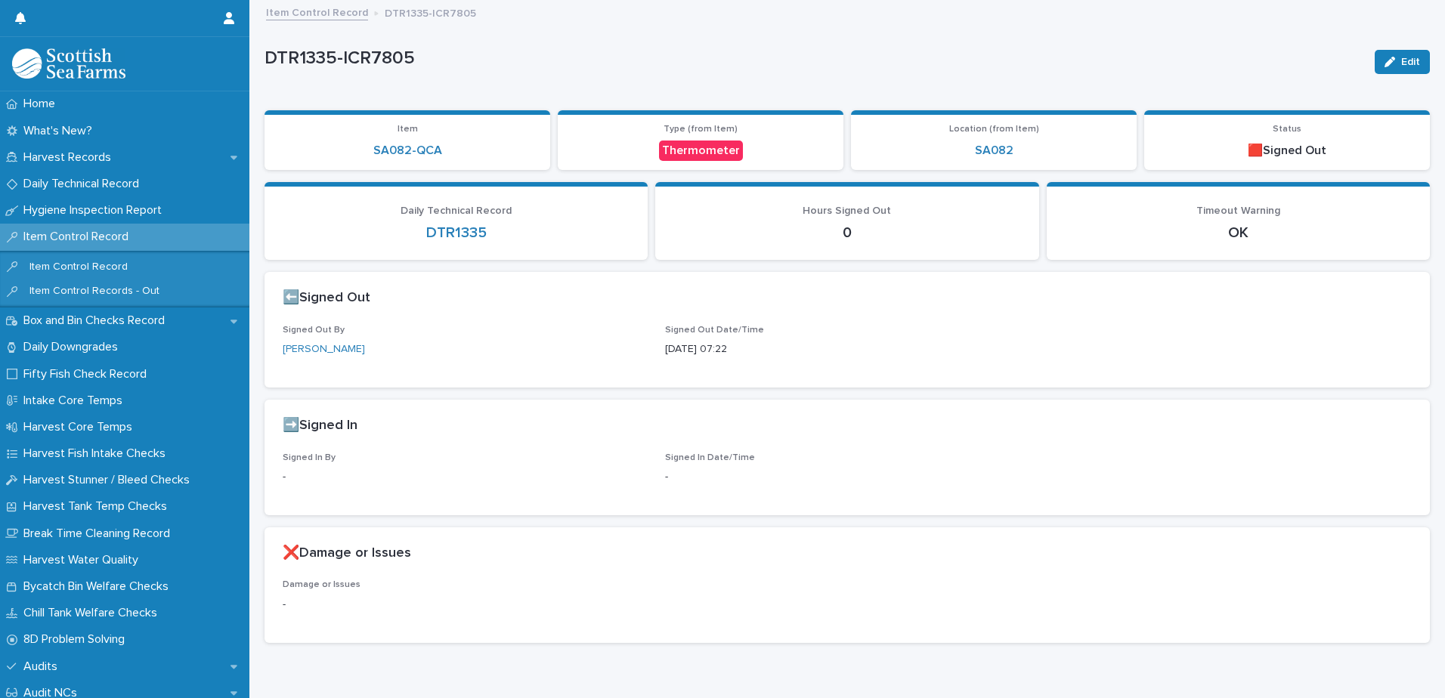
click at [329, 13] on link "Item Control Record" at bounding box center [317, 11] width 102 height 17
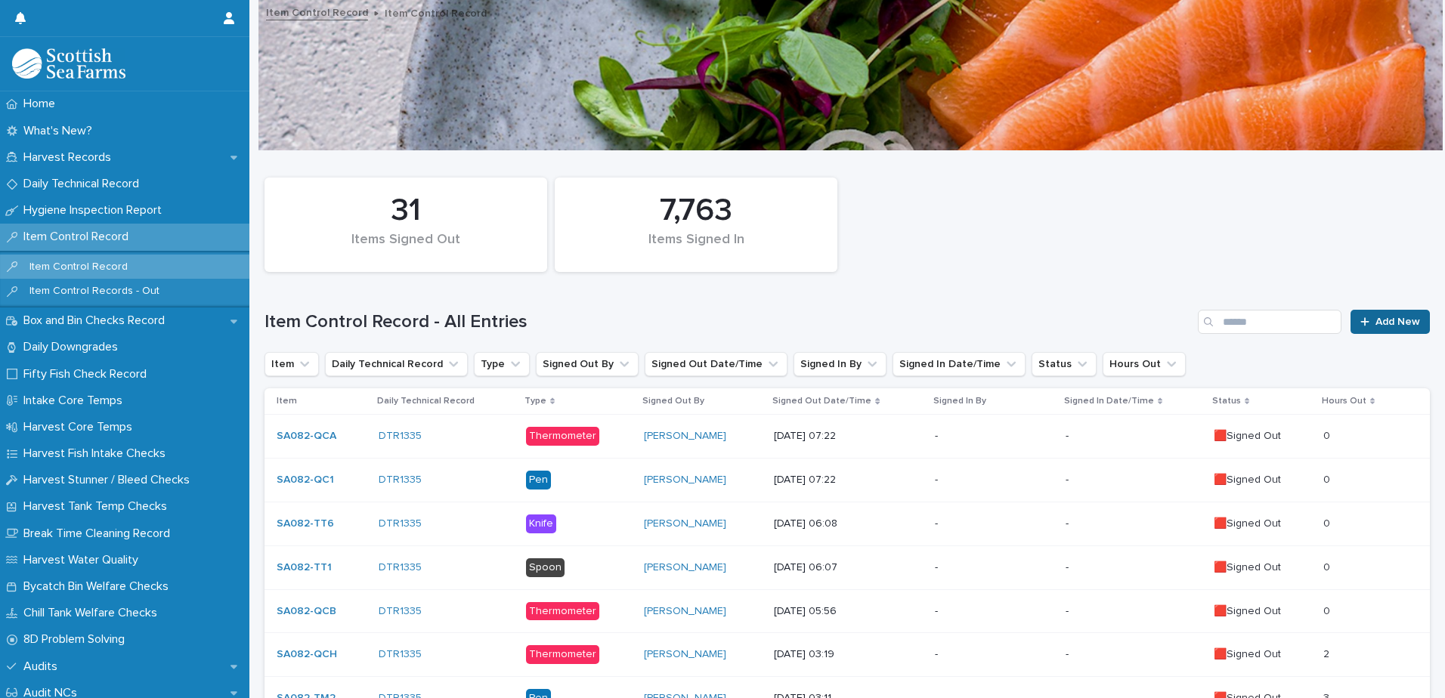
click at [1376, 320] on span "Add New" at bounding box center [1398, 322] width 45 height 11
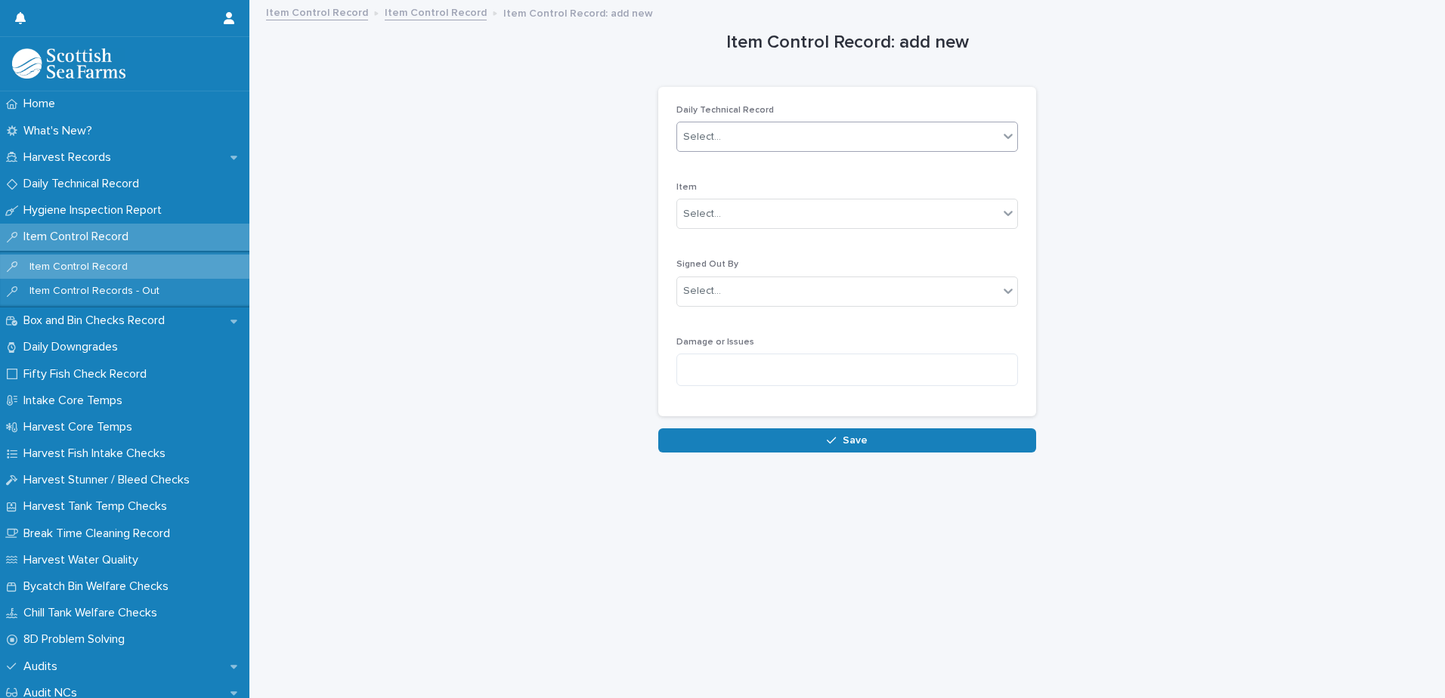
click at [859, 138] on div "Select..." at bounding box center [837, 137] width 321 height 25
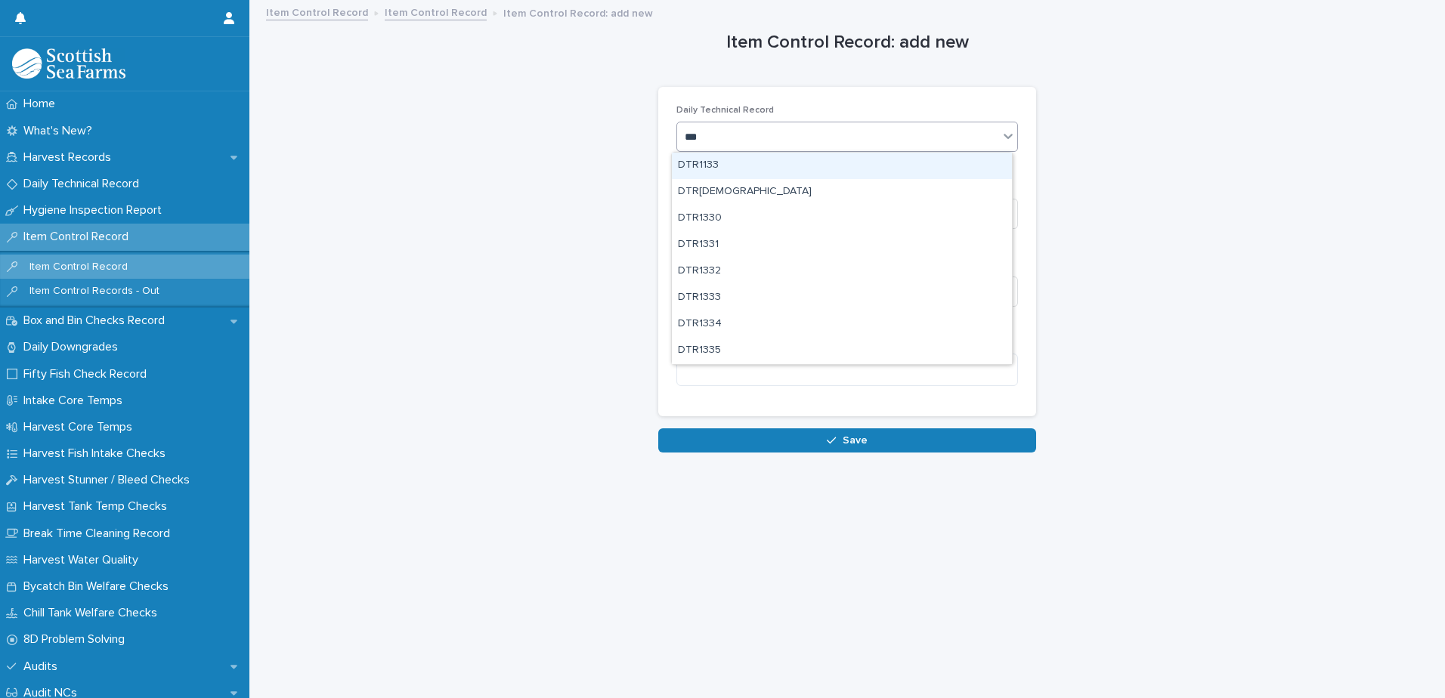
type input "****"
click at [750, 172] on div "DTR1335" at bounding box center [842, 166] width 340 height 26
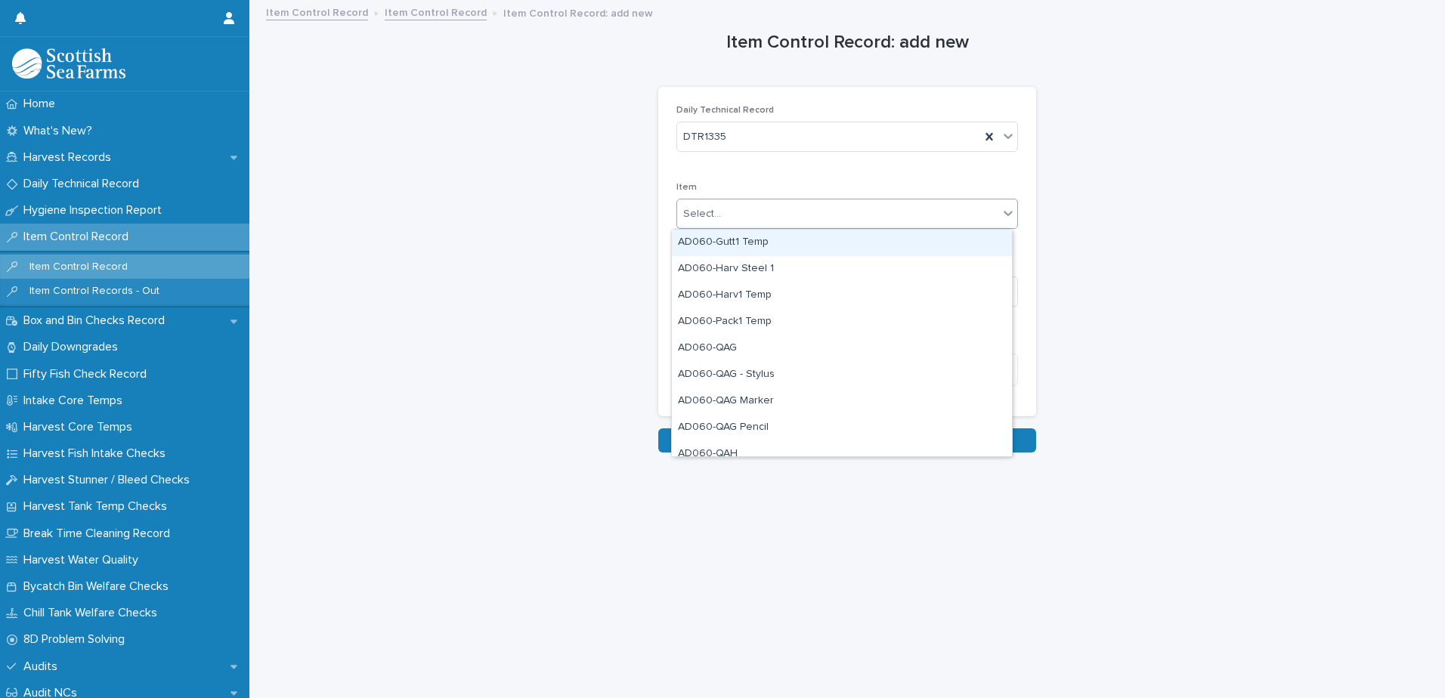
click at [758, 218] on div "Select..." at bounding box center [837, 214] width 321 height 25
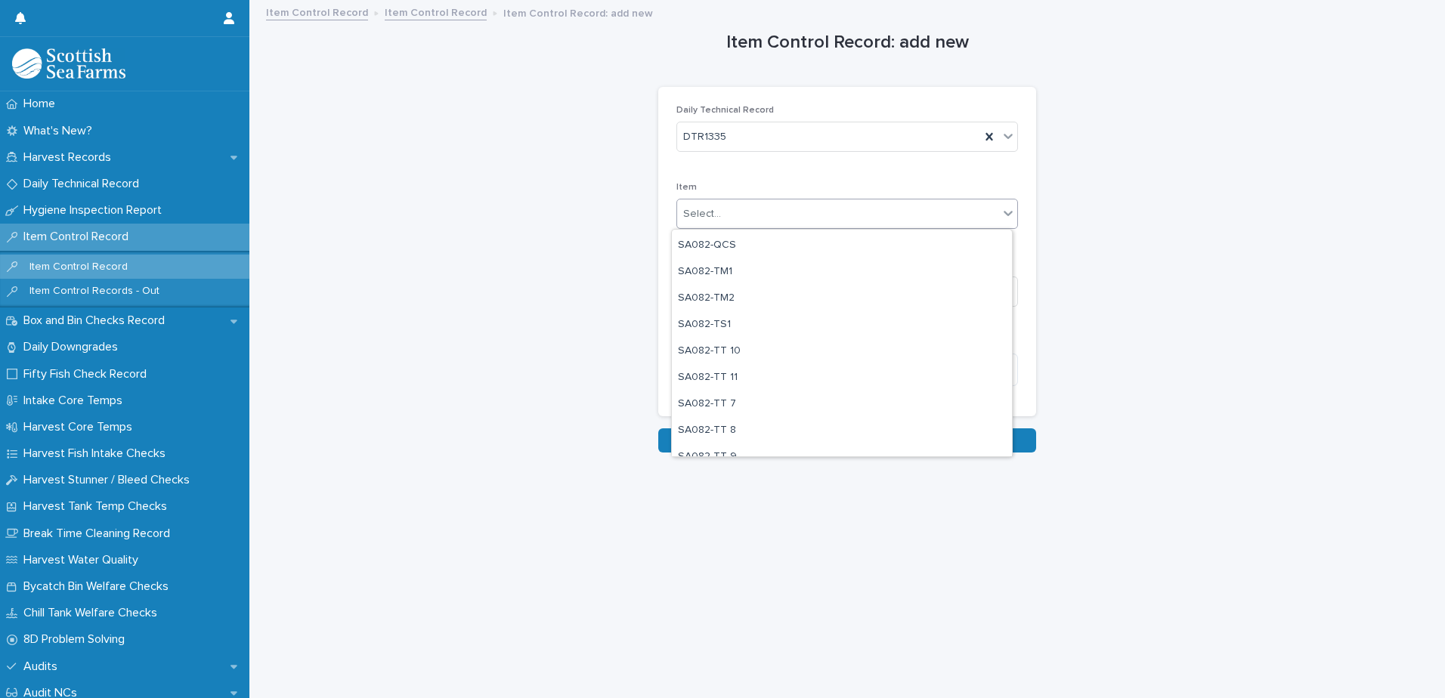
scroll to position [1512, 0]
click at [798, 235] on div "SA082-TM1" at bounding box center [842, 239] width 340 height 26
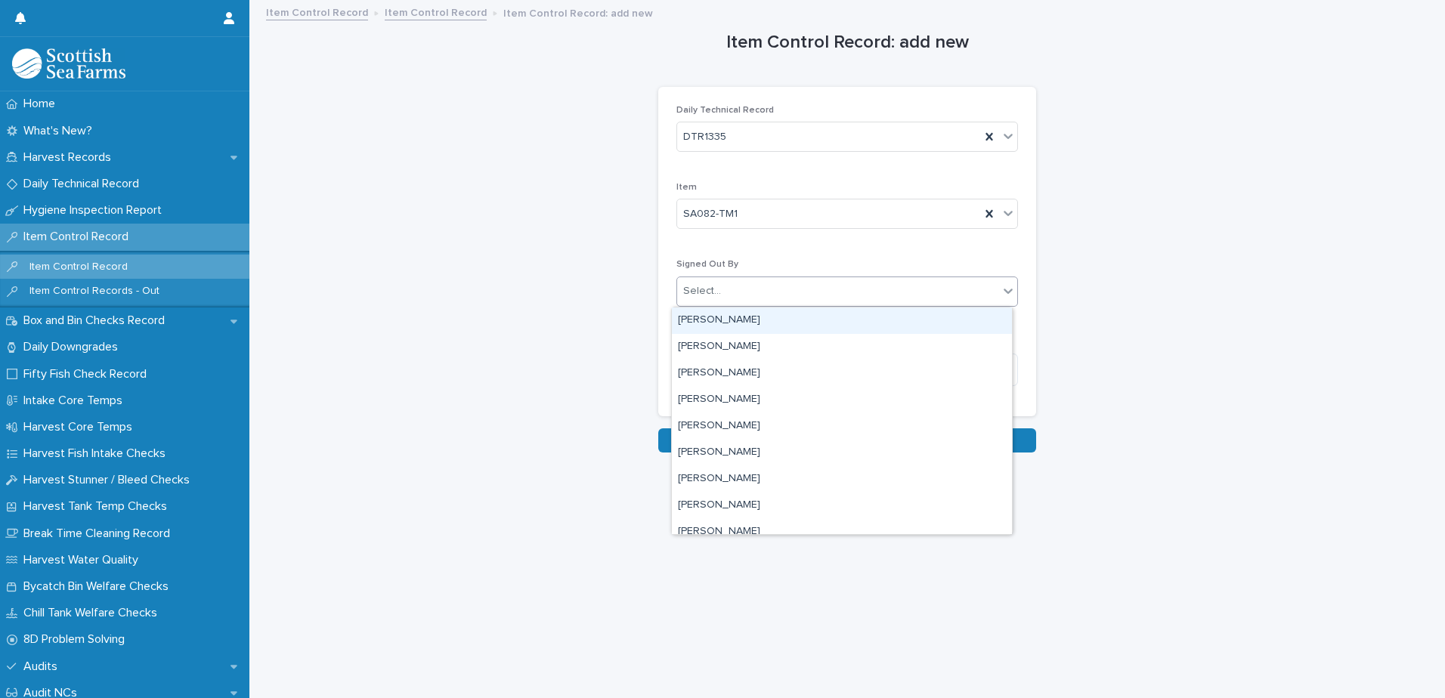
click at [803, 293] on div "Select..." at bounding box center [837, 291] width 321 height 25
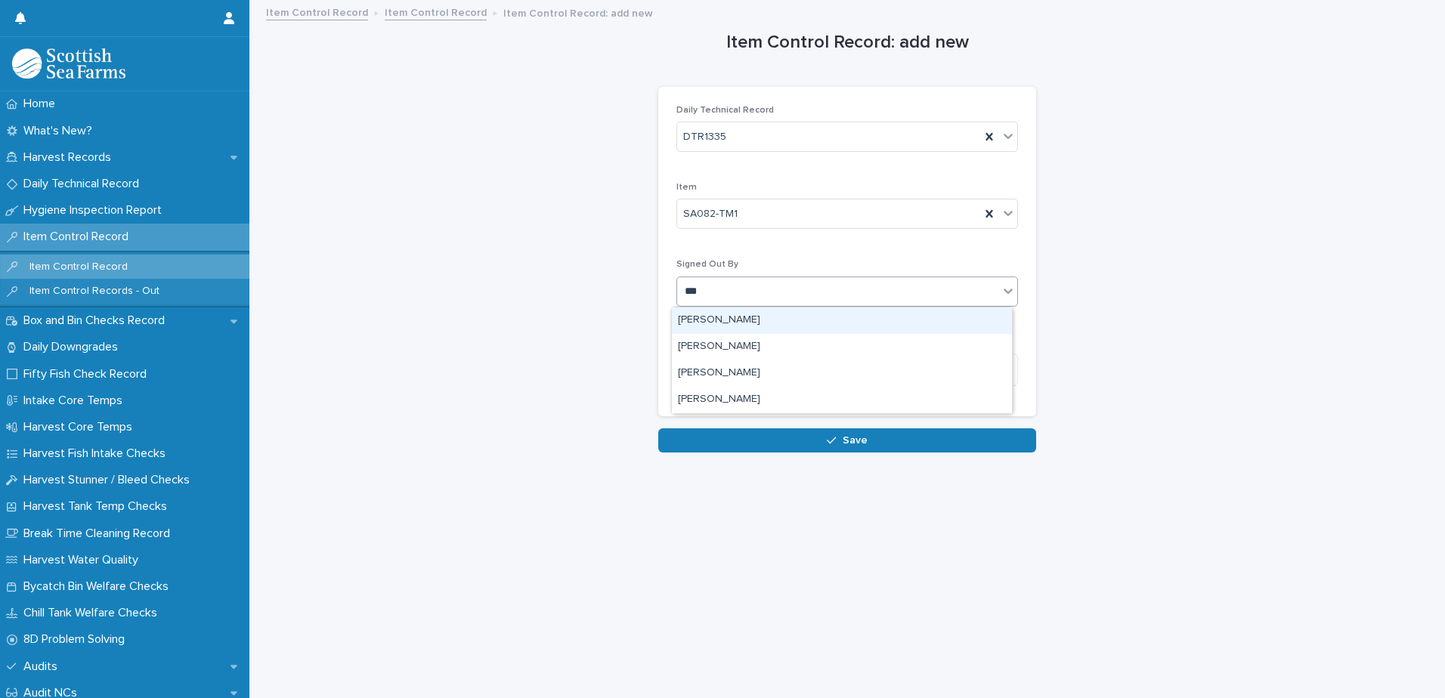
type input "****"
click at [766, 323] on div "[PERSON_NAME]" at bounding box center [842, 321] width 340 height 26
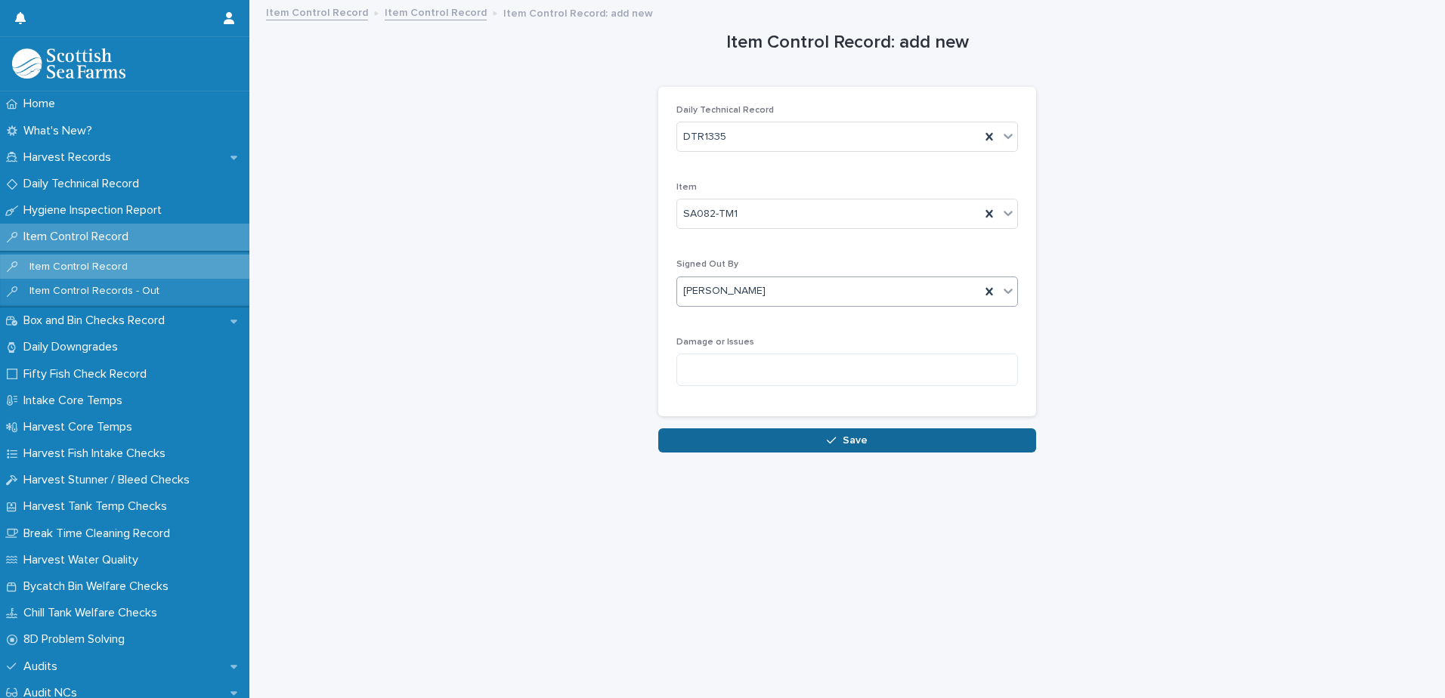
click at [841, 435] on button "Save" at bounding box center [847, 441] width 378 height 24
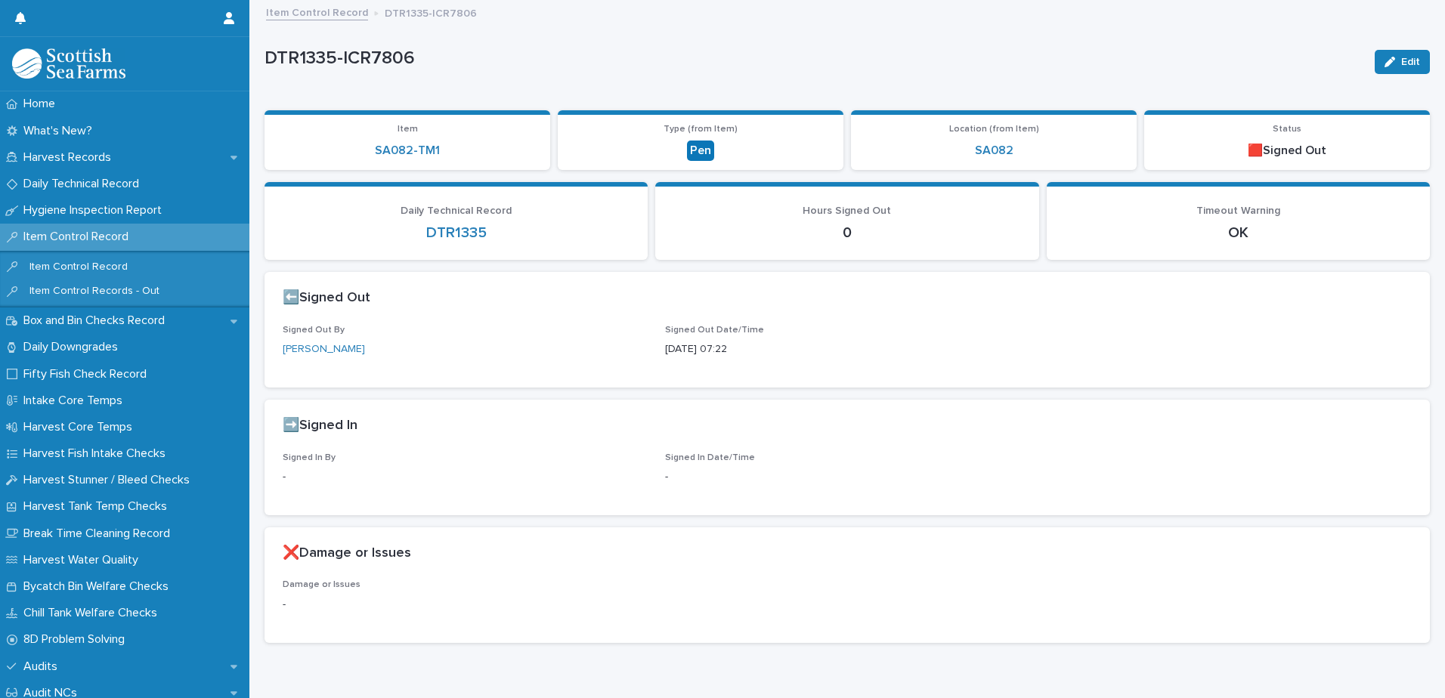
click at [348, 14] on link "Item Control Record" at bounding box center [317, 11] width 102 height 17
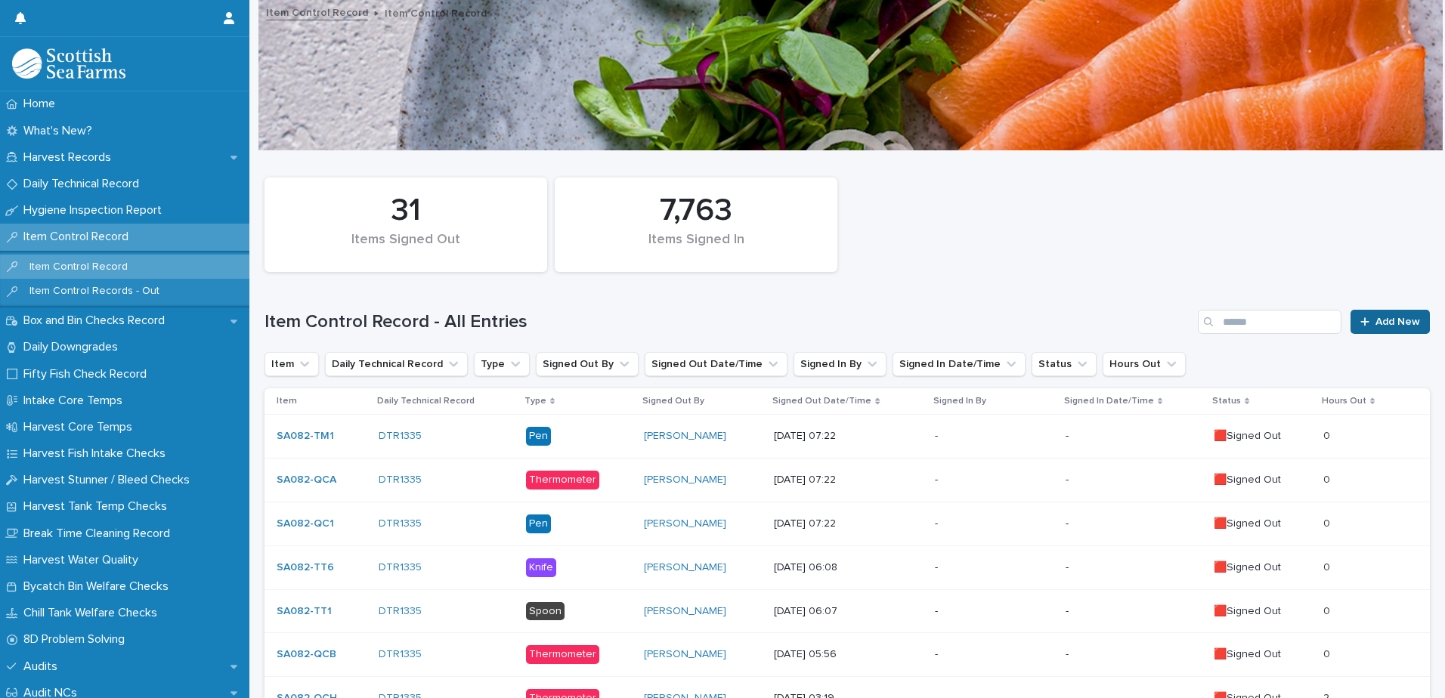
click at [1391, 317] on span "Add New" at bounding box center [1398, 322] width 45 height 11
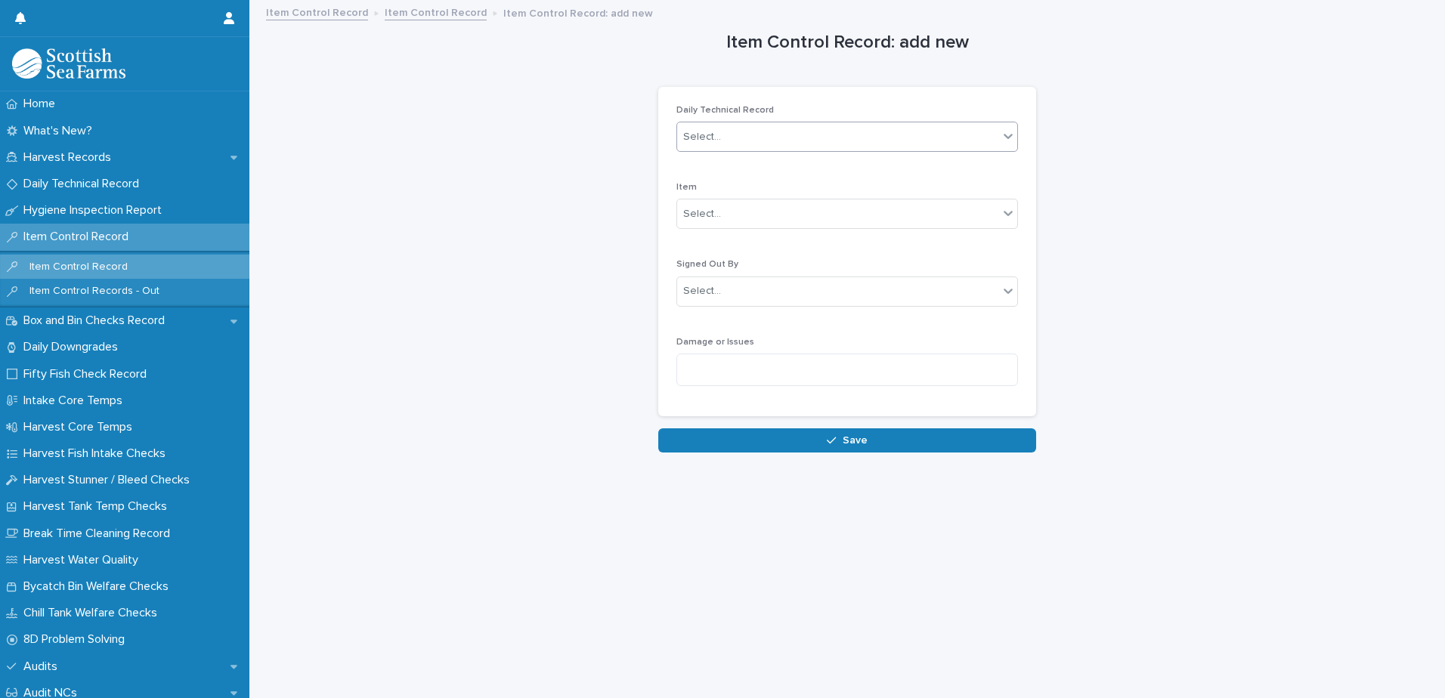
click at [784, 145] on div "Select..." at bounding box center [837, 137] width 321 height 25
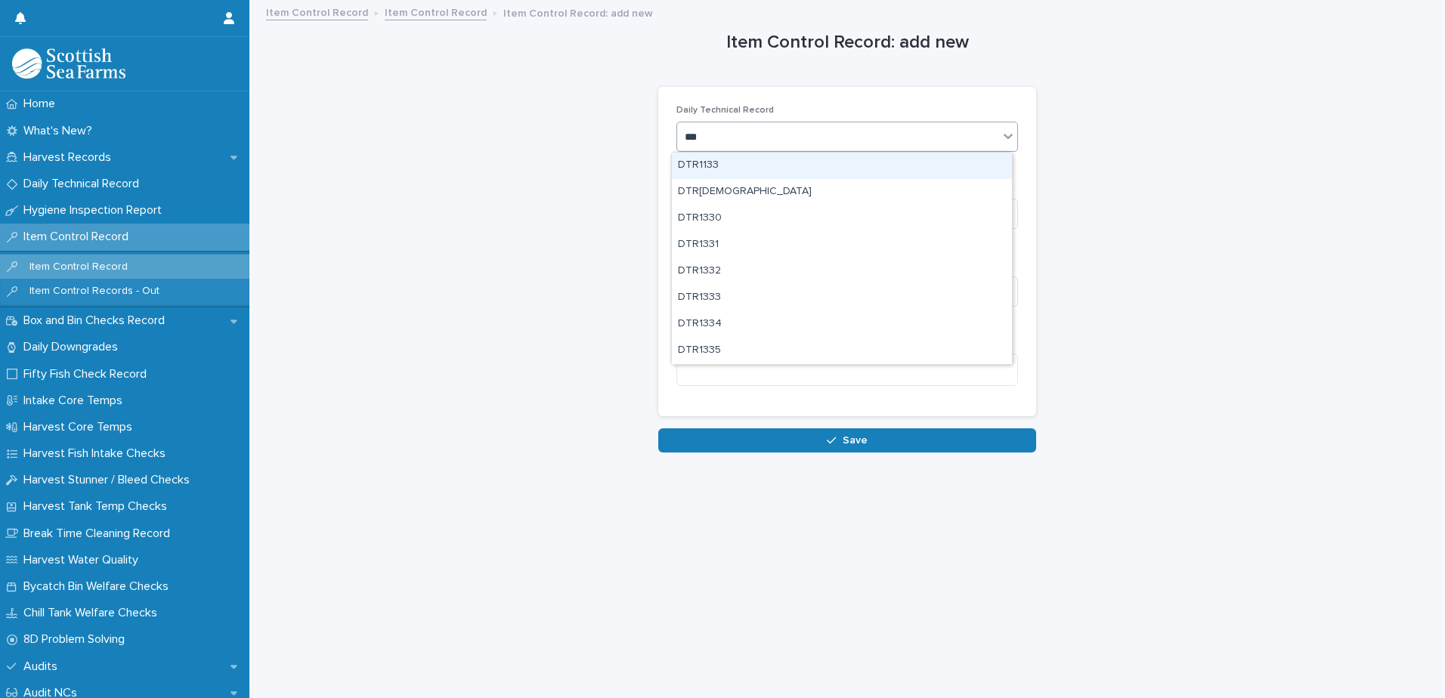
type input "****"
click at [754, 168] on div "DTR1335" at bounding box center [842, 166] width 340 height 26
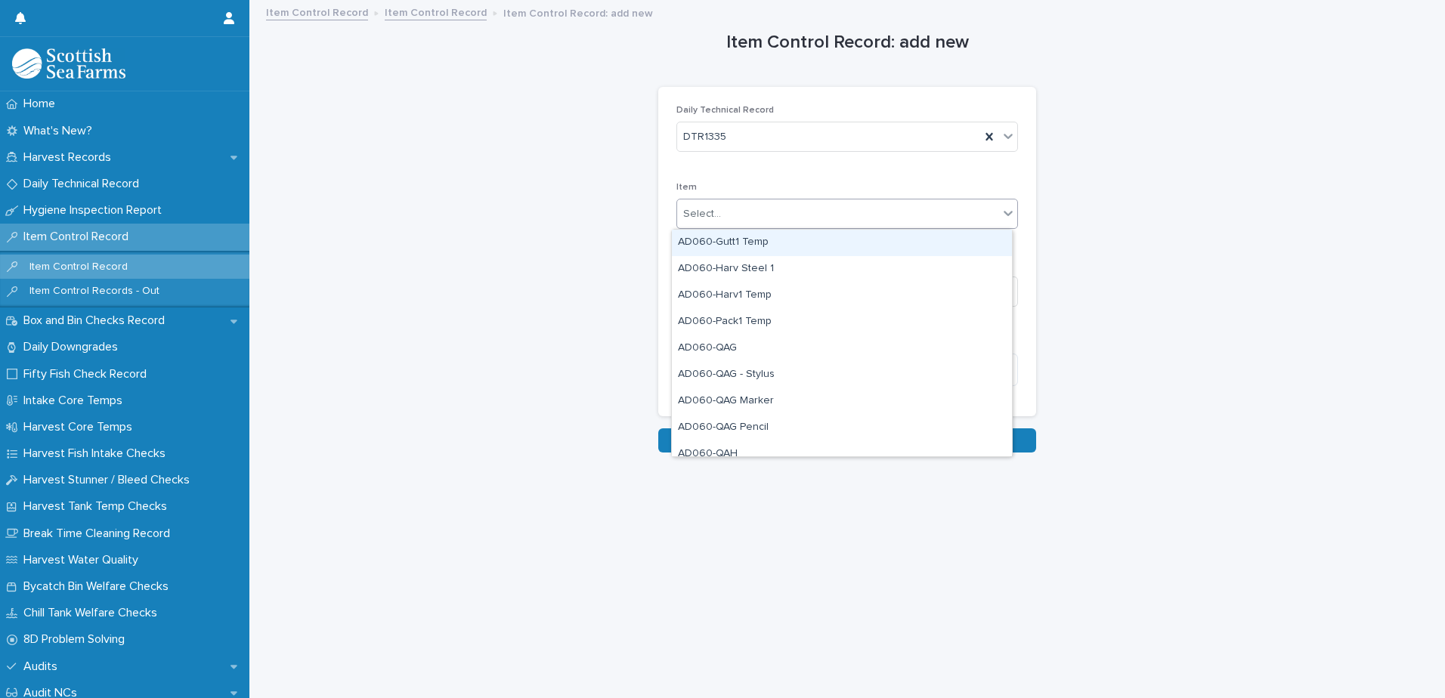
click at [804, 215] on div "Select..." at bounding box center [837, 214] width 321 height 25
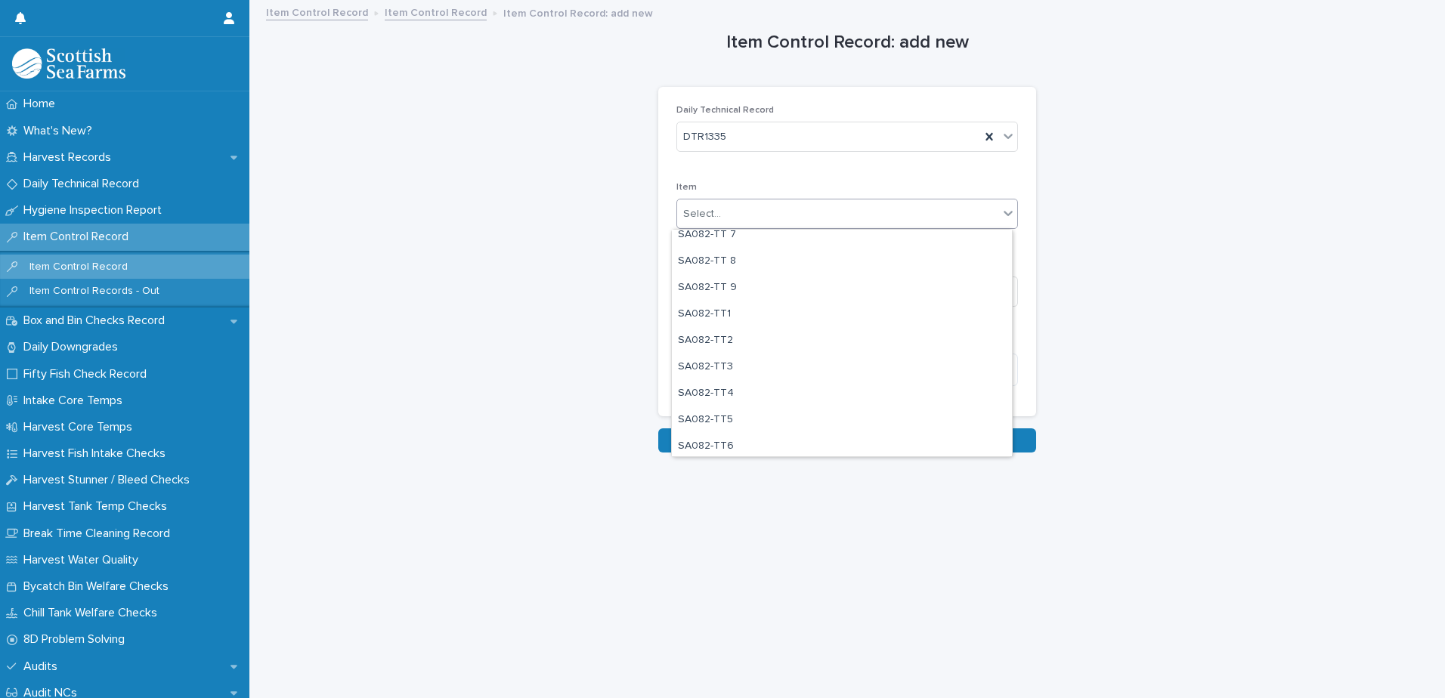
scroll to position [1663, 0]
click at [774, 351] on div "SA082-TT3" at bounding box center [842, 352] width 340 height 26
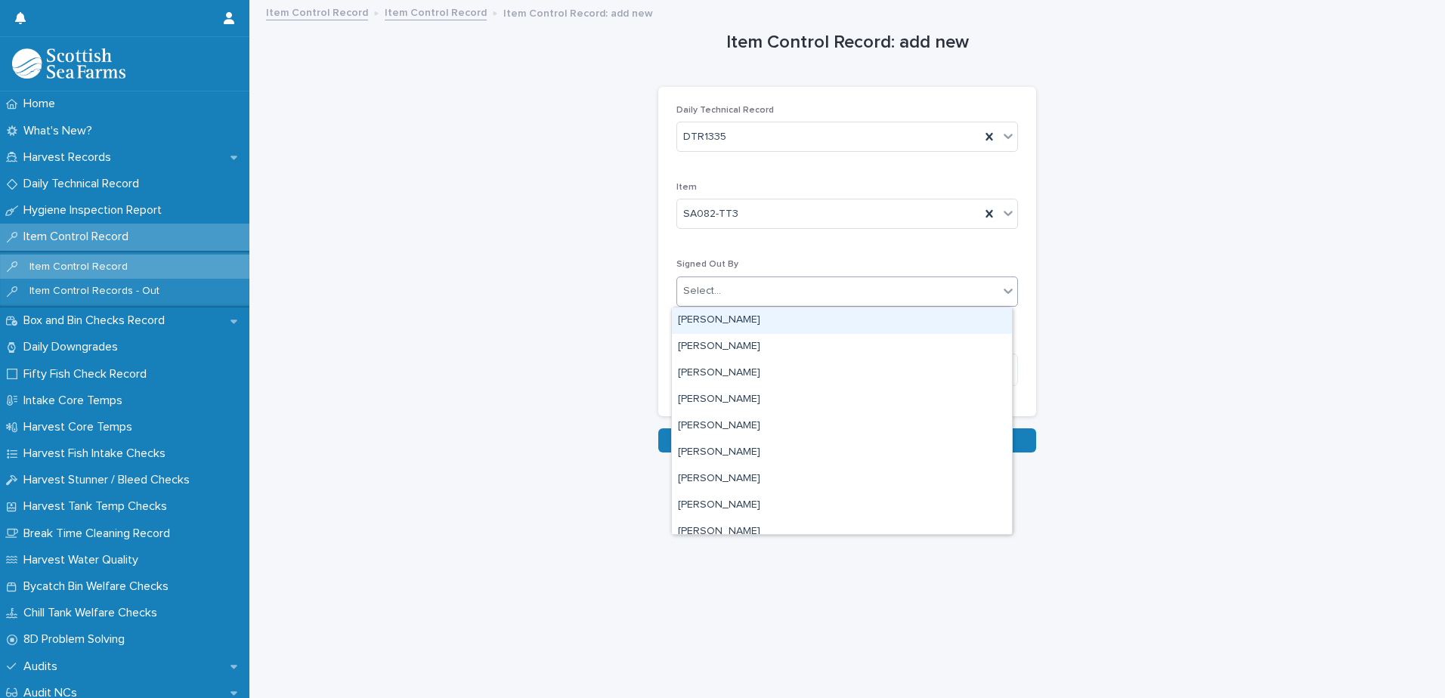
click at [829, 297] on div "Select..." at bounding box center [837, 291] width 321 height 25
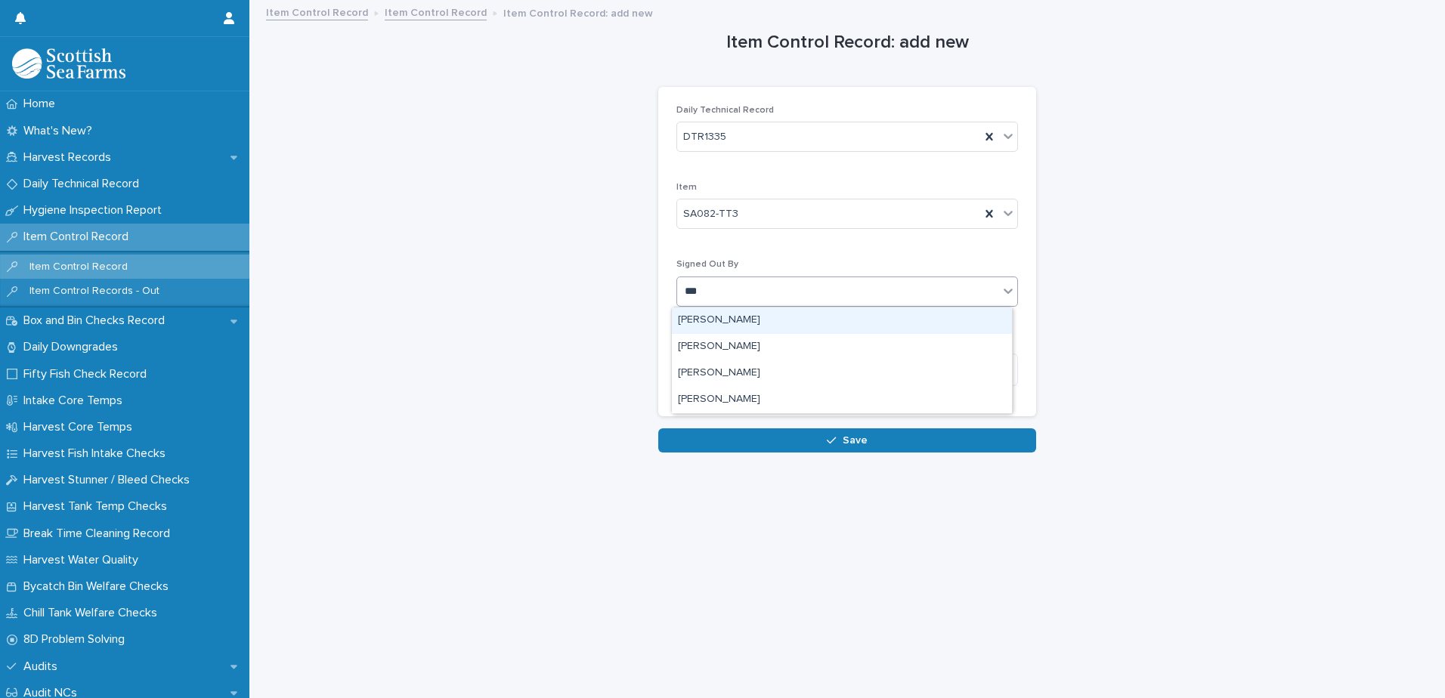
type input "****"
click at [770, 319] on div "[PERSON_NAME]" at bounding box center [842, 321] width 340 height 26
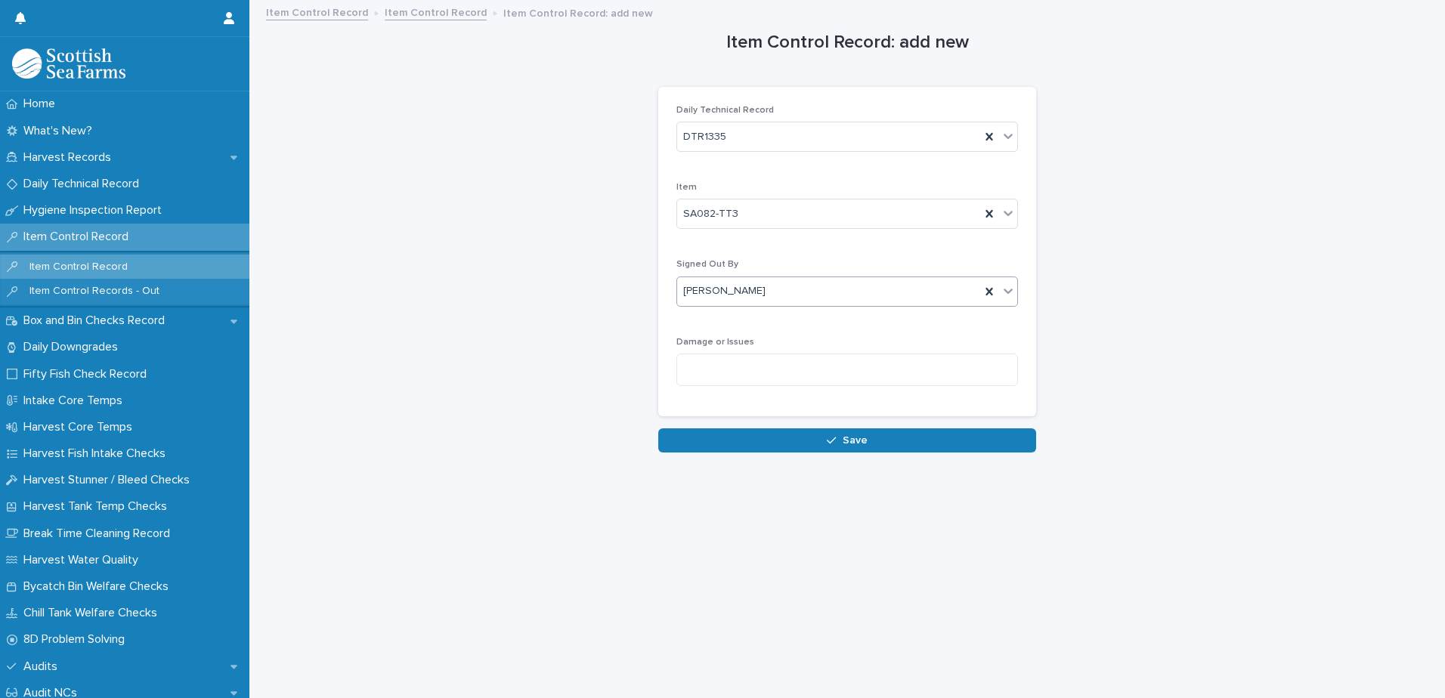
click at [814, 443] on button "Save" at bounding box center [847, 441] width 378 height 24
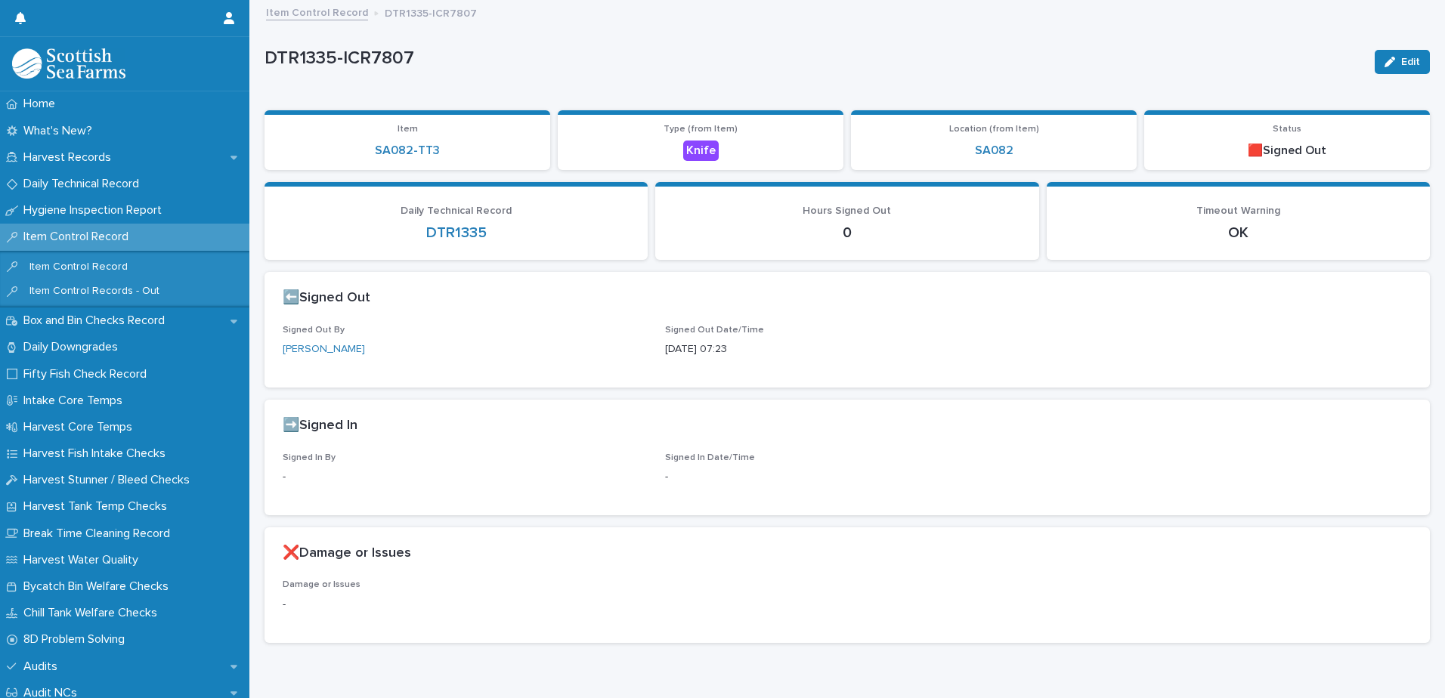
click at [327, 16] on link "Item Control Record" at bounding box center [317, 11] width 102 height 17
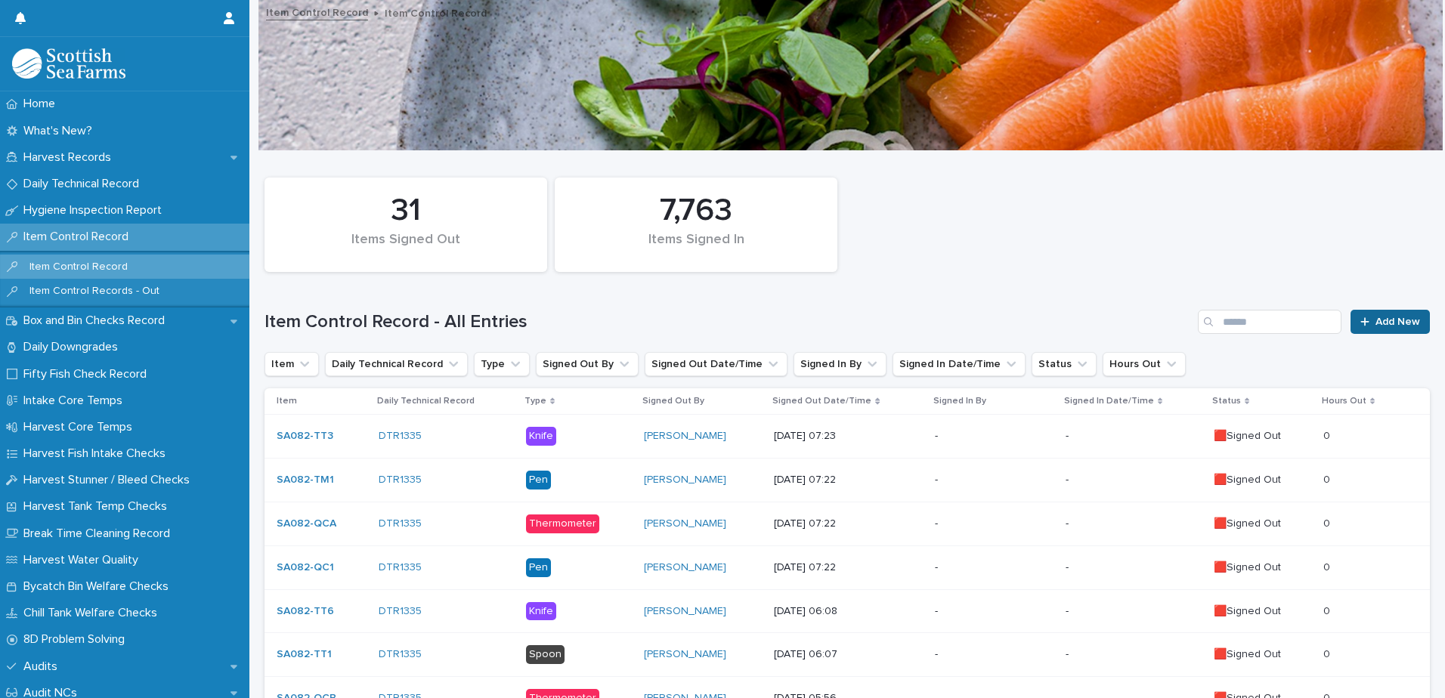
click at [1376, 320] on span "Add New" at bounding box center [1398, 322] width 45 height 11
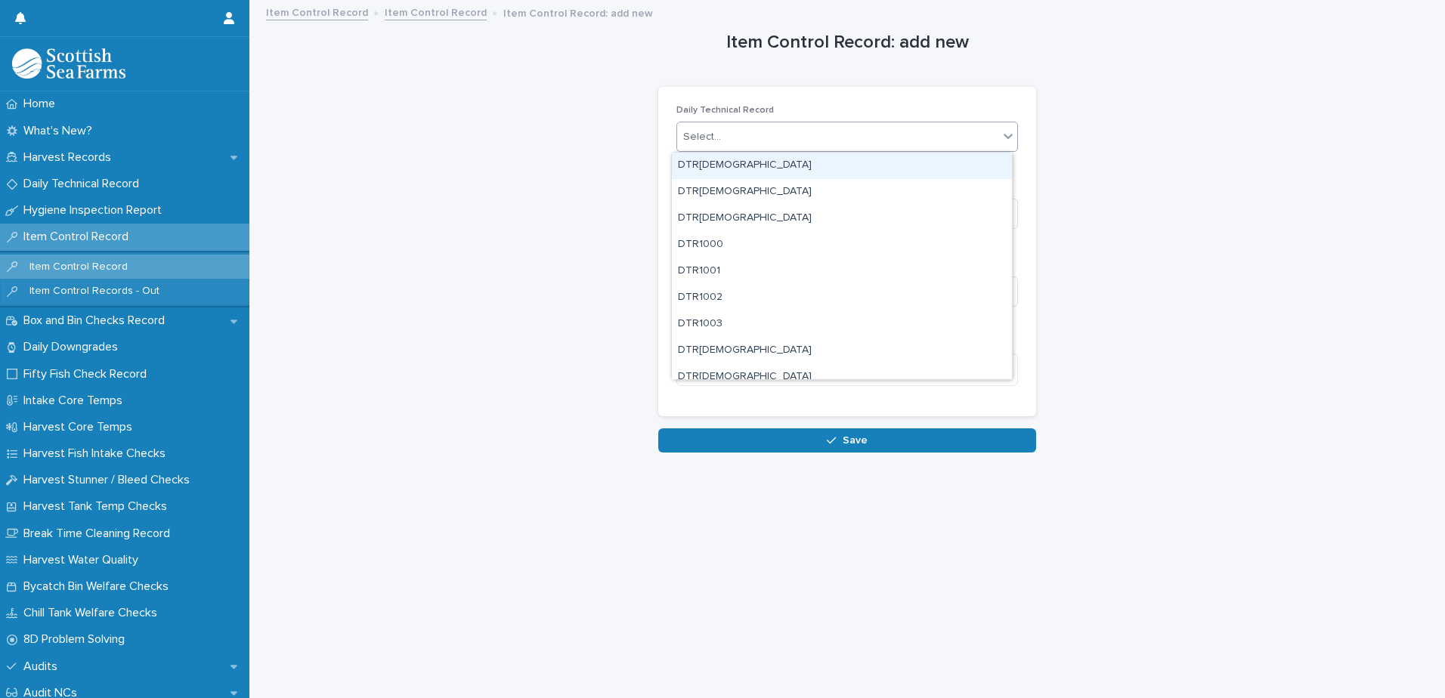
click at [844, 141] on div "Select..." at bounding box center [837, 137] width 321 height 25
type input "****"
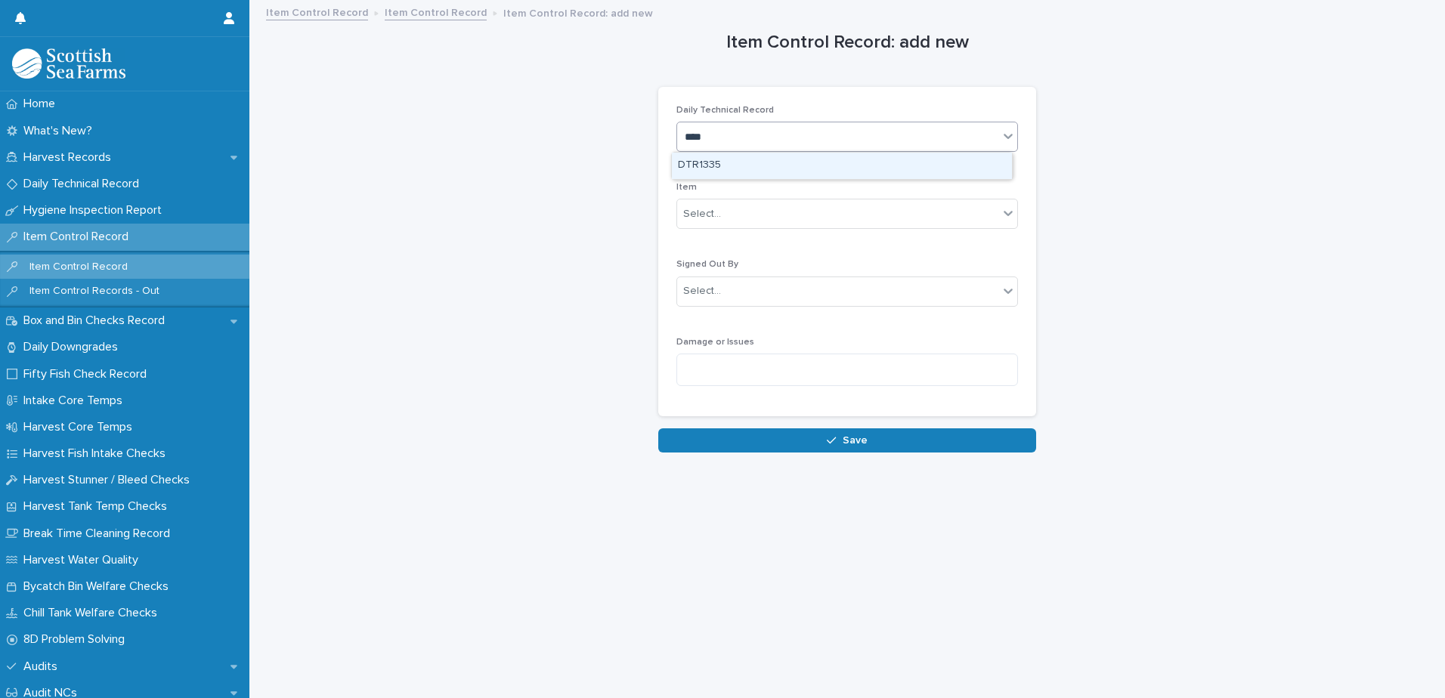
click at [775, 166] on div "DTR1335" at bounding box center [842, 166] width 340 height 26
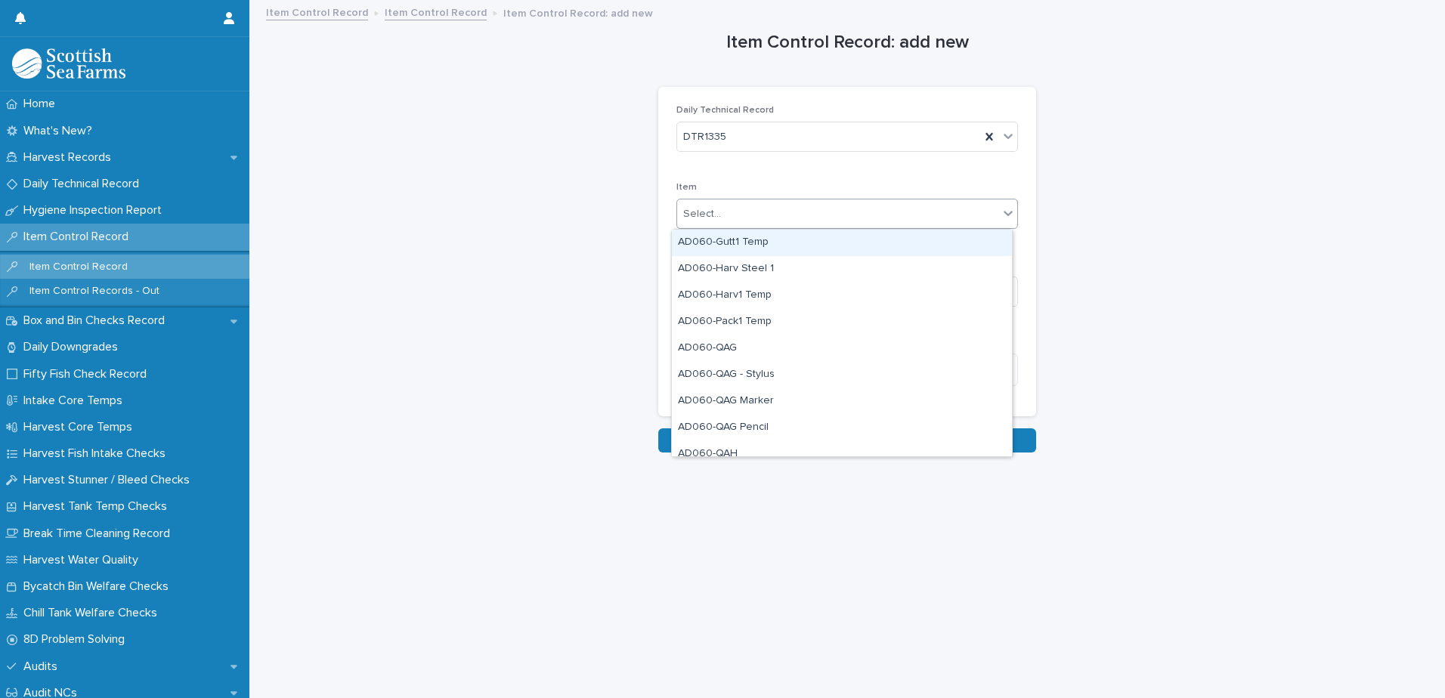
click at [764, 211] on div "Select..." at bounding box center [837, 214] width 321 height 25
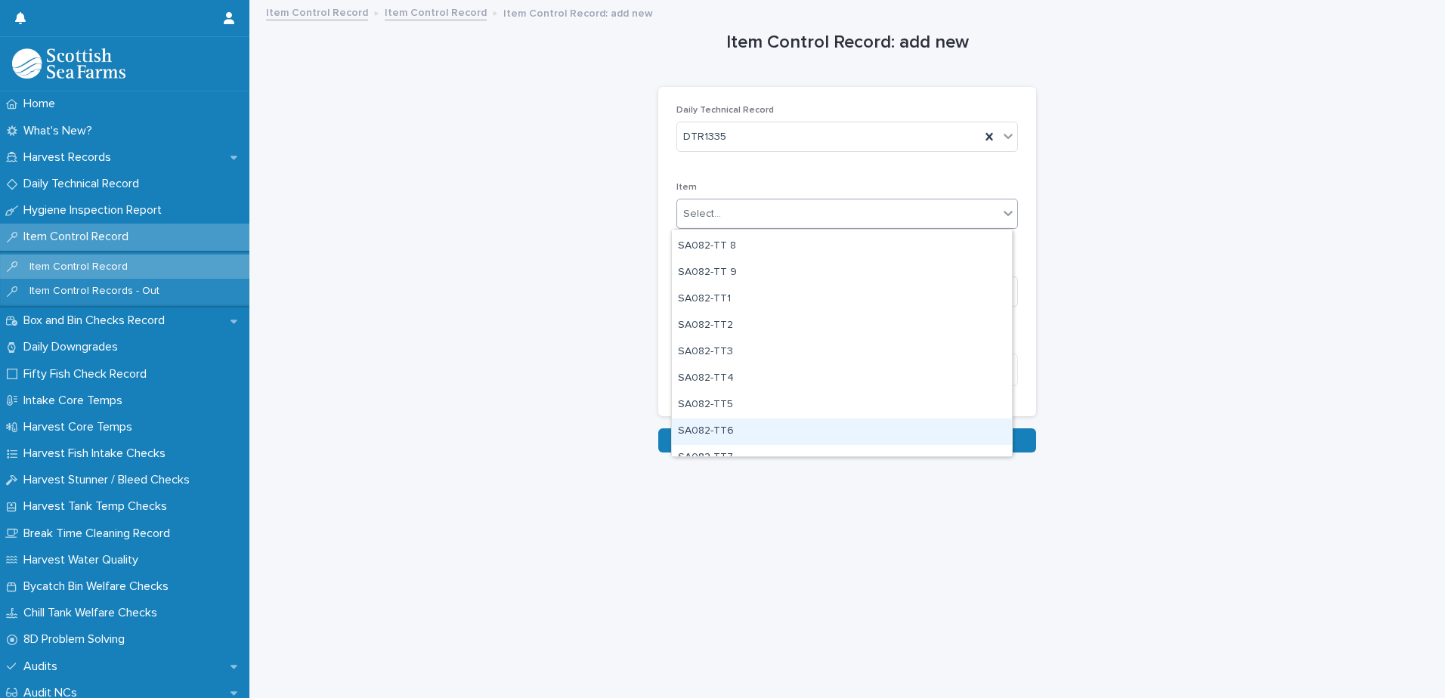
scroll to position [1678, 0]
click at [760, 440] on div "SA082-TT7" at bounding box center [842, 443] width 340 height 26
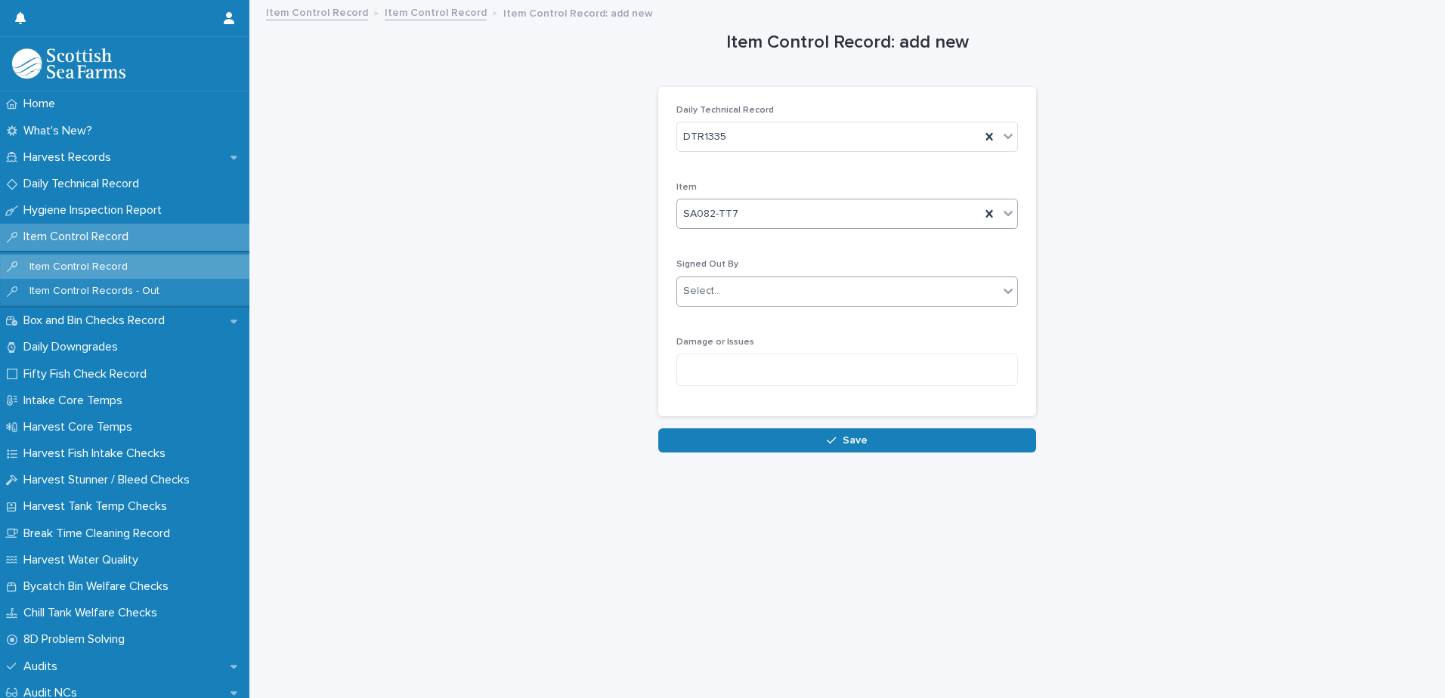
click at [837, 296] on div "Select..." at bounding box center [837, 291] width 321 height 25
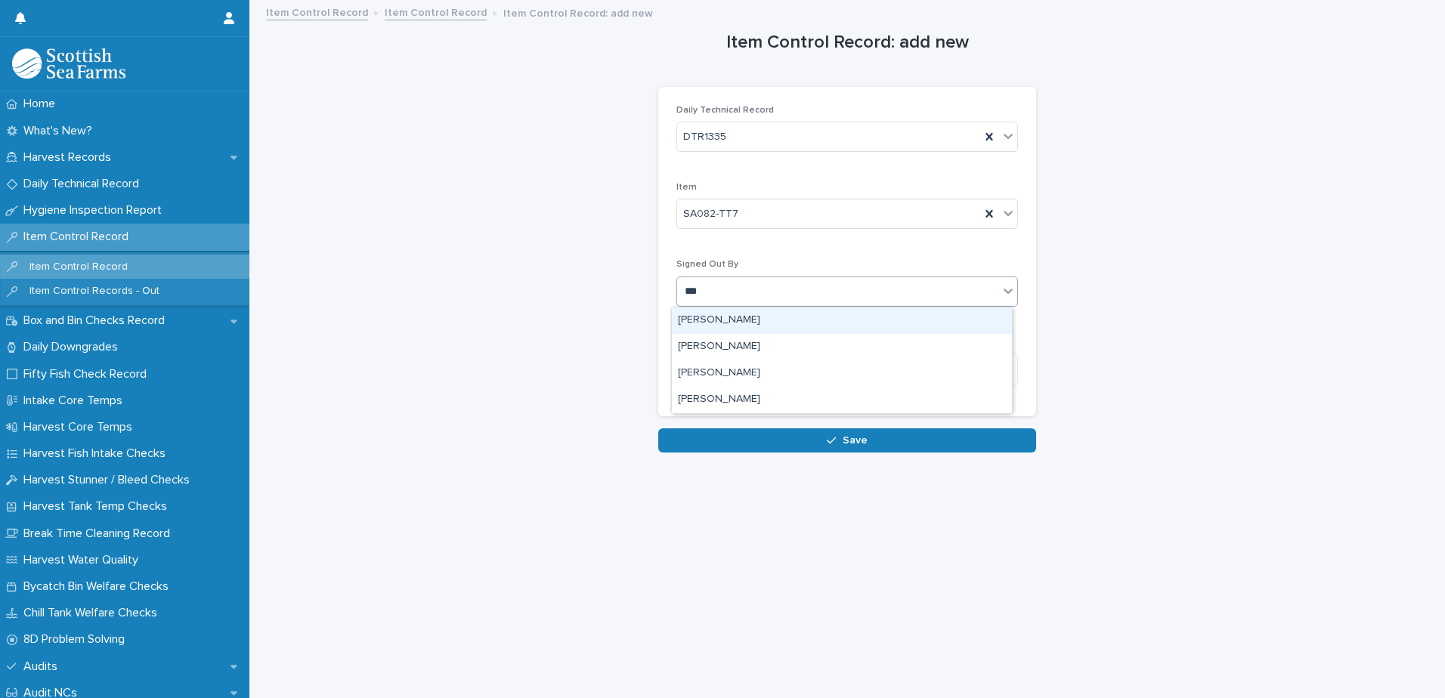
type input "****"
click at [747, 322] on div "[PERSON_NAME]" at bounding box center [842, 321] width 340 height 26
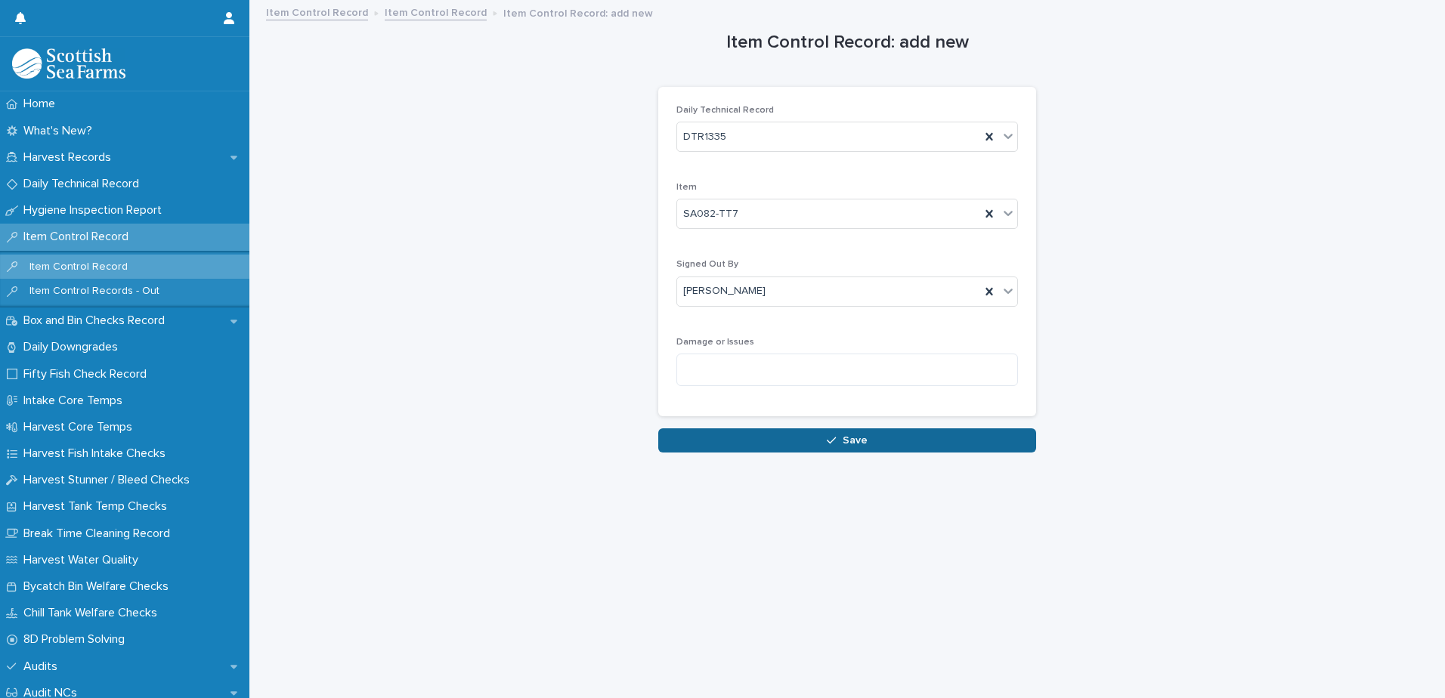
click at [852, 438] on span "Save" at bounding box center [855, 440] width 25 height 11
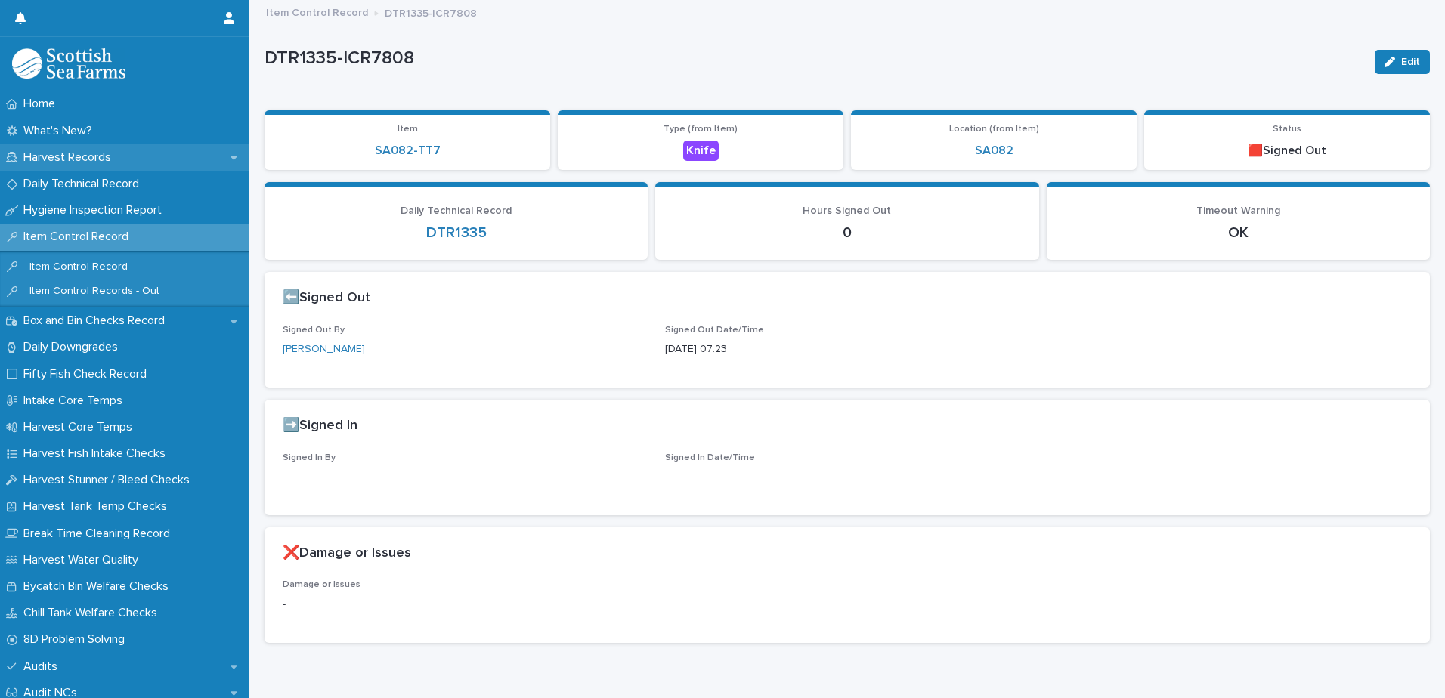
click at [126, 159] on div "Harvest Records" at bounding box center [124, 157] width 249 height 26
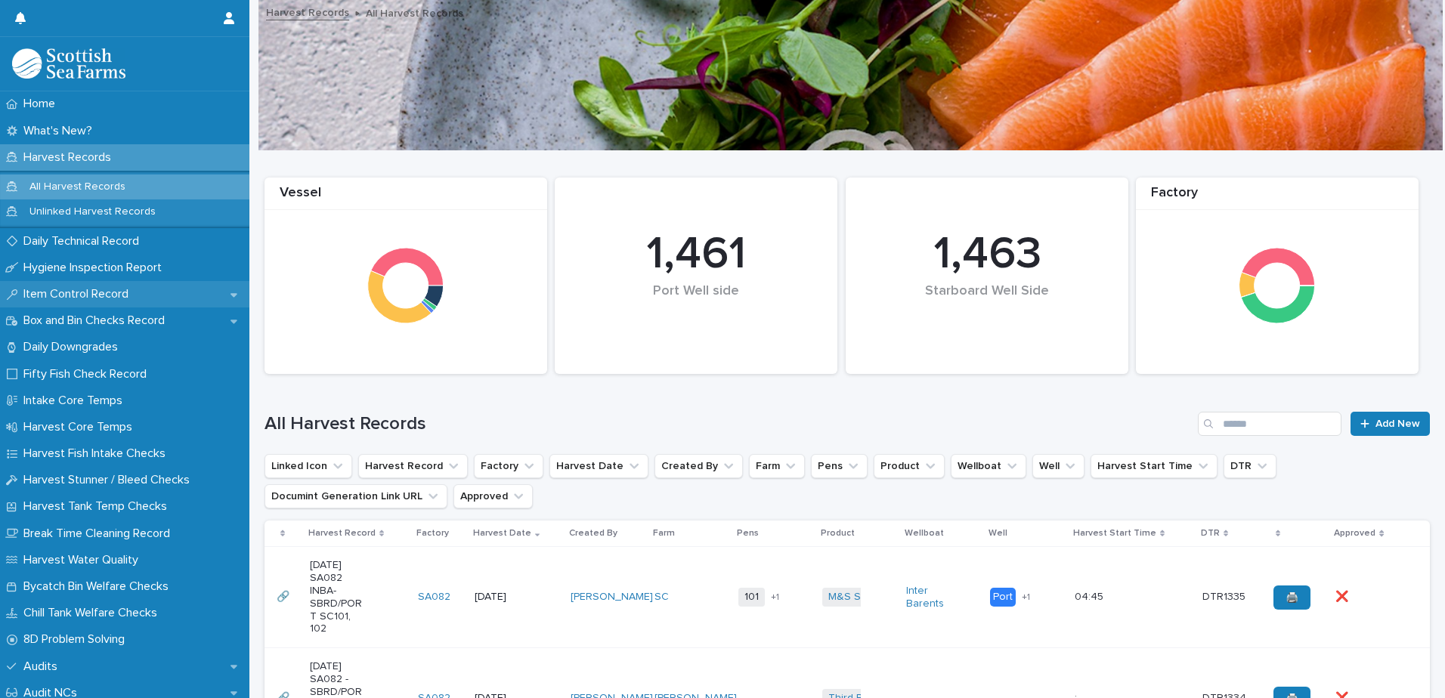
click at [65, 296] on p "Item Control Record" at bounding box center [78, 294] width 123 height 14
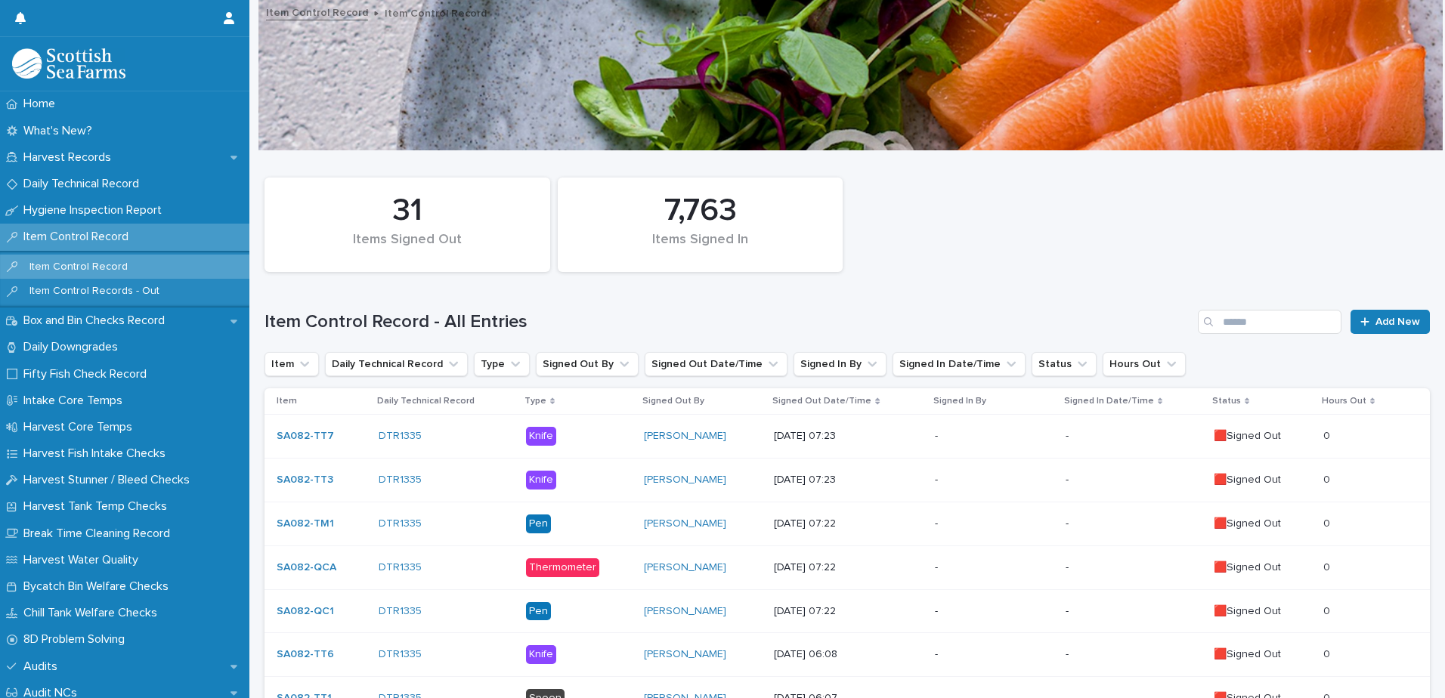
click at [1358, 441] on p at bounding box center [1365, 436] width 82 height 13
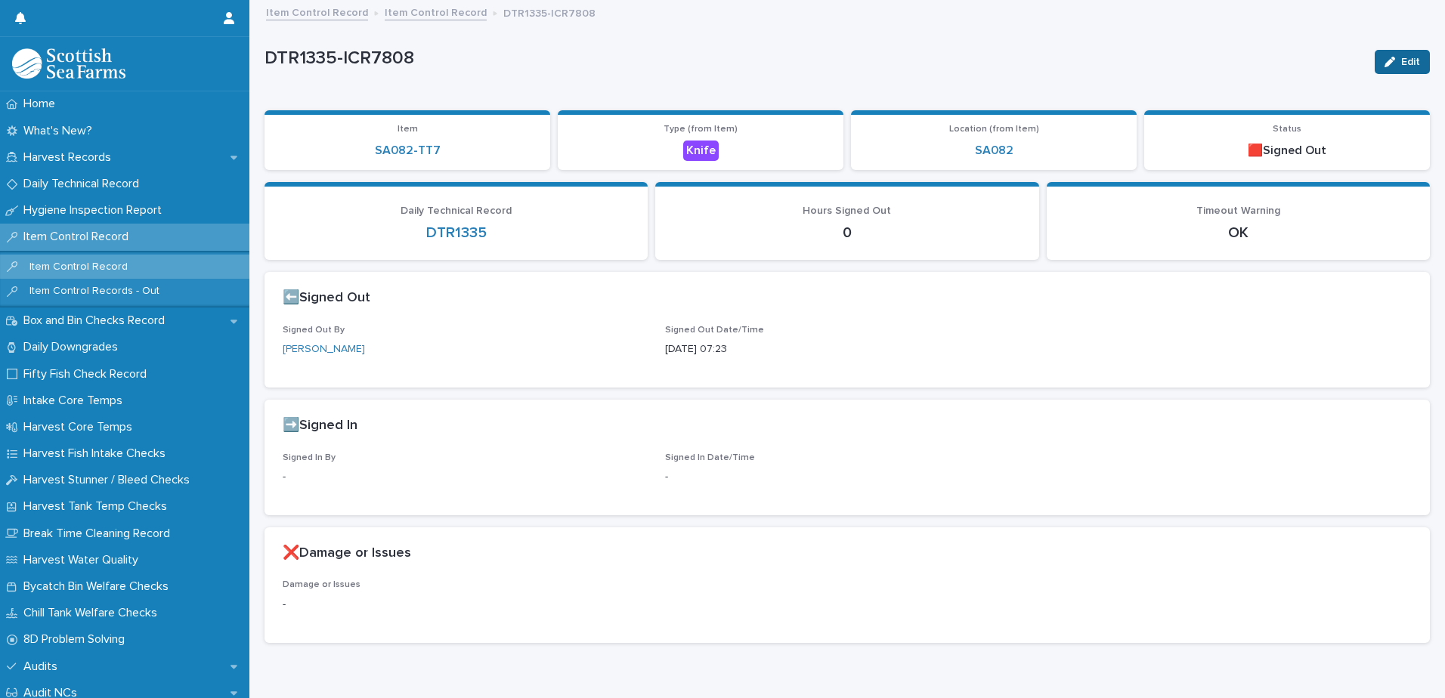
click at [1401, 63] on span "Edit" at bounding box center [1410, 62] width 19 height 11
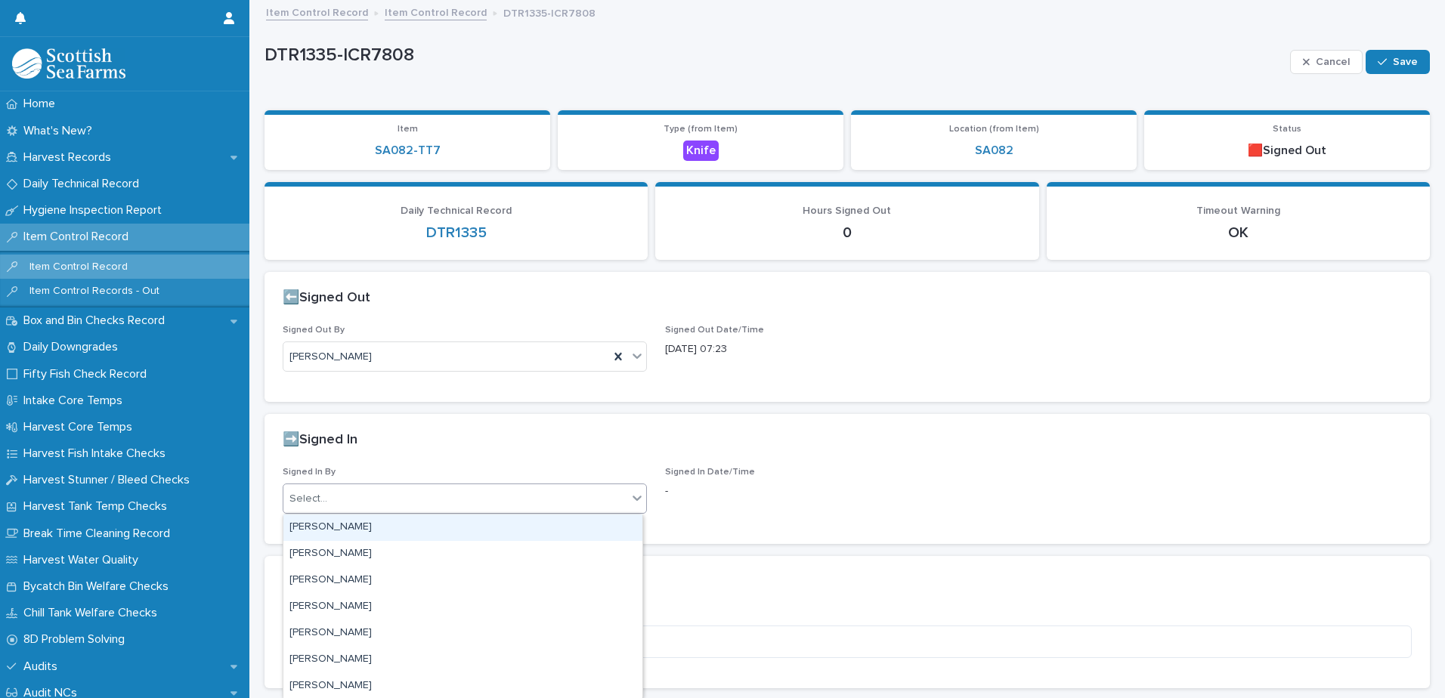
click at [445, 495] on div "Select..." at bounding box center [455, 499] width 344 height 25
type input "****"
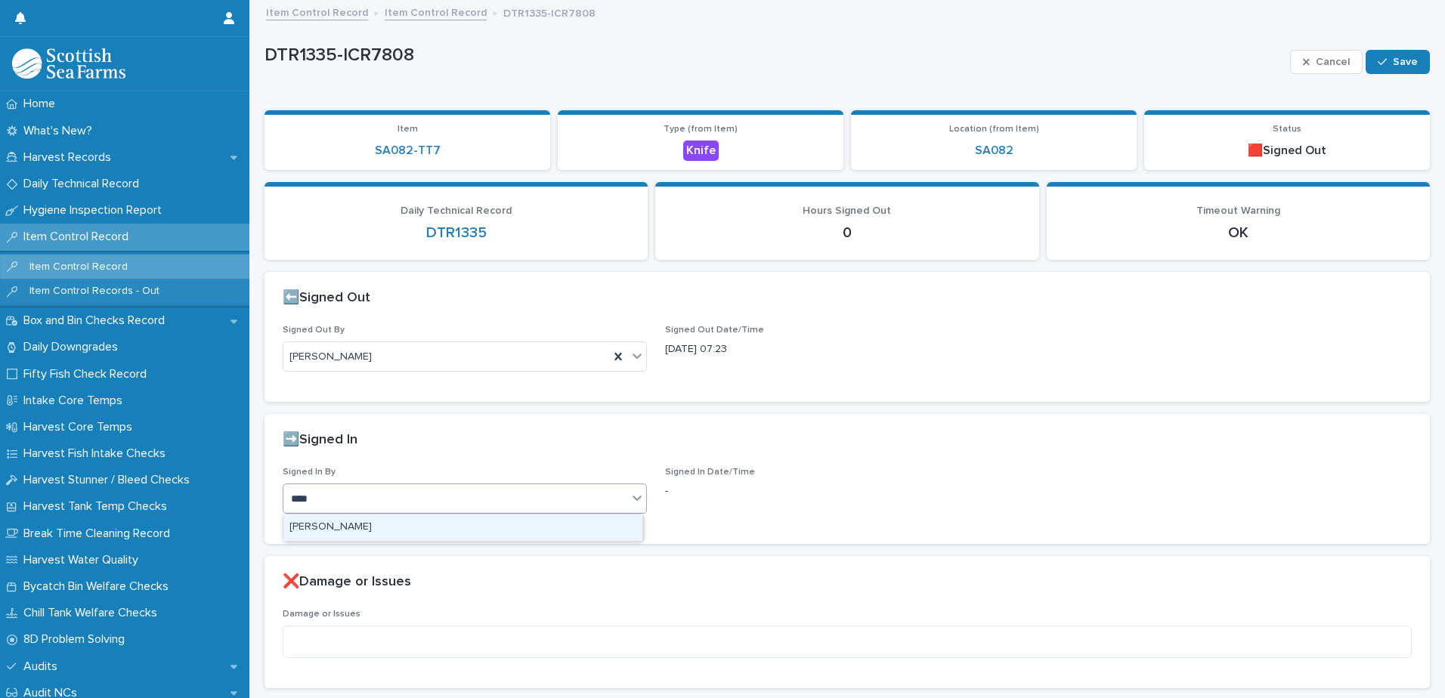
click at [411, 525] on div "[PERSON_NAME]" at bounding box center [462, 528] width 359 height 26
click at [1384, 69] on button "Save" at bounding box center [1398, 62] width 64 height 24
